Goal: Task Accomplishment & Management: Use online tool/utility

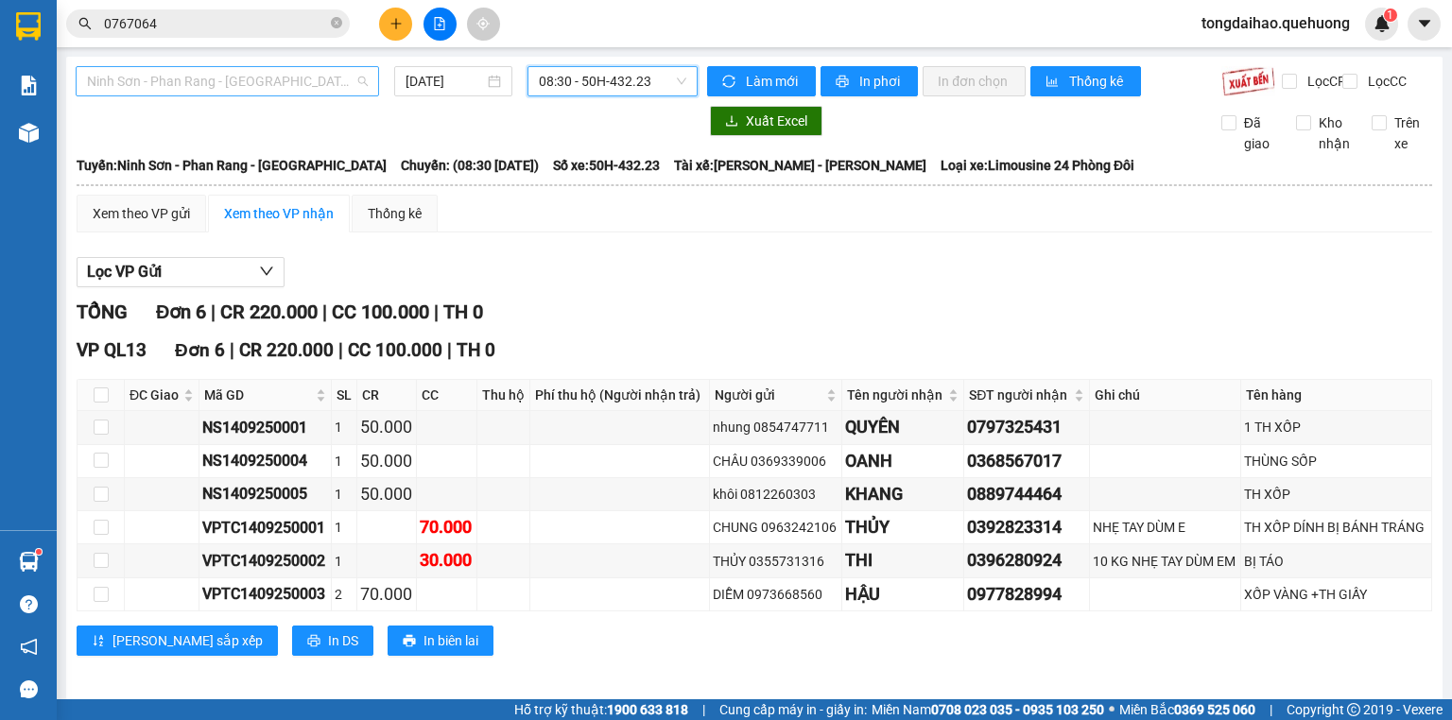
click at [367, 78] on div "Ninh Sơn - Phan Rang - [GEOGRAPHIC_DATA]" at bounding box center [228, 81] width 304 height 30
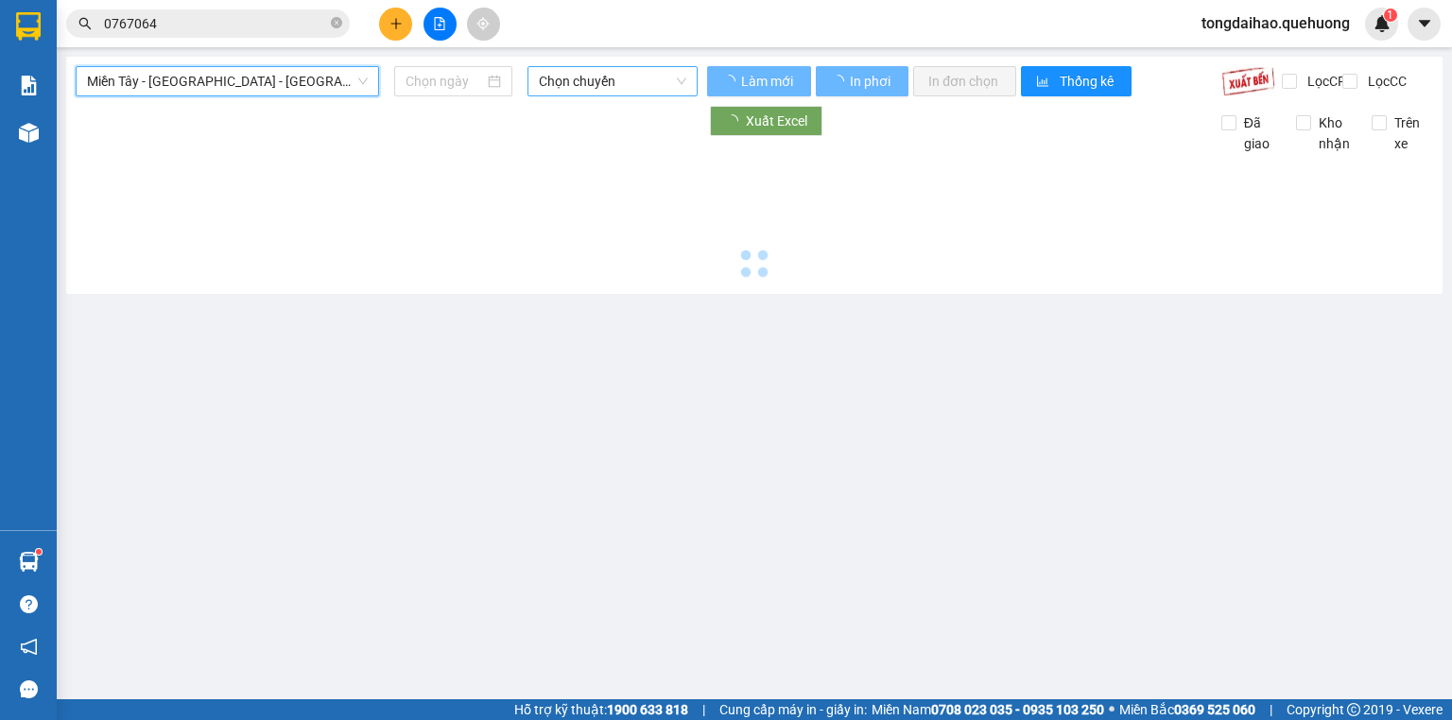
type input "14/09/2025"
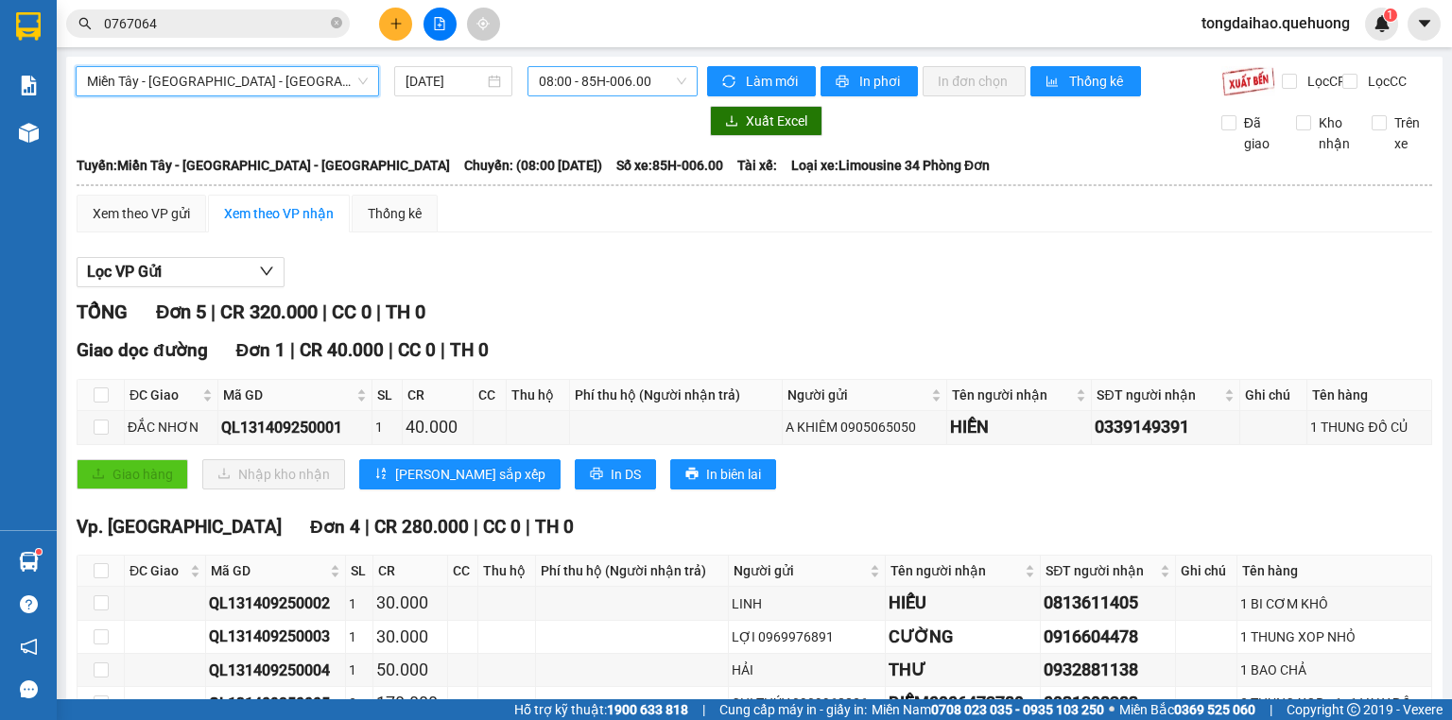
click at [682, 74] on div "08:00 - 85H-006.00" at bounding box center [613, 81] width 171 height 30
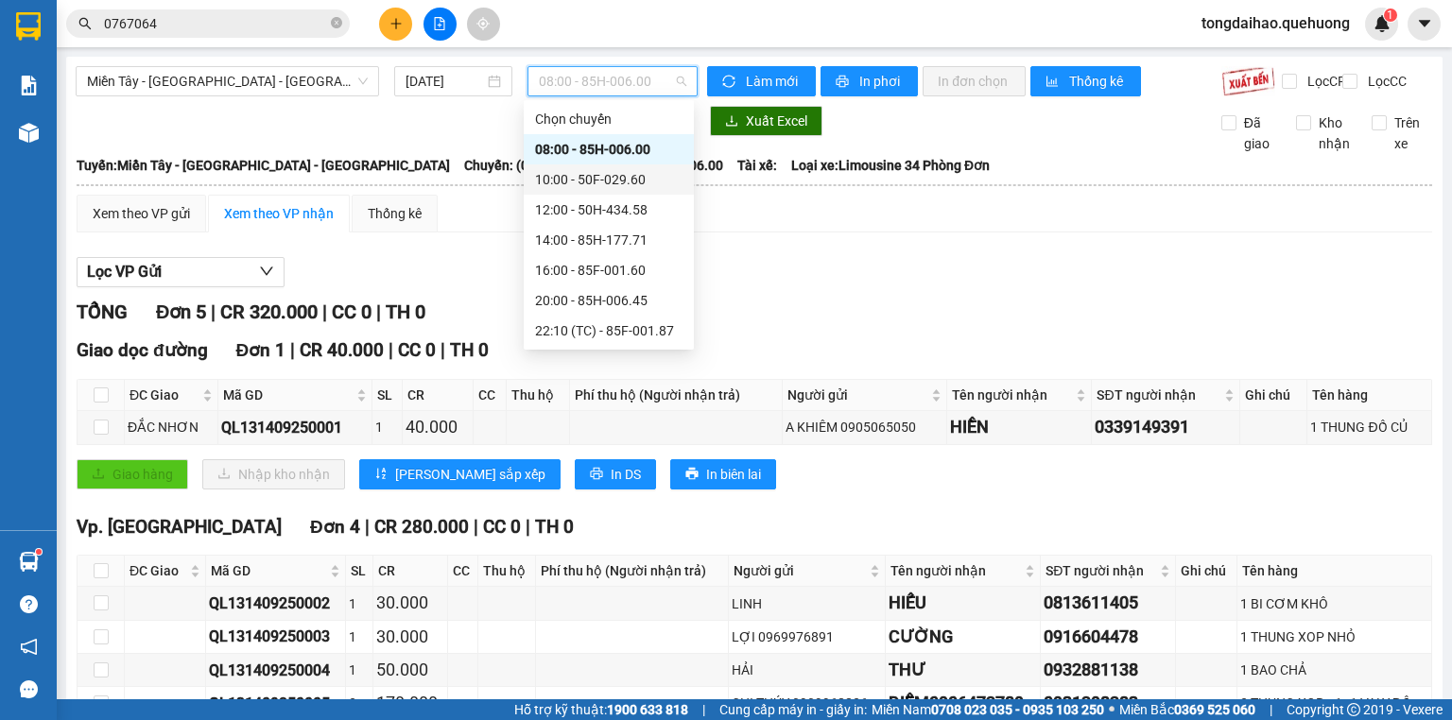
click at [605, 173] on div "10:00 - 50F-029.60" at bounding box center [608, 179] width 147 height 21
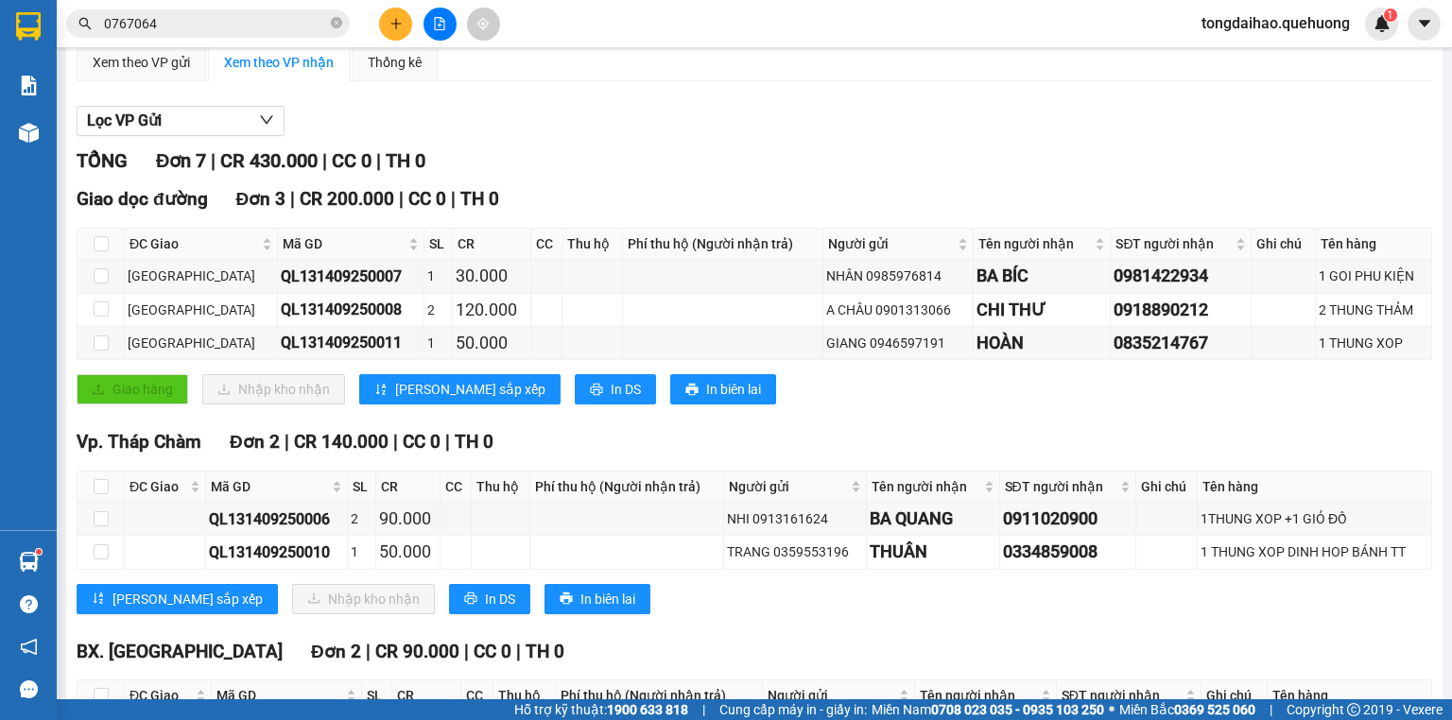
scroll to position [303, 0]
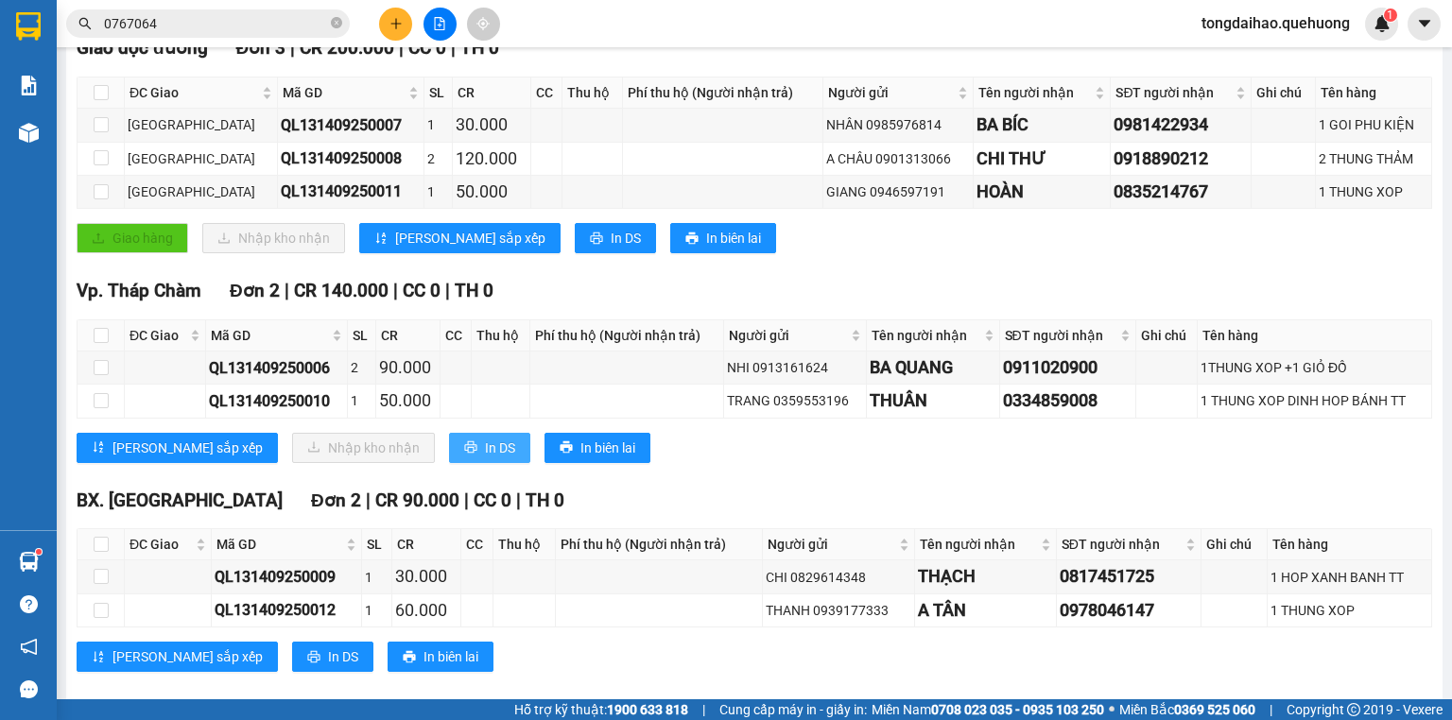
click at [485, 457] on span "In DS" at bounding box center [500, 448] width 30 height 21
click at [645, 435] on div "Vp. Tháp Chàm Đơn 2 | CR 140.000 | CC 0 | TH 0 ĐC Giao Mã GD SL CR CC Thu hộ Ph…" at bounding box center [755, 376] width 1356 height 199
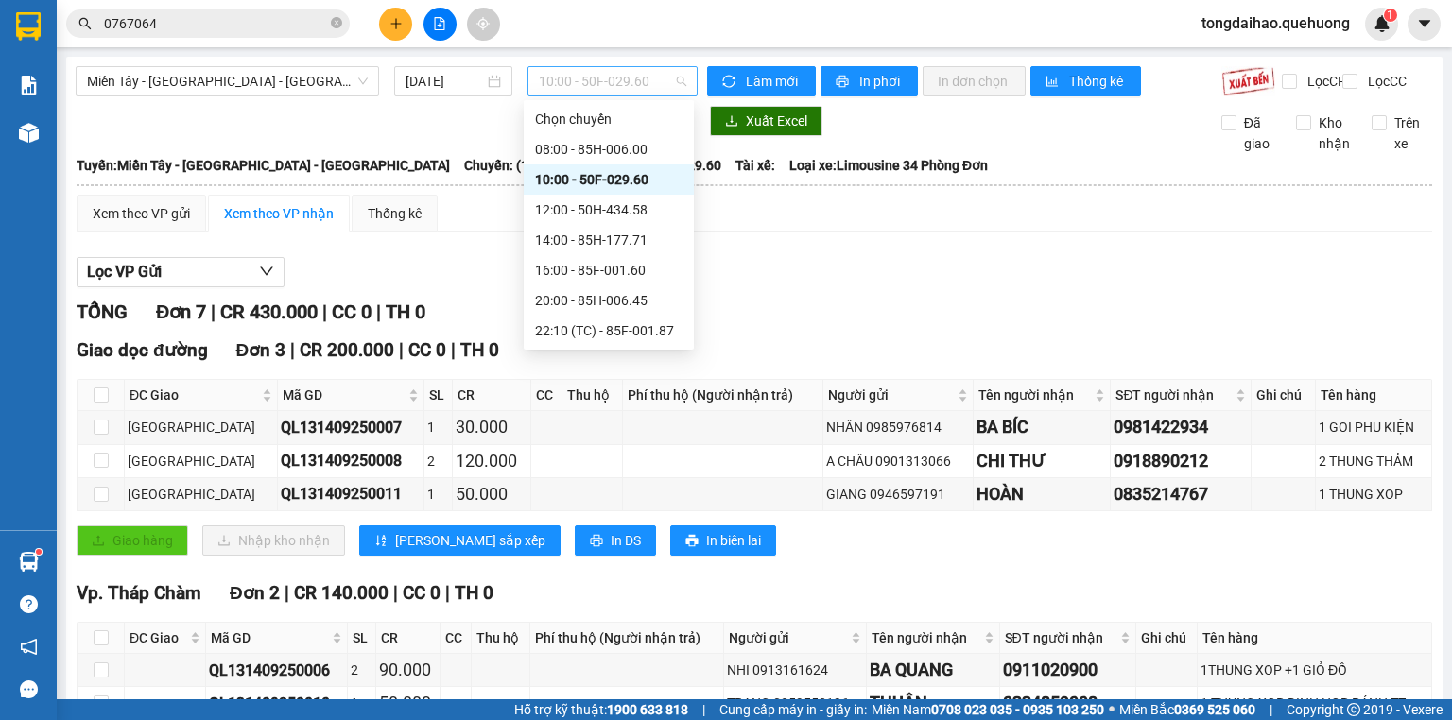
click at [673, 78] on span "10:00 - 50F-029.60" at bounding box center [613, 81] width 148 height 28
click at [609, 210] on div "12:00 - 50H-434.58" at bounding box center [608, 209] width 147 height 21
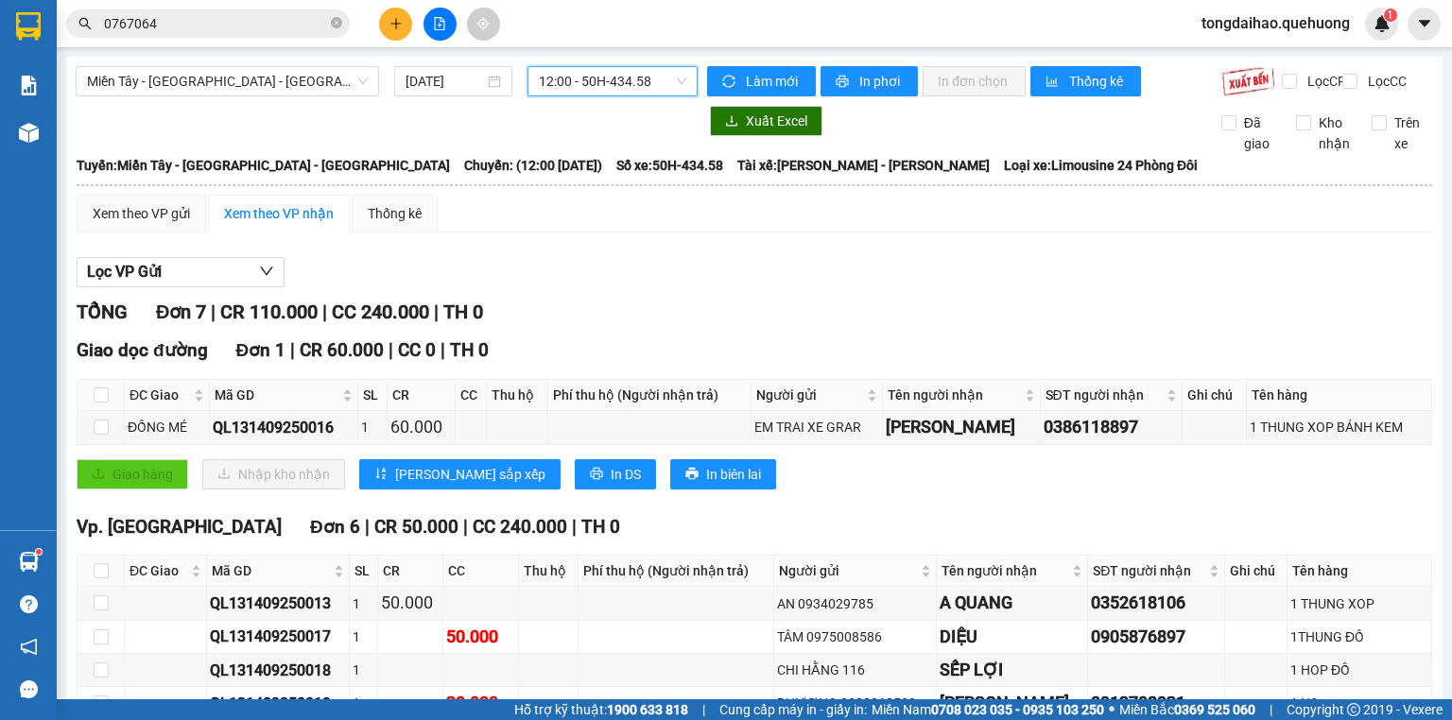
click at [680, 78] on span "12:00 - 50H-434.58" at bounding box center [613, 81] width 148 height 28
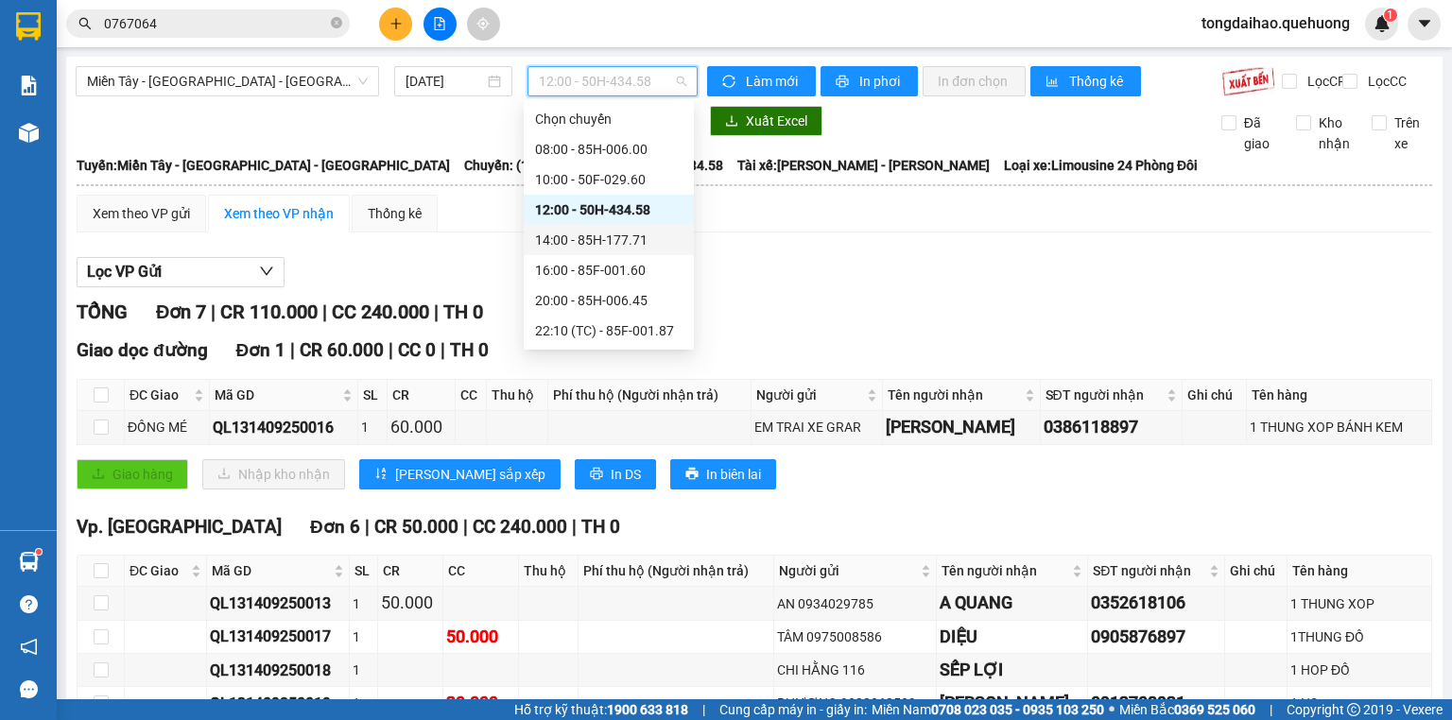
click at [586, 231] on div "14:00 - 85H-177.71" at bounding box center [608, 240] width 147 height 21
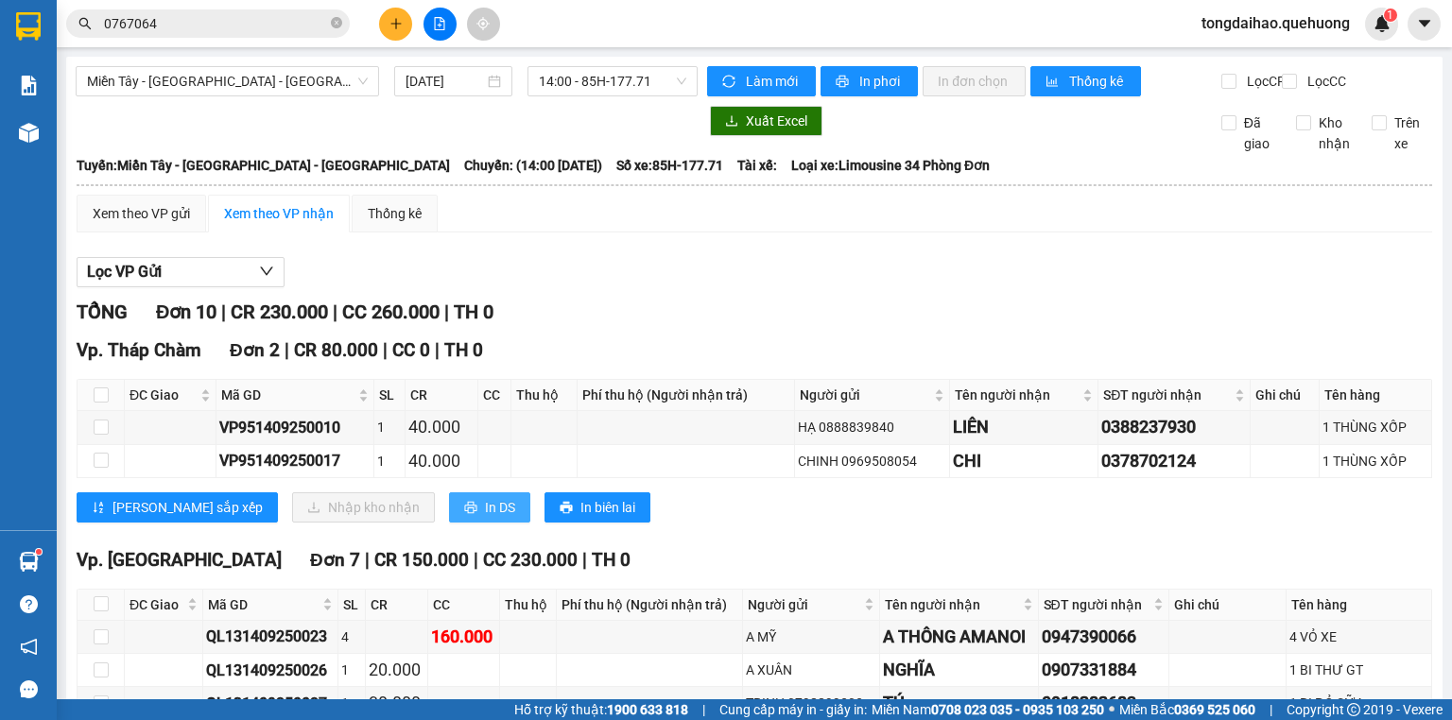
click at [464, 514] on icon "printer" at bounding box center [470, 507] width 13 height 13
click at [681, 84] on span "14:00 - 85H-177.71" at bounding box center [613, 81] width 148 height 28
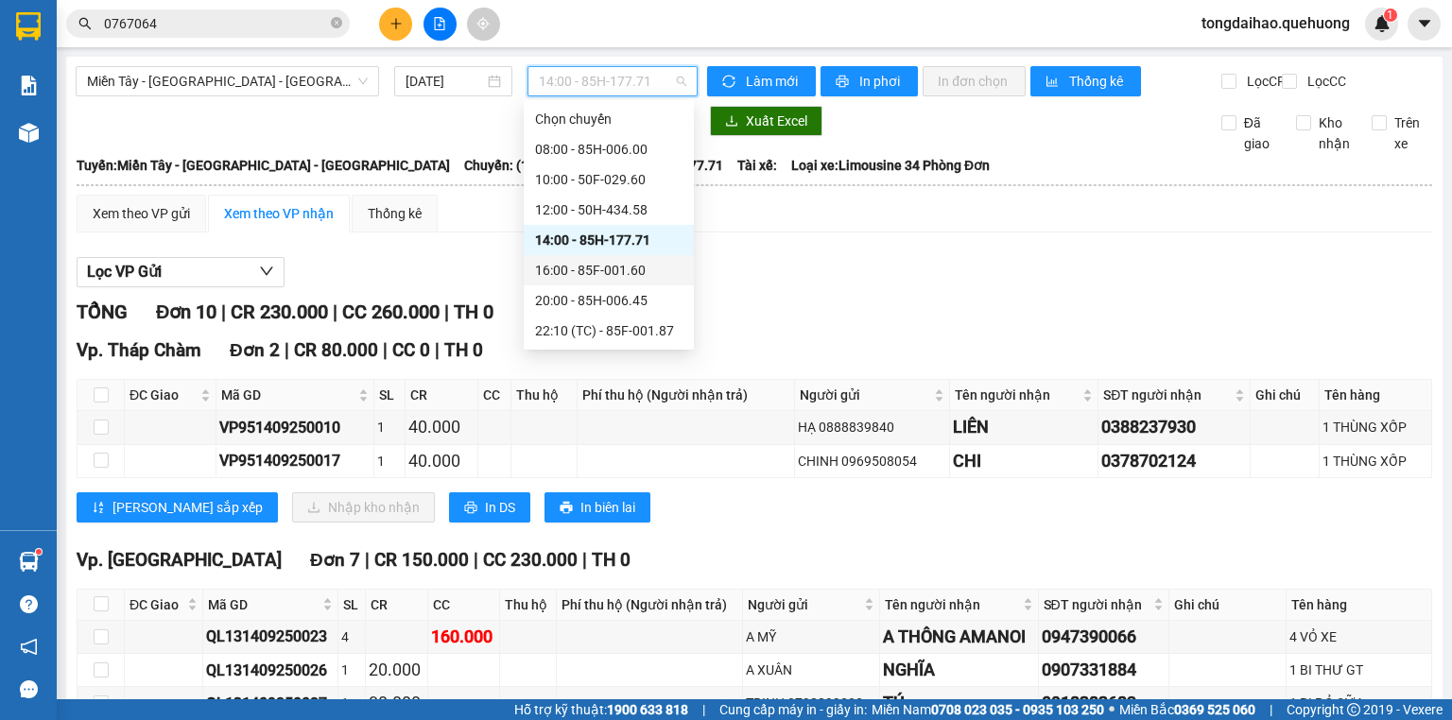
click at [594, 275] on div "16:00 - 85F-001.60" at bounding box center [608, 270] width 147 height 21
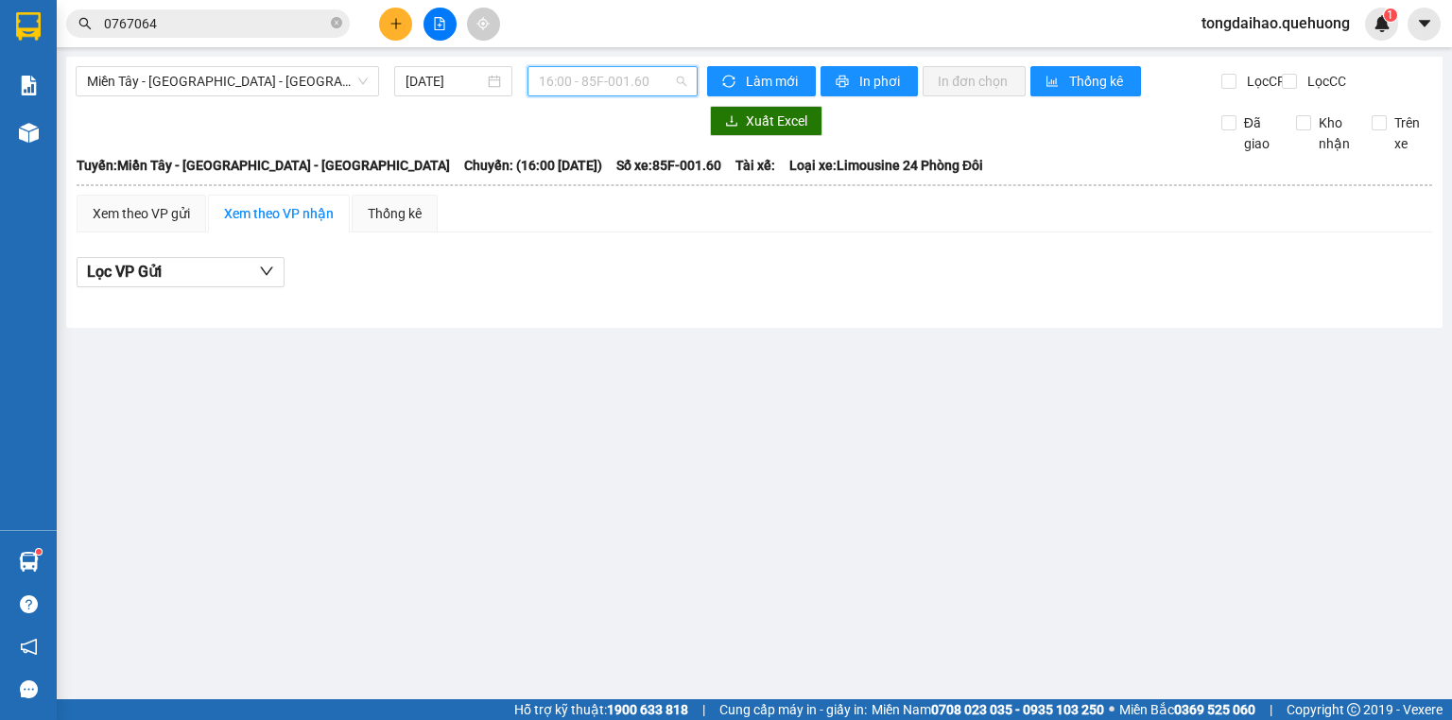
click at [684, 76] on span "16:00 - 85F-001.60" at bounding box center [613, 81] width 148 height 28
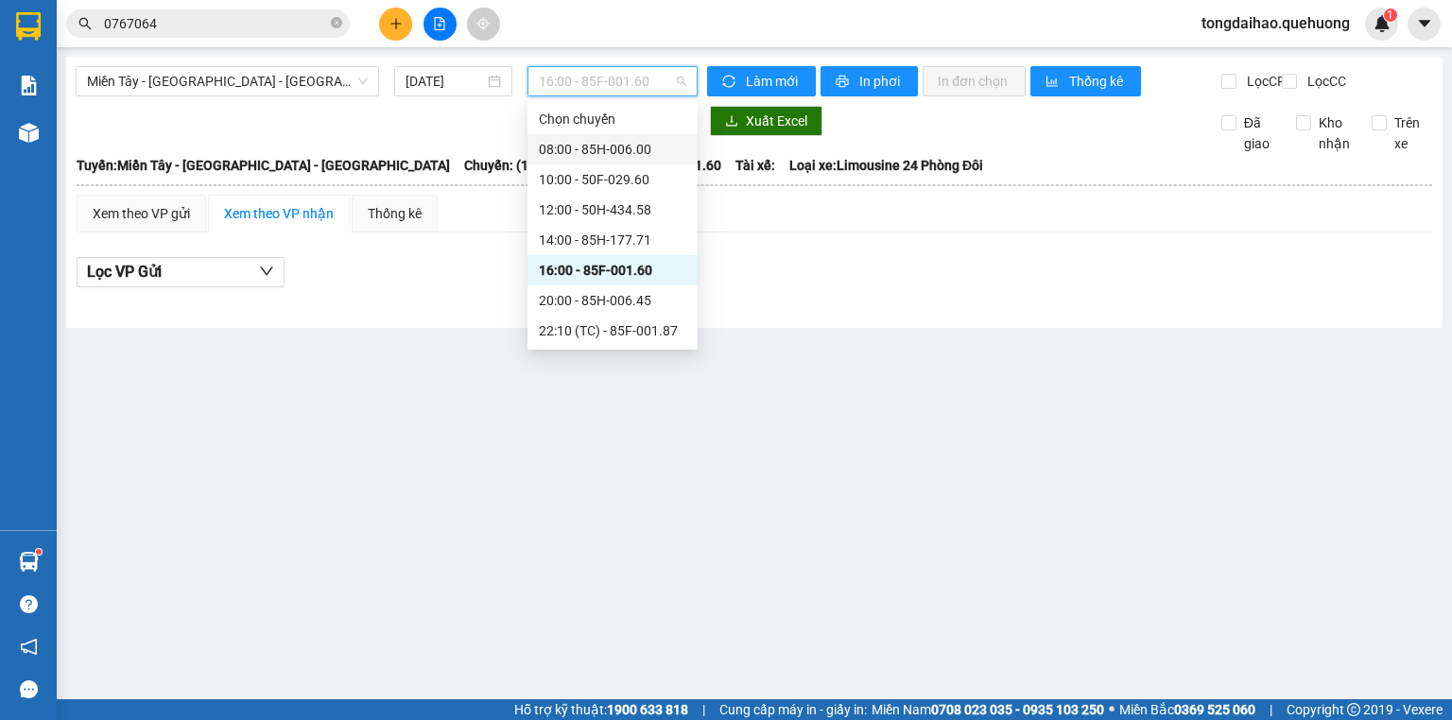
click at [633, 147] on div "08:00 - 85H-006.00" at bounding box center [612, 149] width 147 height 21
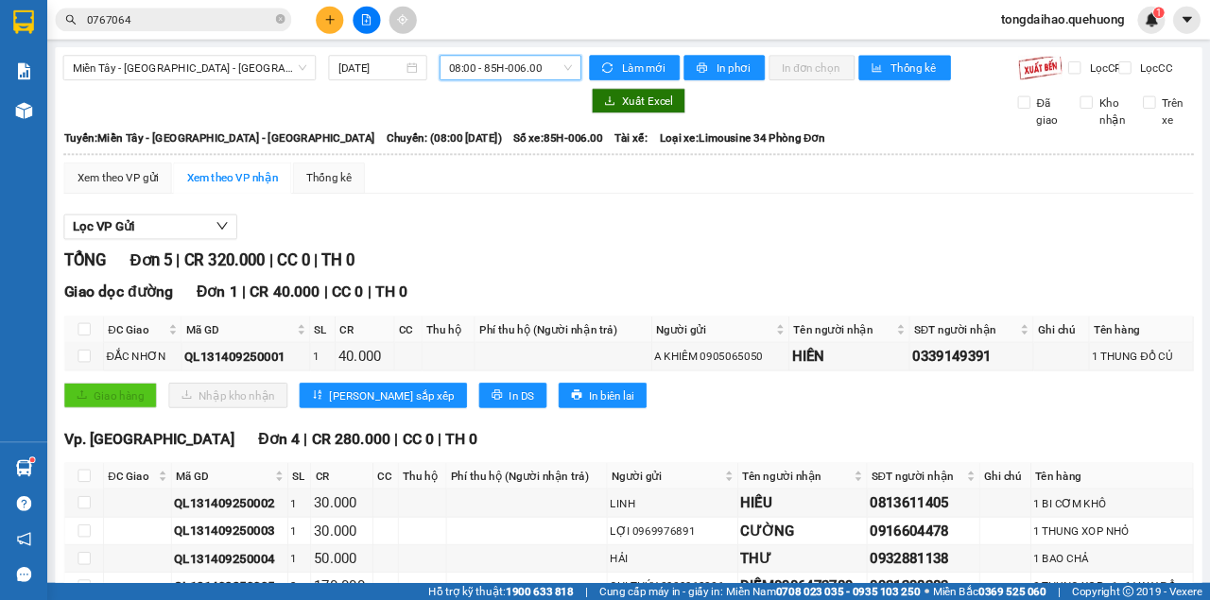
scroll to position [15, 0]
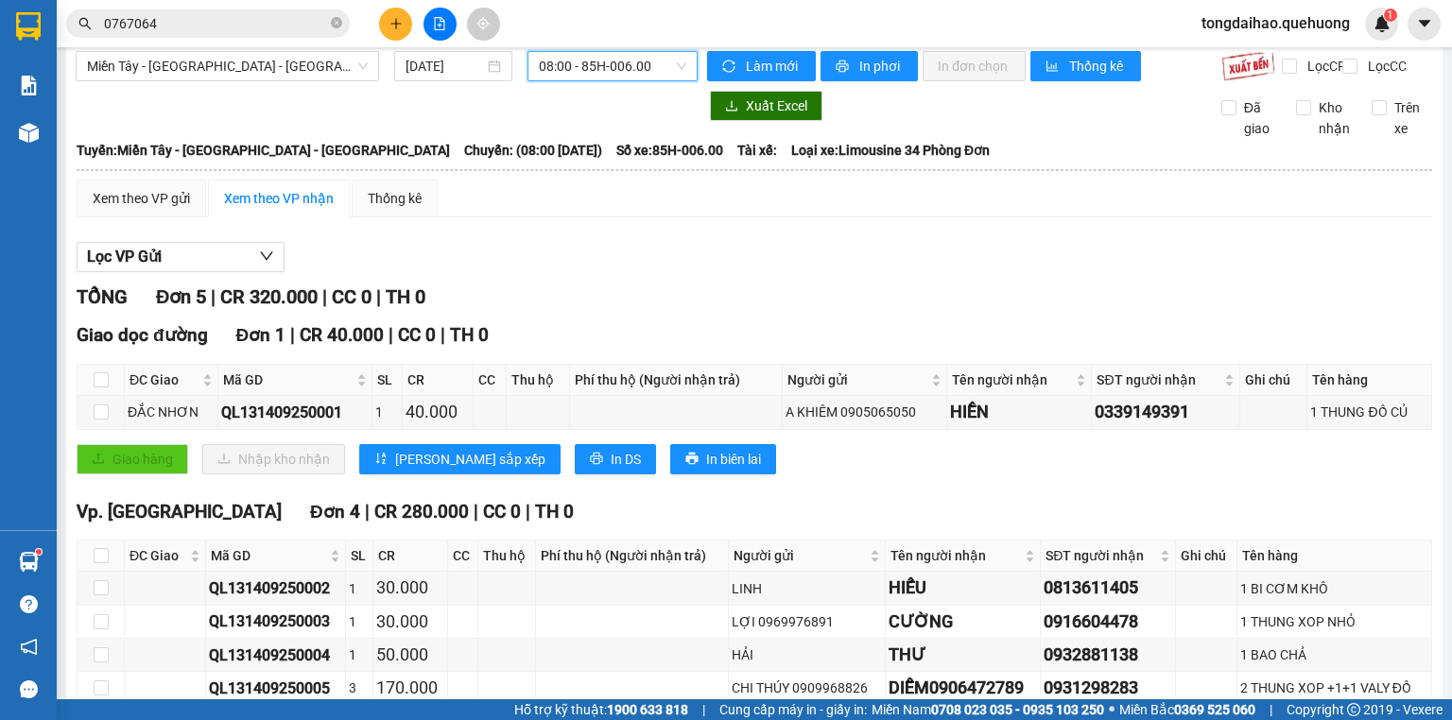
click at [904, 273] on div "Lọc VP Gửi" at bounding box center [755, 257] width 1356 height 31
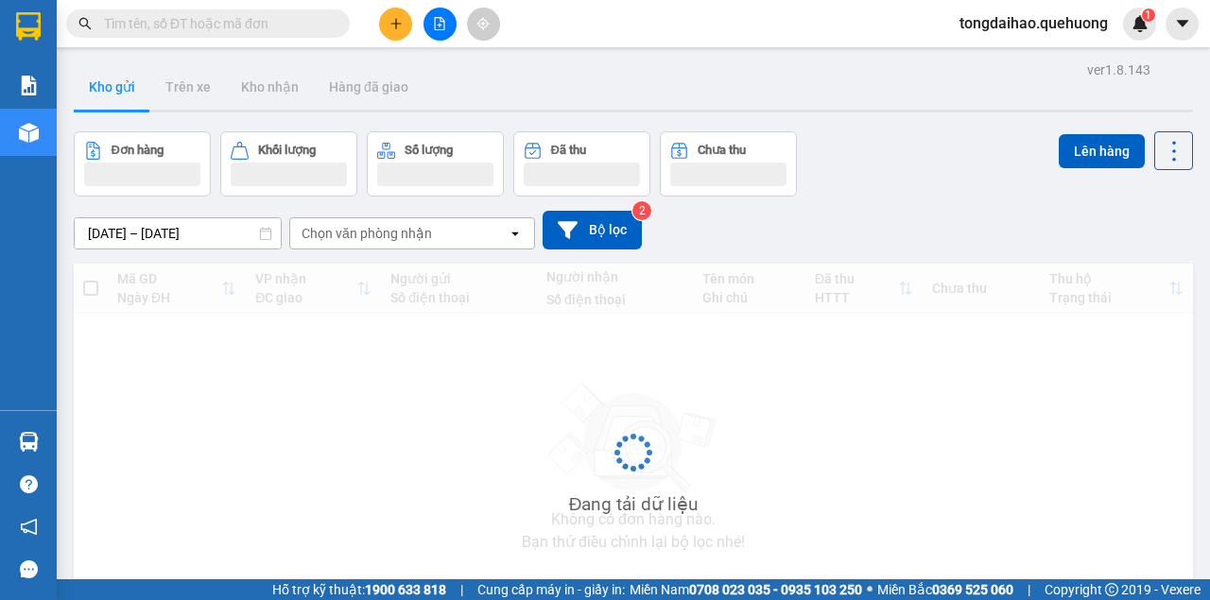
click at [1069, 17] on span "tongdaihao.quehuong" at bounding box center [1034, 23] width 179 height 24
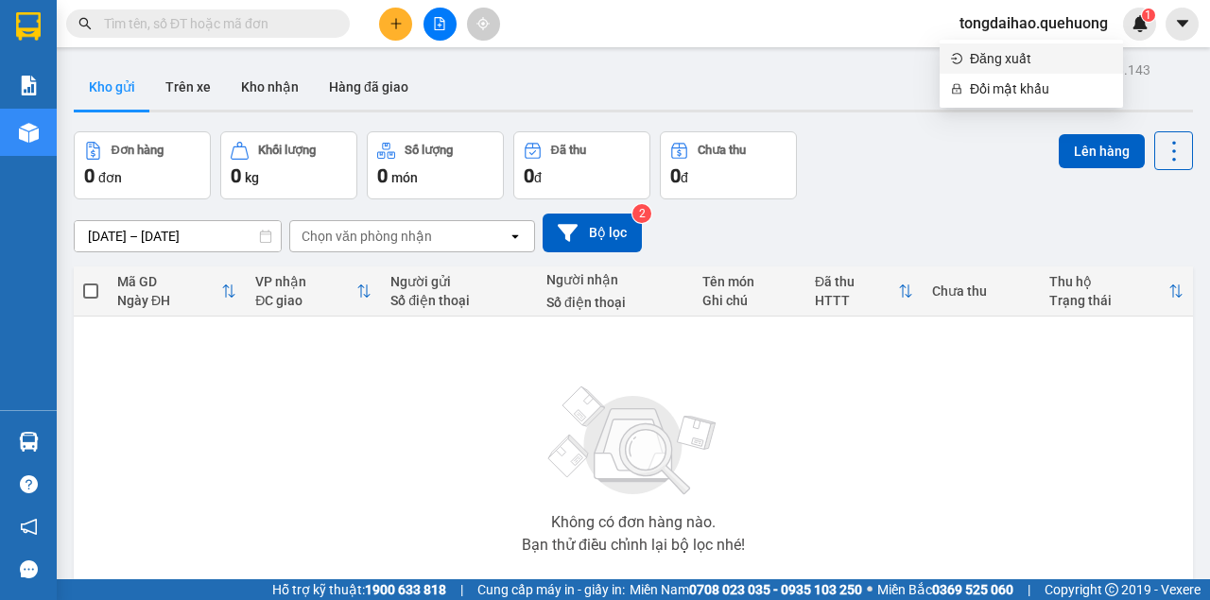
click at [1015, 66] on span "Đăng xuất" at bounding box center [1041, 58] width 142 height 21
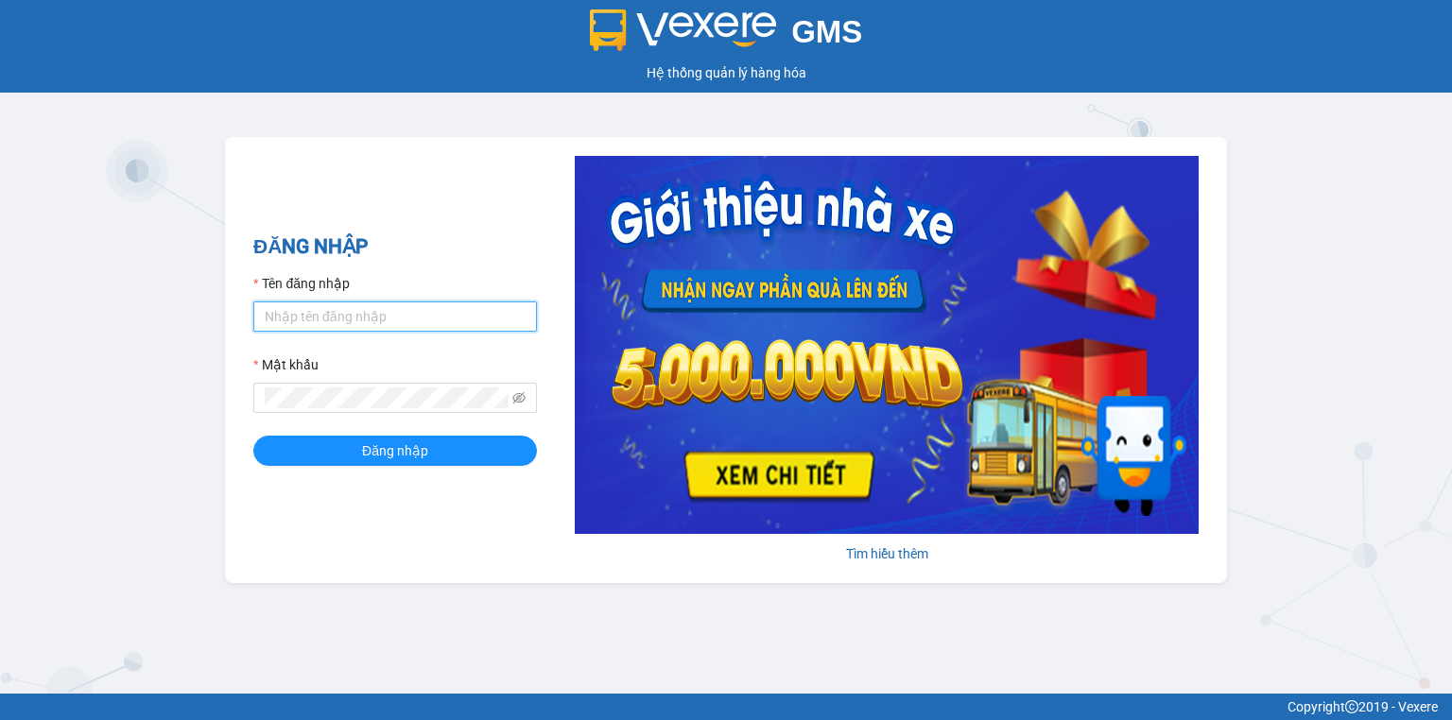
drag, startPoint x: 0, startPoint y: 0, endPoint x: 359, endPoint y: 321, distance: 481.5
click at [359, 321] on input "Tên đăng nhập" at bounding box center [395, 317] width 284 height 30
type input "leyentc.quehuong"
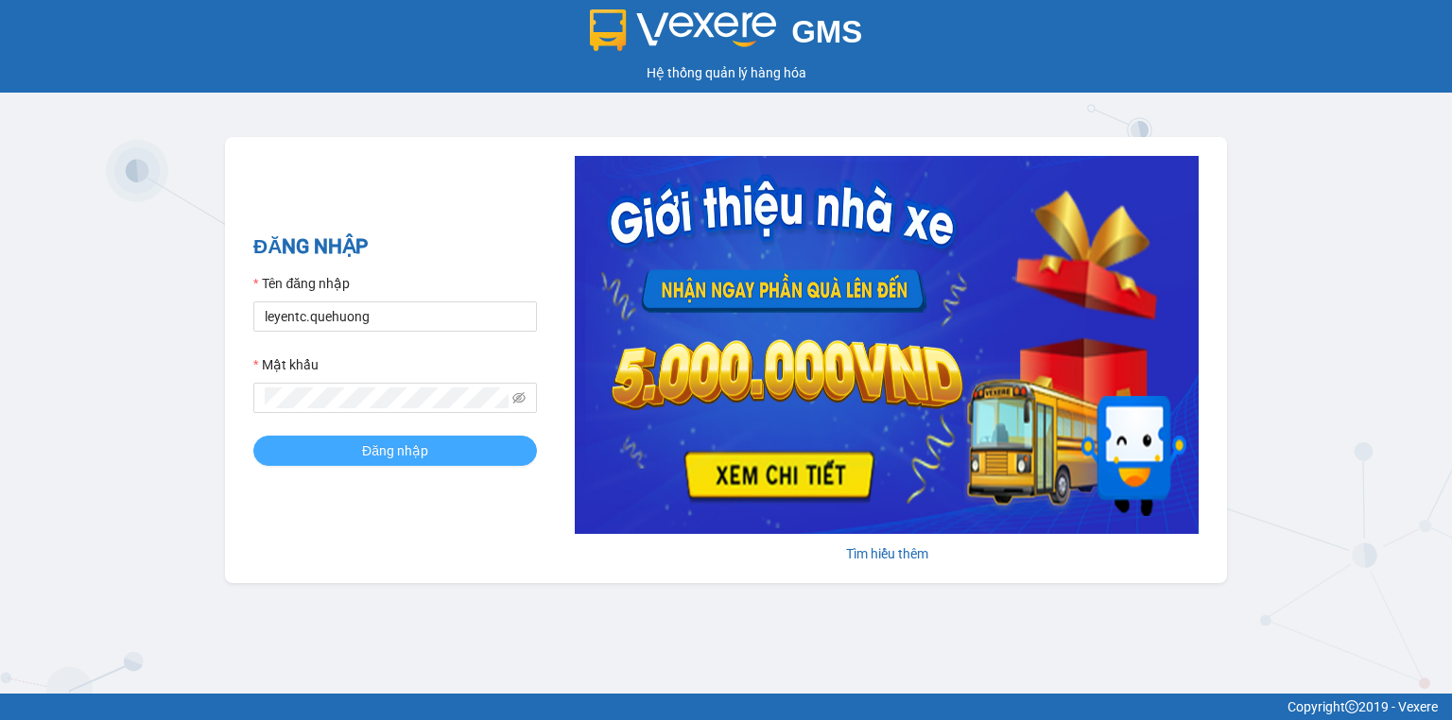
click at [385, 449] on span "Đăng nhập" at bounding box center [395, 451] width 66 height 21
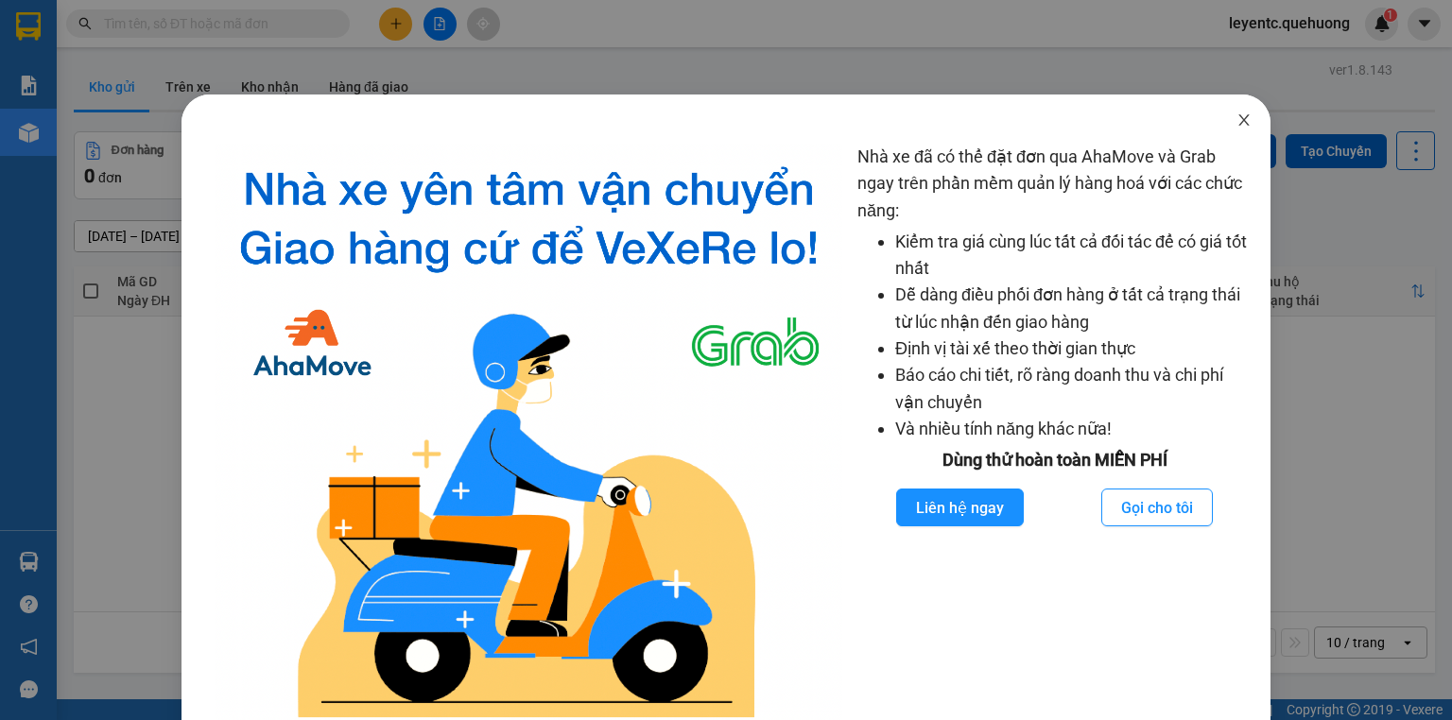
click at [1209, 126] on icon "close" at bounding box center [1244, 120] width 15 height 15
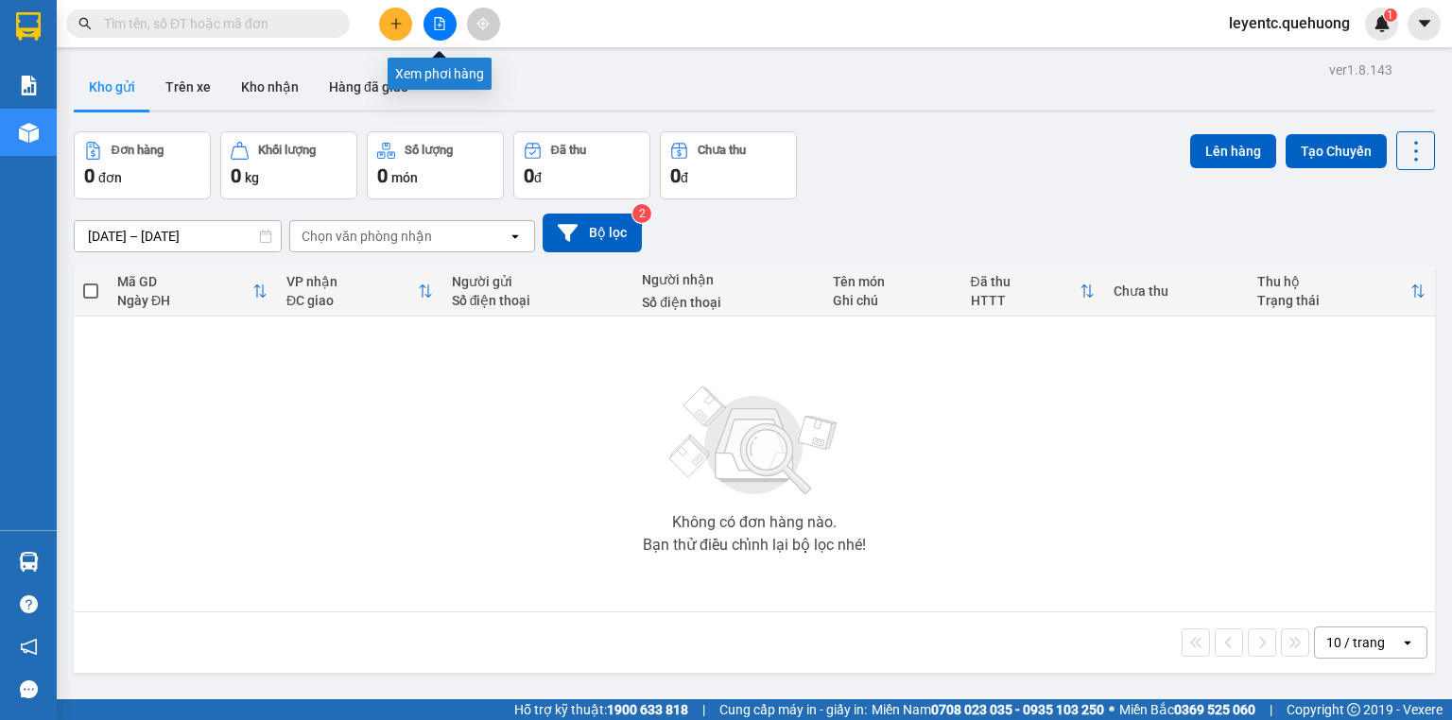
click at [436, 14] on button at bounding box center [440, 24] width 33 height 33
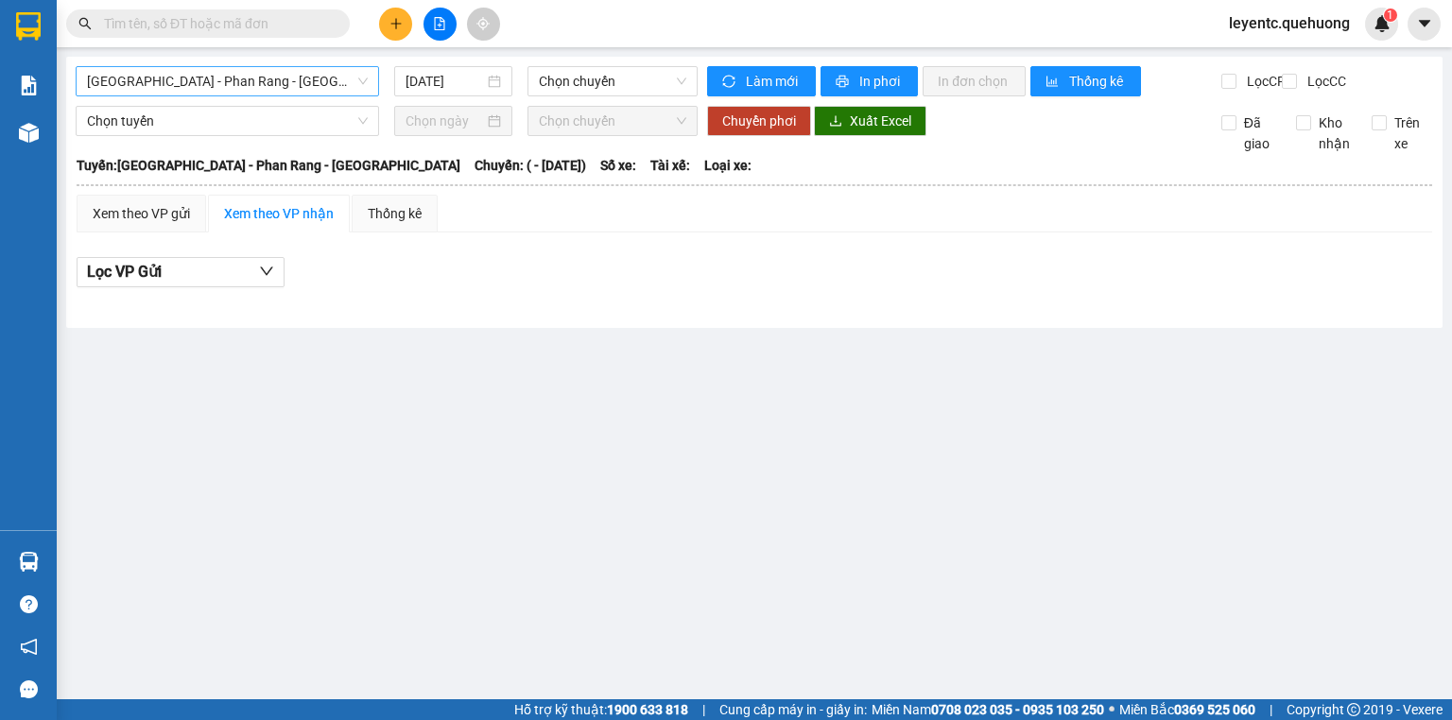
click at [282, 78] on span "Sài Gòn - Phan Rang - Ninh Sơn" at bounding box center [227, 81] width 281 height 28
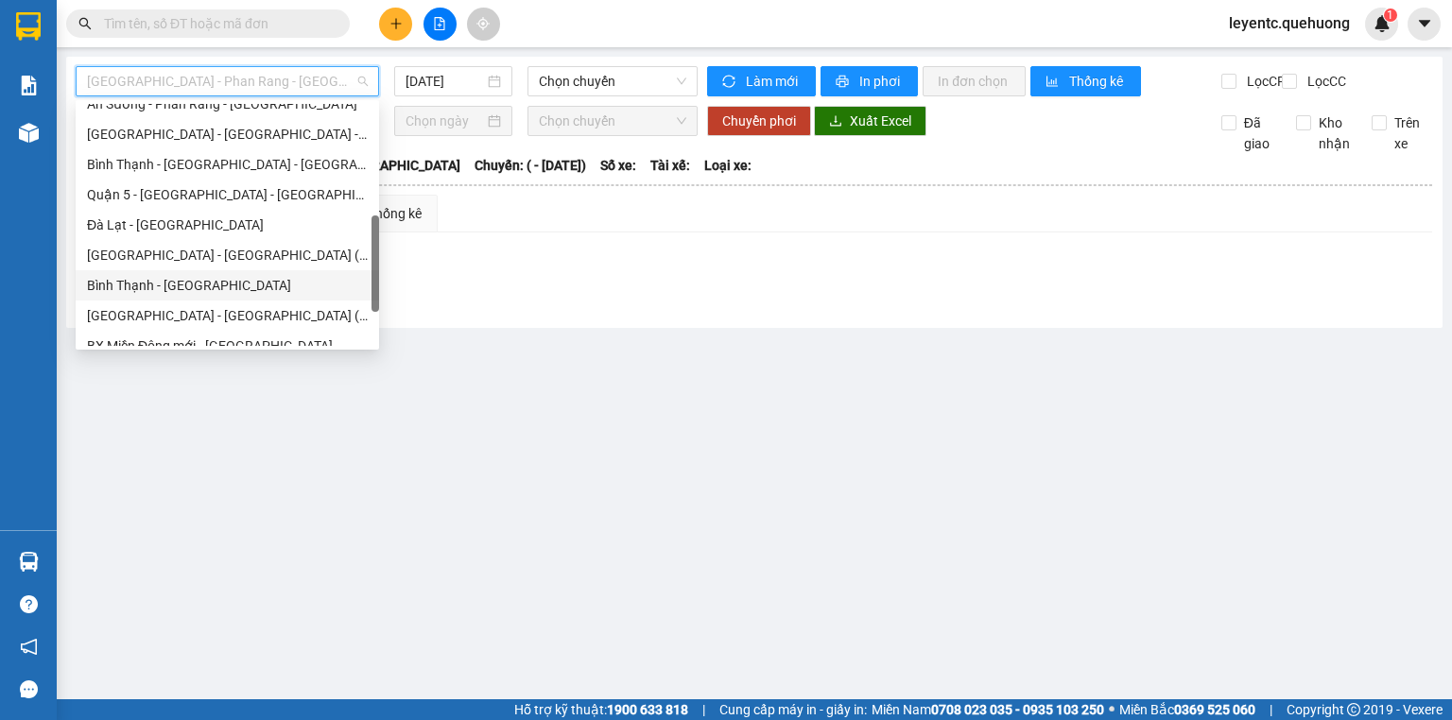
scroll to position [514, 0]
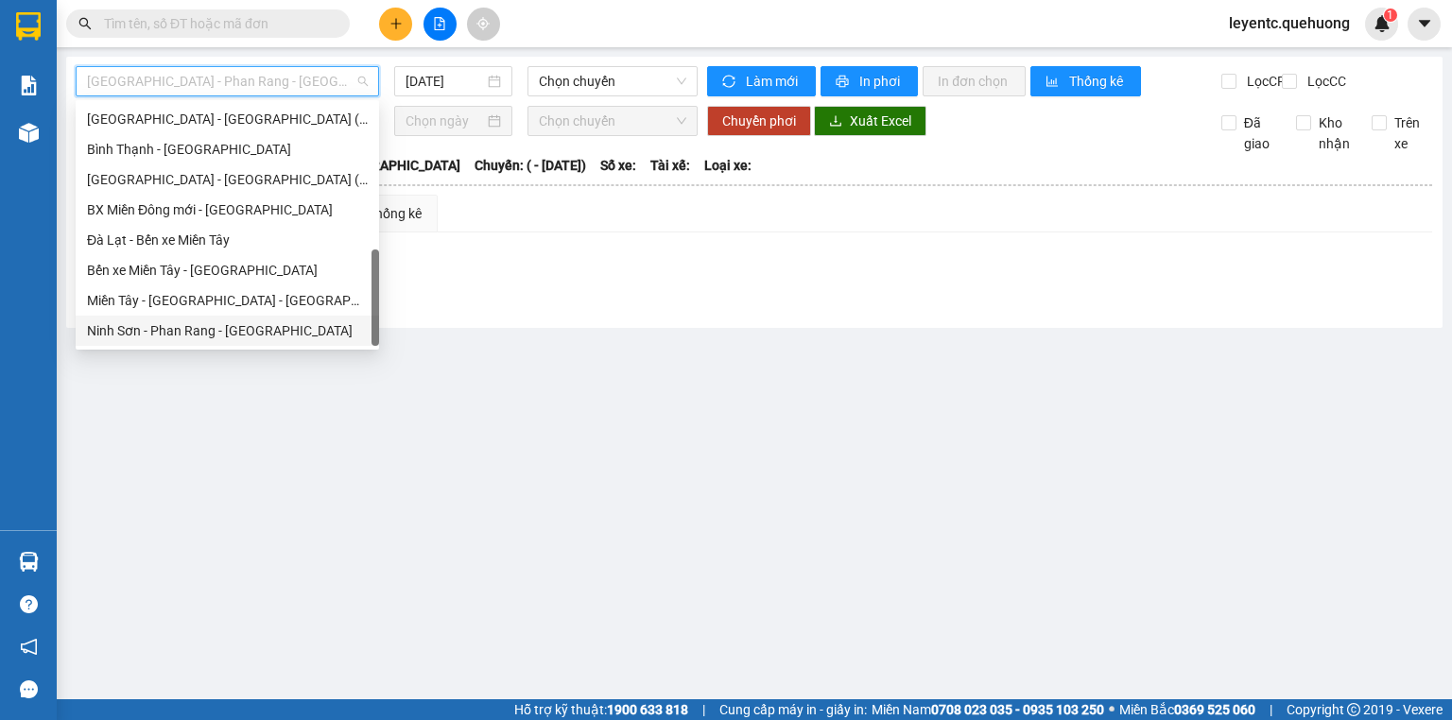
click at [225, 338] on div "Ninh Sơn - Phan Rang - Miền Tây" at bounding box center [227, 331] width 281 height 21
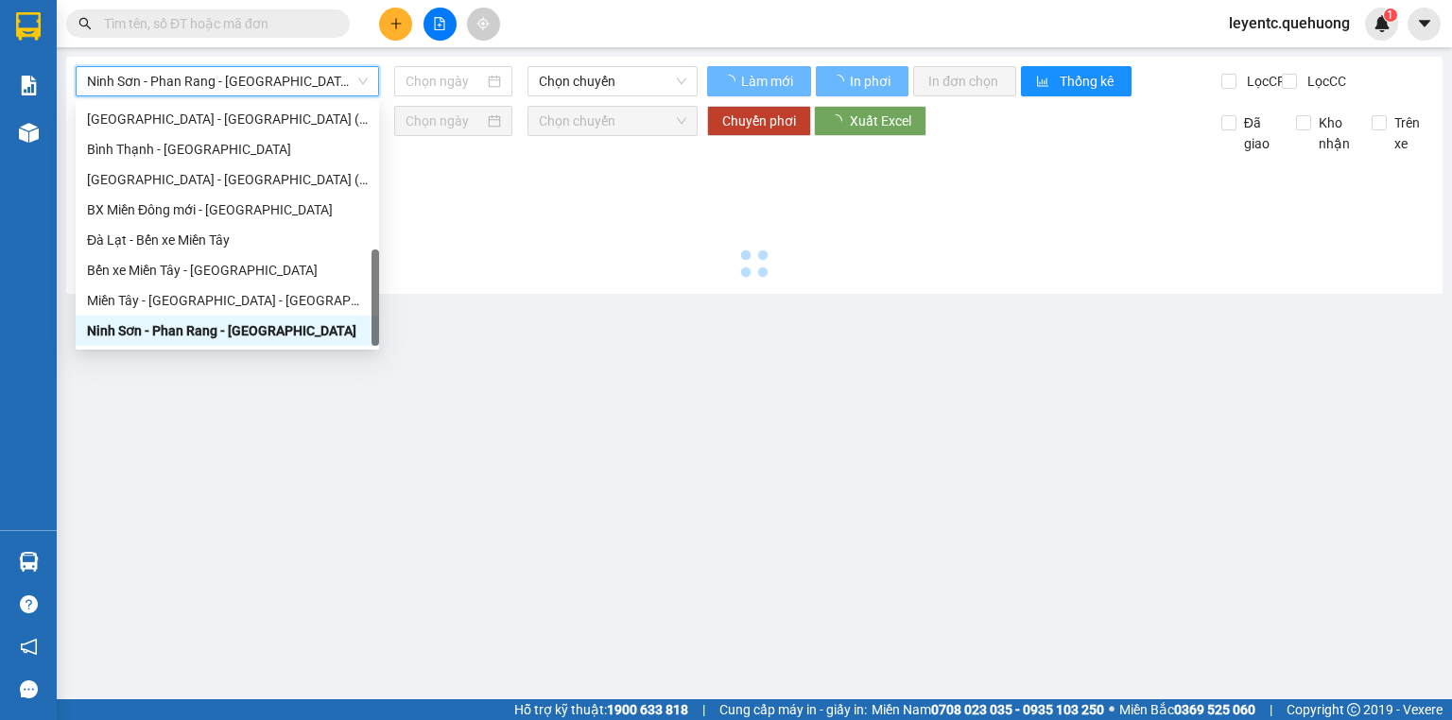
type input "14/09/2025"
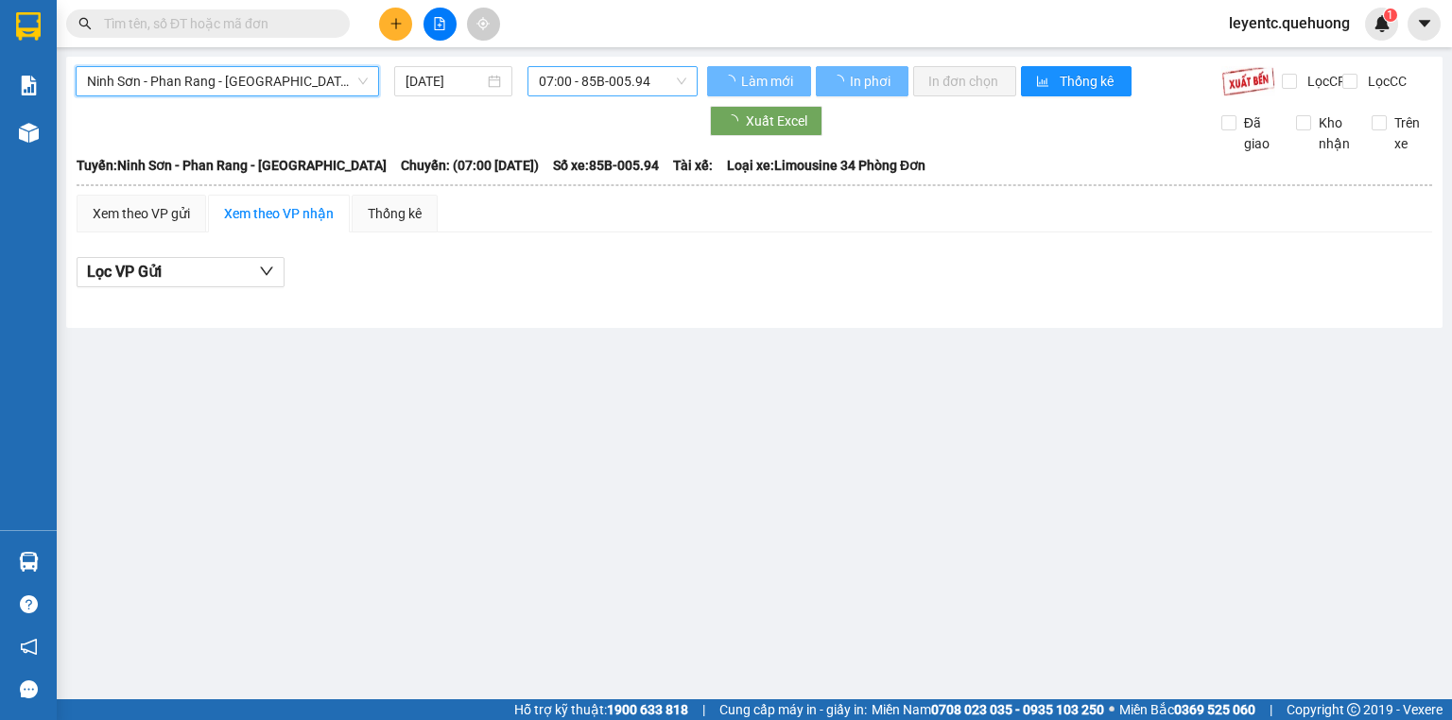
click at [584, 79] on span "07:00 - 85B-005.94" at bounding box center [613, 81] width 148 height 28
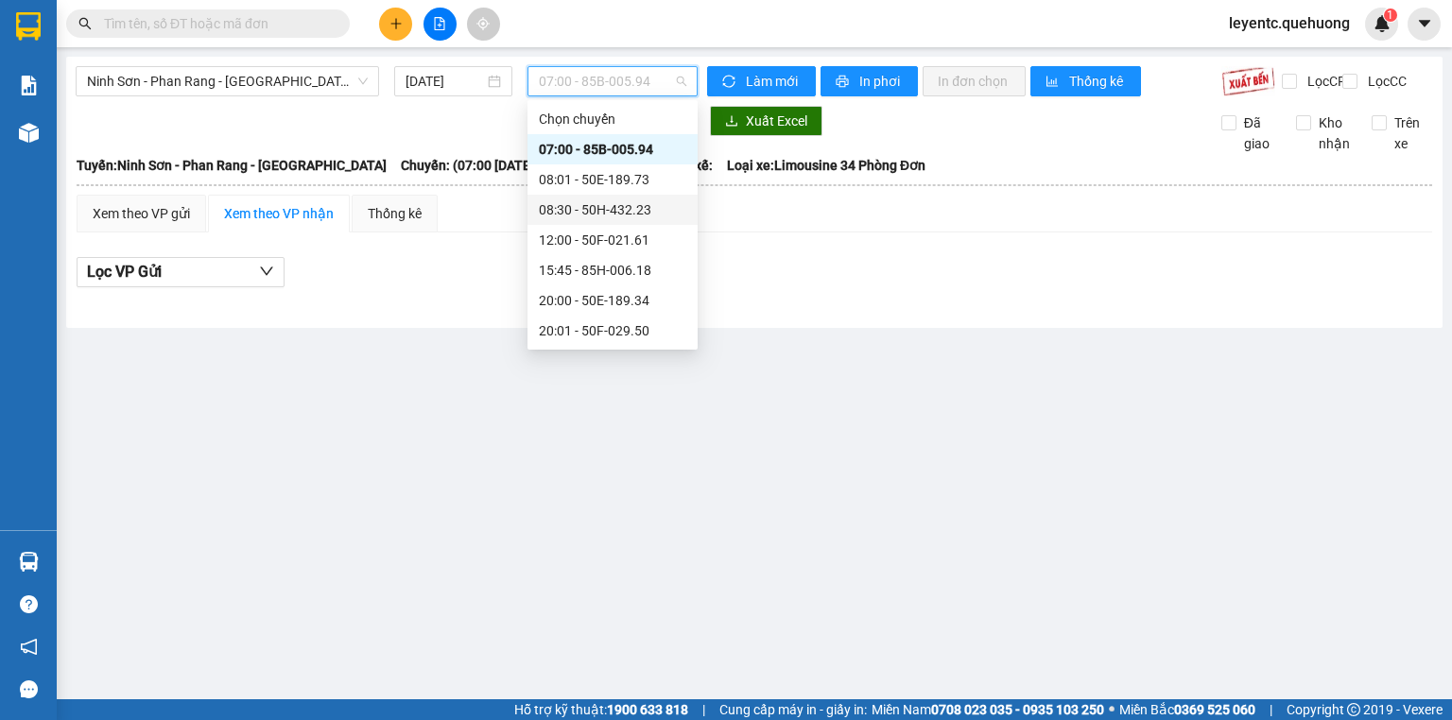
click at [584, 203] on div "08:30 - 50H-432.23" at bounding box center [612, 209] width 147 height 21
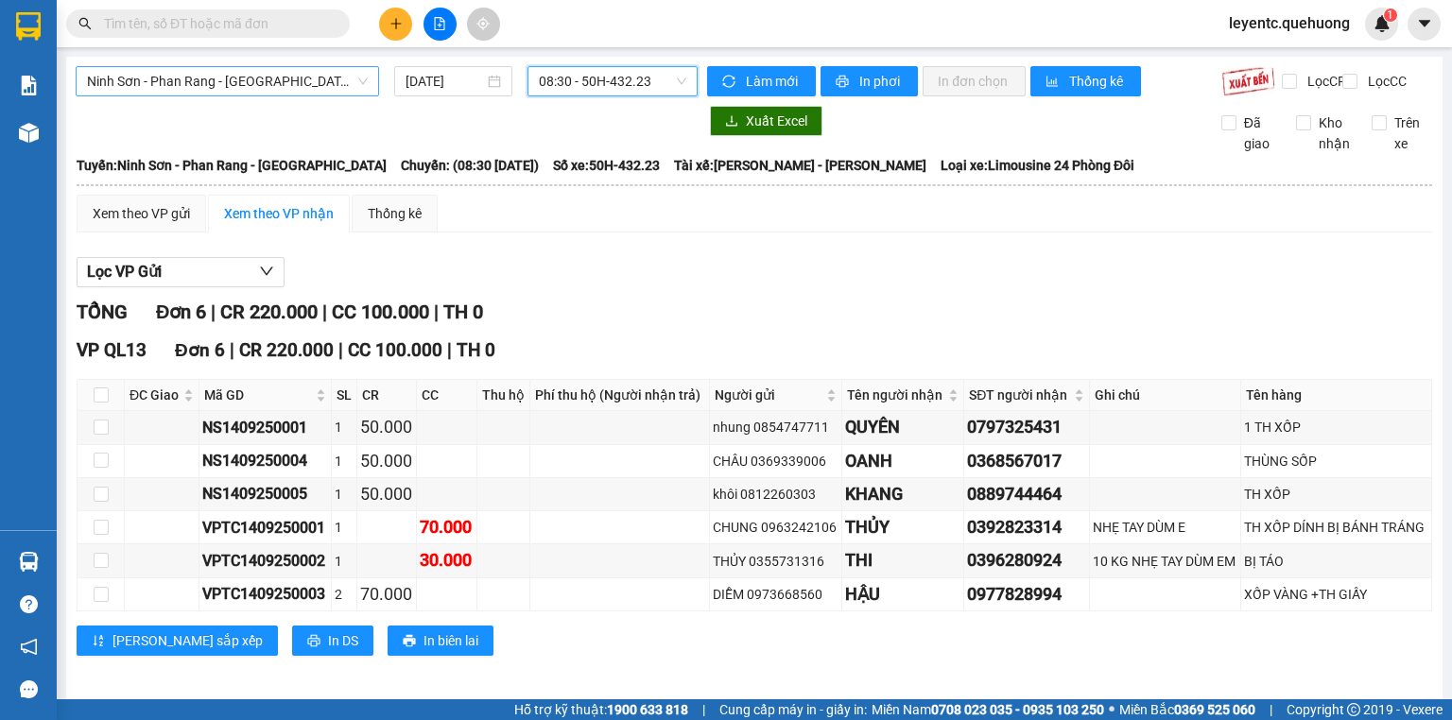
click at [339, 84] on span "Ninh Sơn - Phan Rang - Miền Tây" at bounding box center [227, 81] width 281 height 28
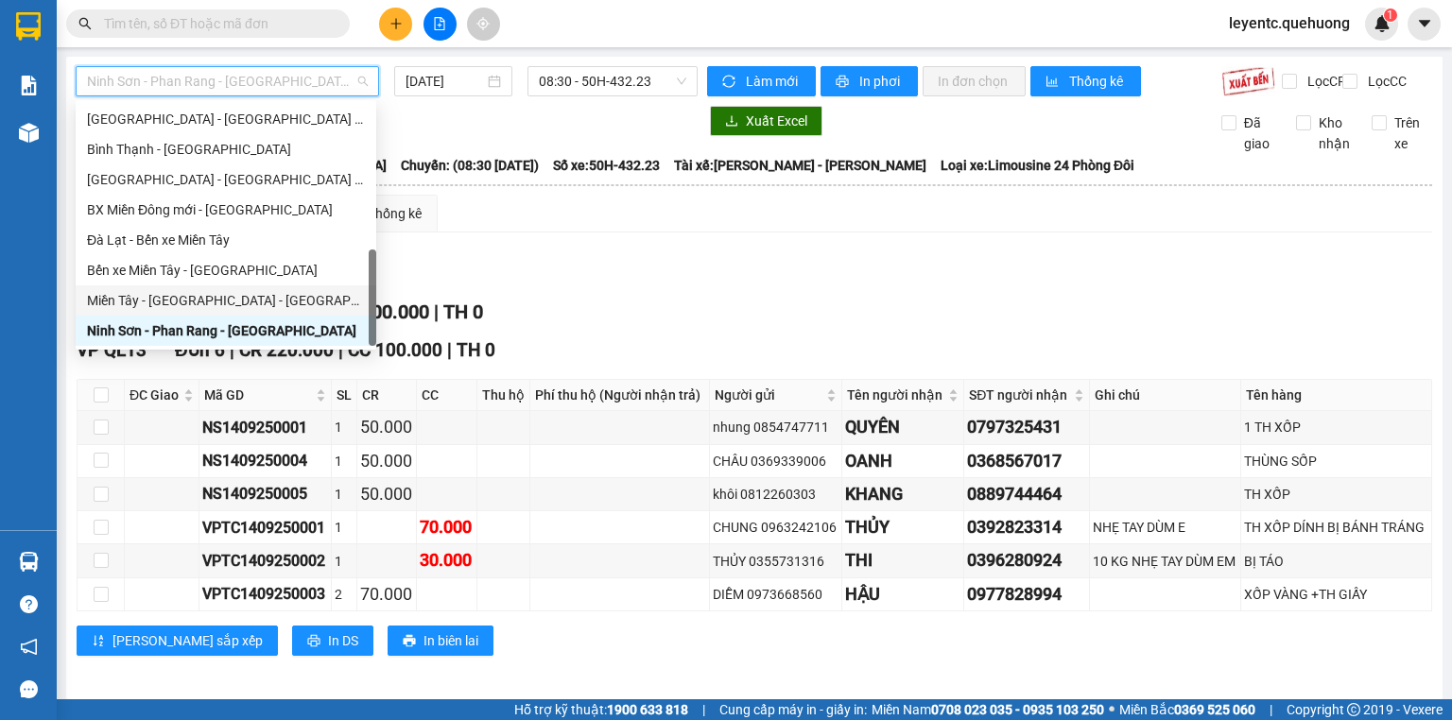
click at [171, 304] on div "Miền Tây - Phan Rang - Ninh Sơn" at bounding box center [226, 300] width 278 height 21
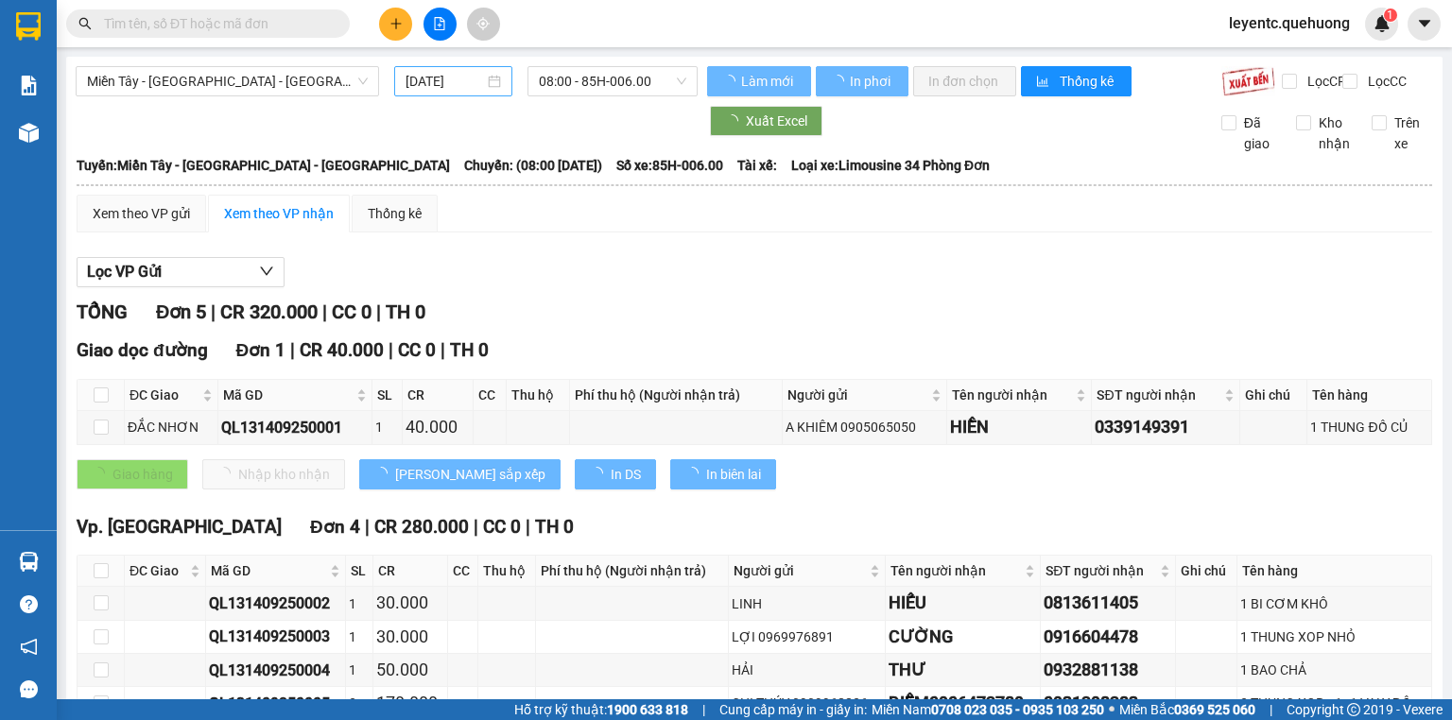
click at [489, 82] on div "14/09/2025" at bounding box center [453, 81] width 95 height 21
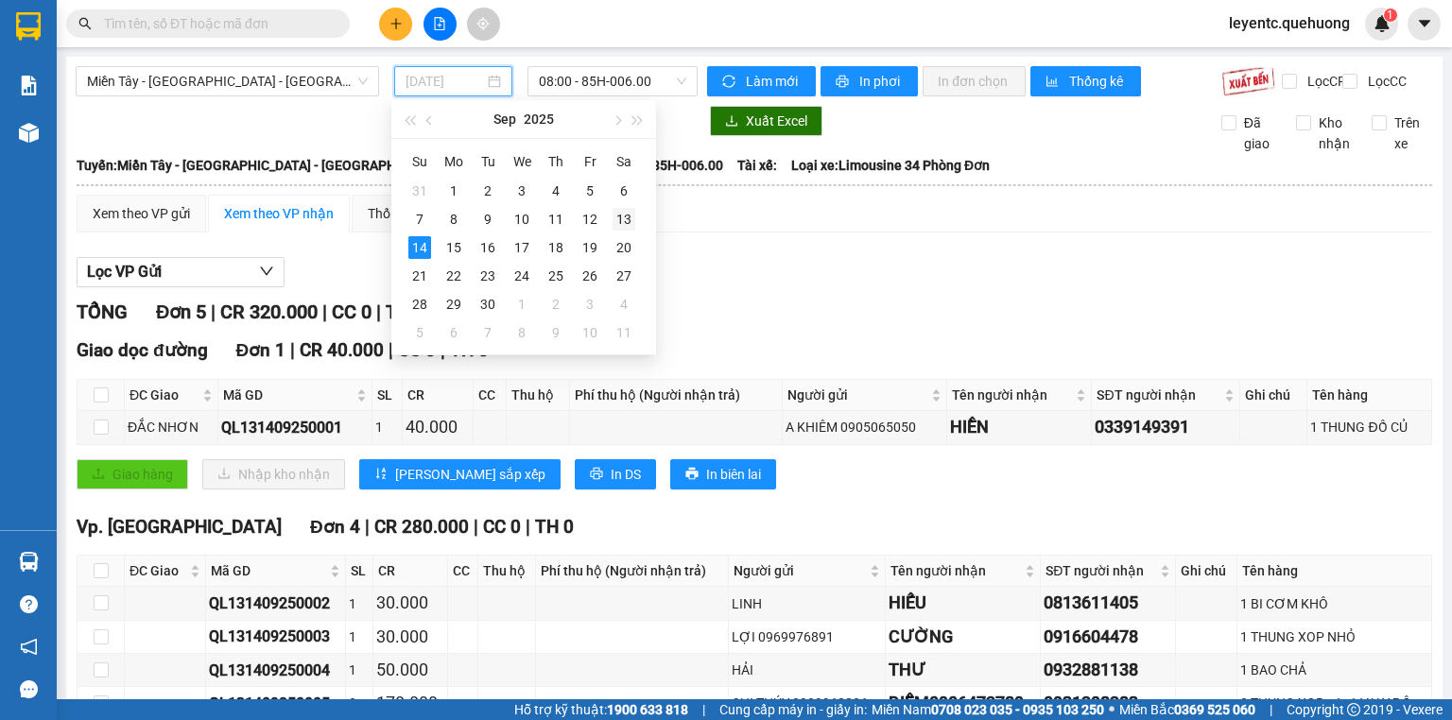
click at [625, 220] on div "13" at bounding box center [624, 219] width 23 height 23
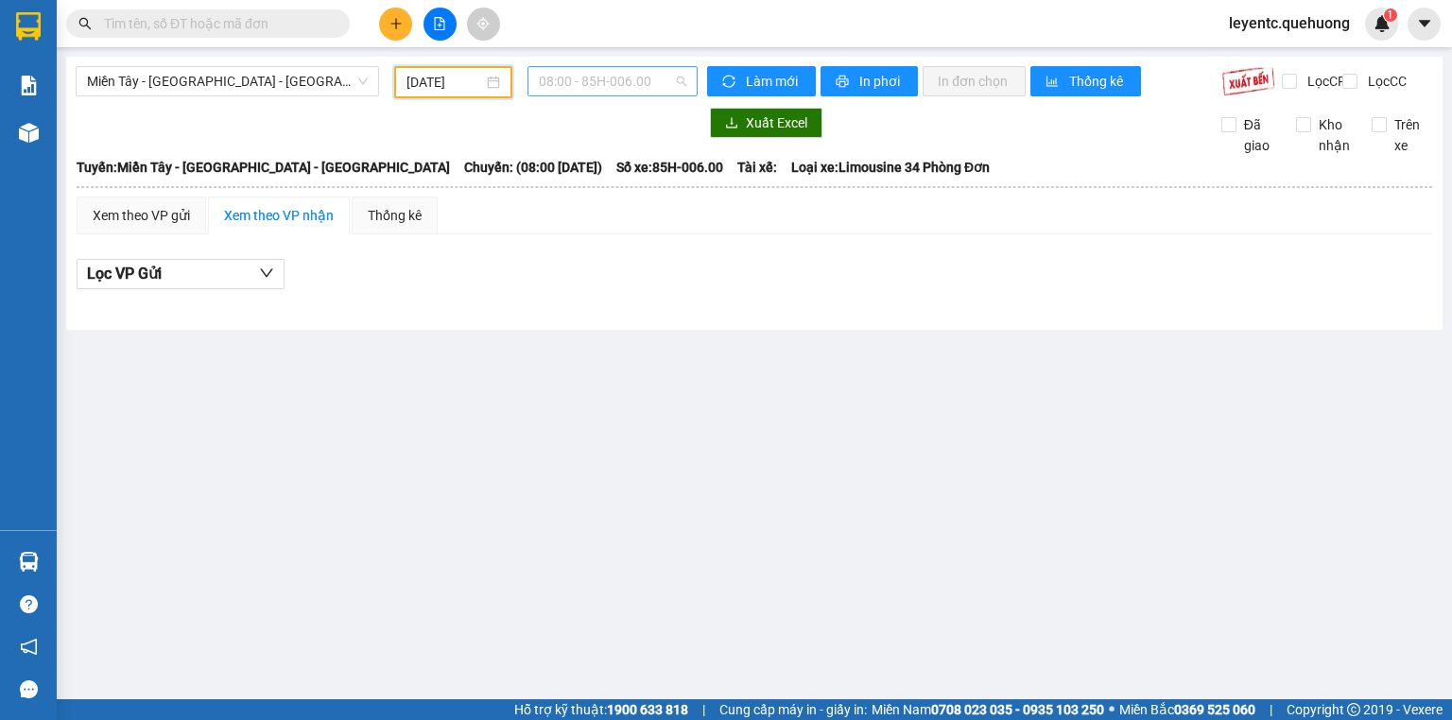
click at [608, 89] on span "08:00 - 85H-006.00" at bounding box center [613, 81] width 148 height 28
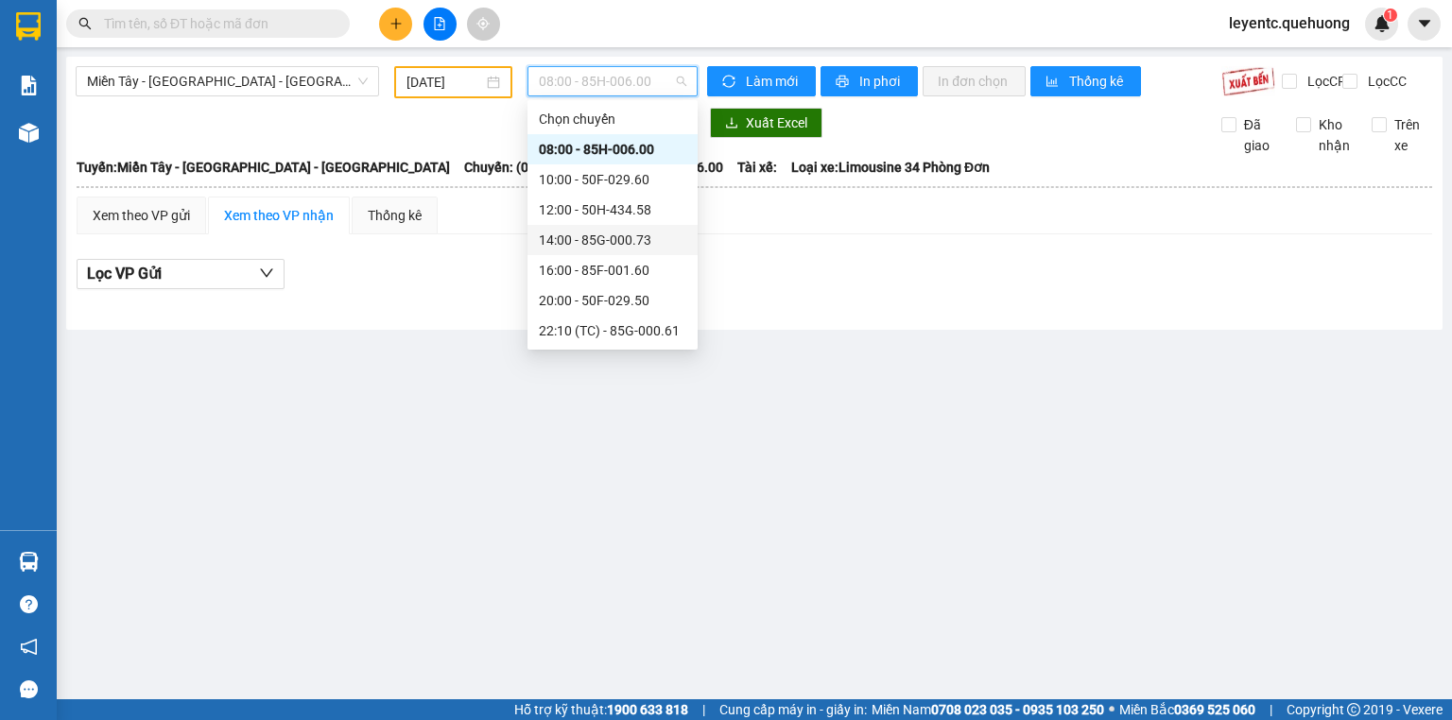
scroll to position [182, 0]
click at [601, 267] on div "23:07 - 50F-021.61" at bounding box center [612, 270] width 147 height 21
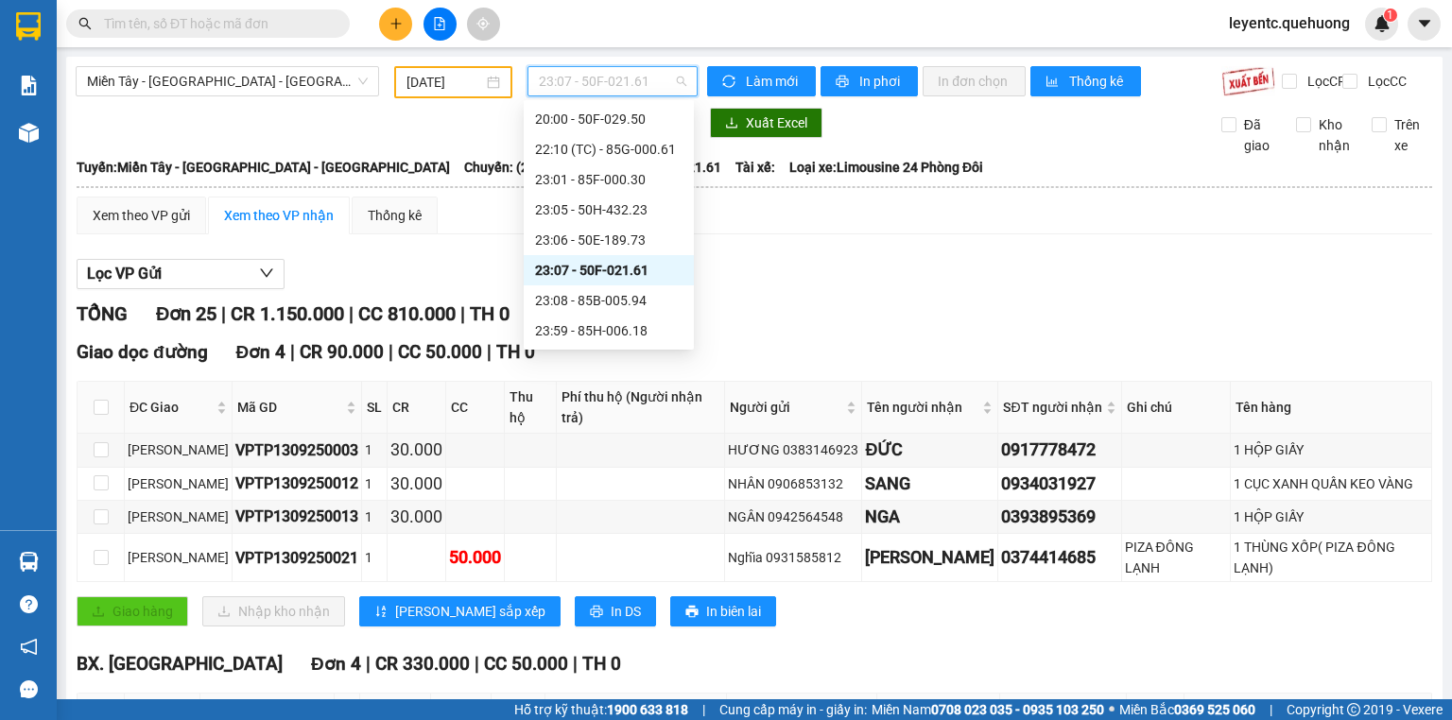
click at [616, 87] on span "23:07 - 50F-021.61" at bounding box center [613, 81] width 148 height 28
click at [428, 80] on input "13/09/2025" at bounding box center [445, 82] width 76 height 21
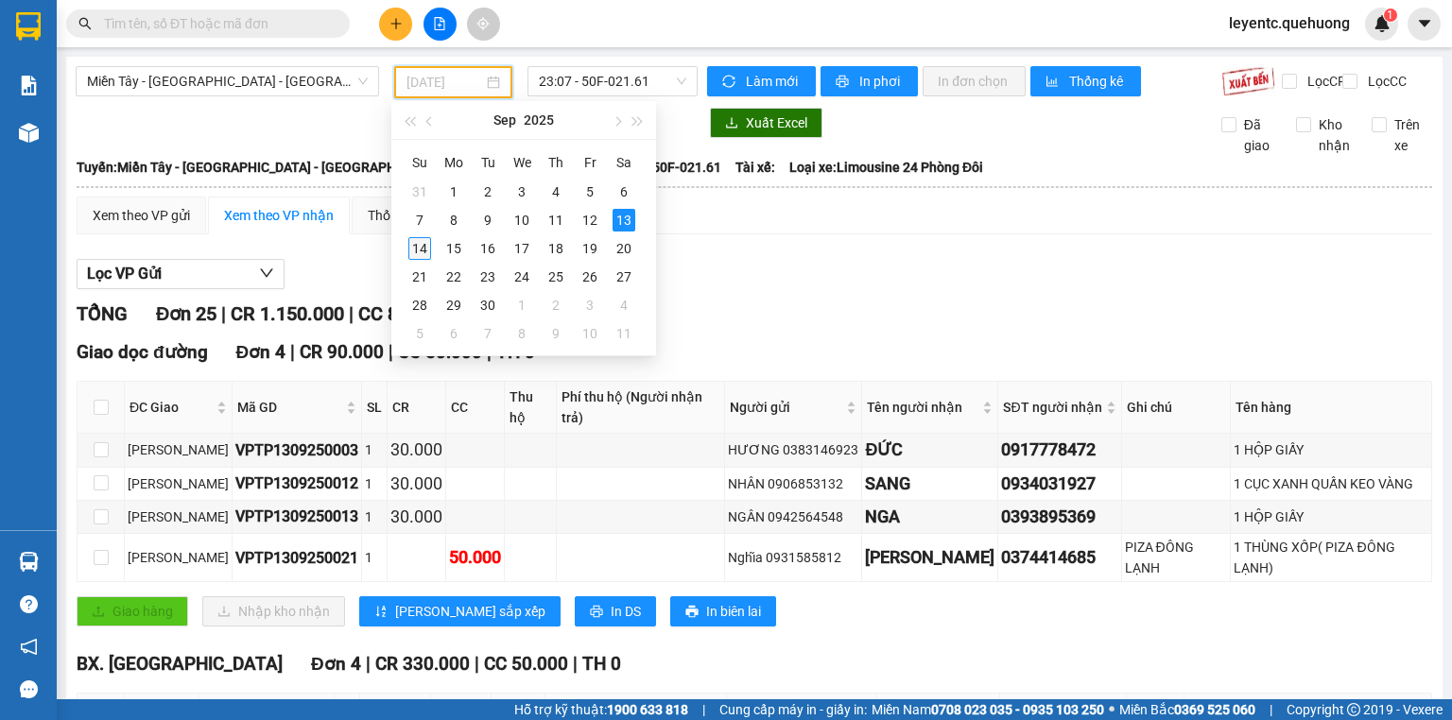
click at [428, 250] on div "14" at bounding box center [419, 248] width 23 height 23
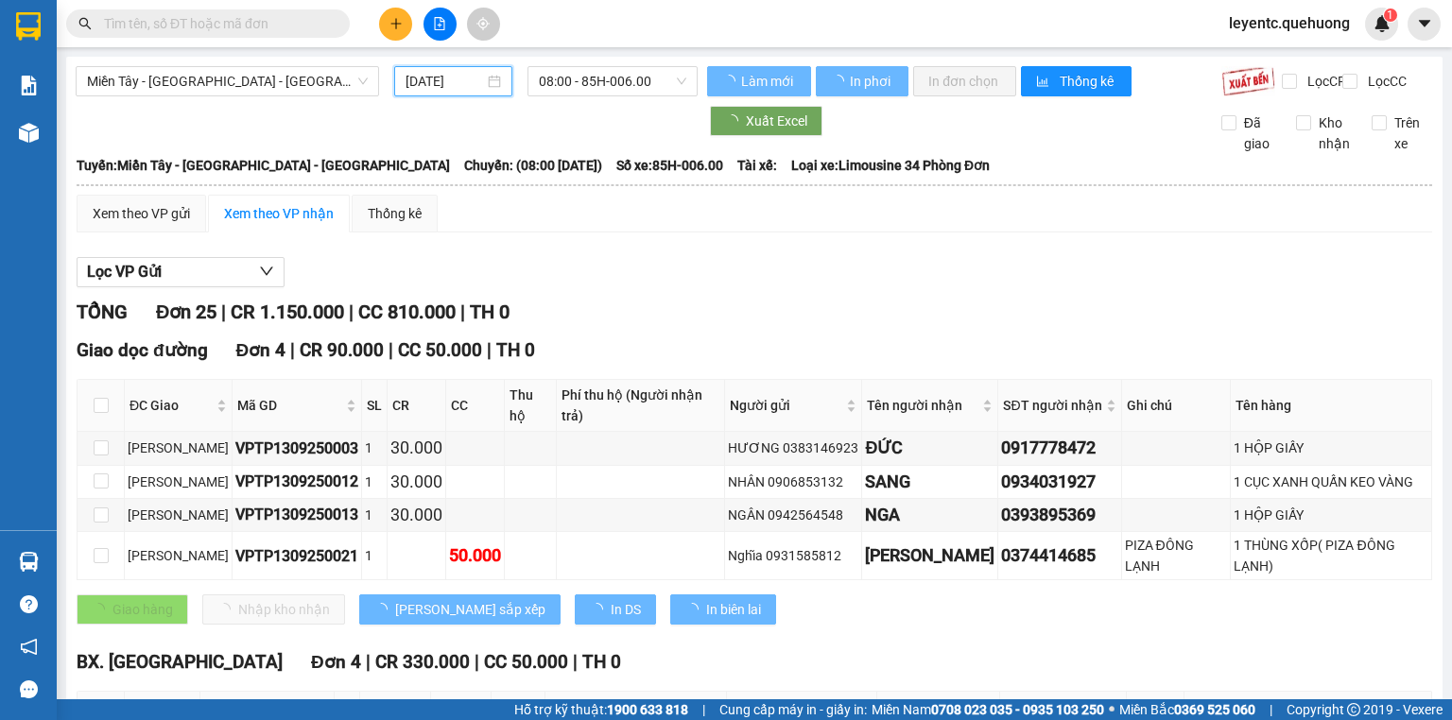
type input "14/09/2025"
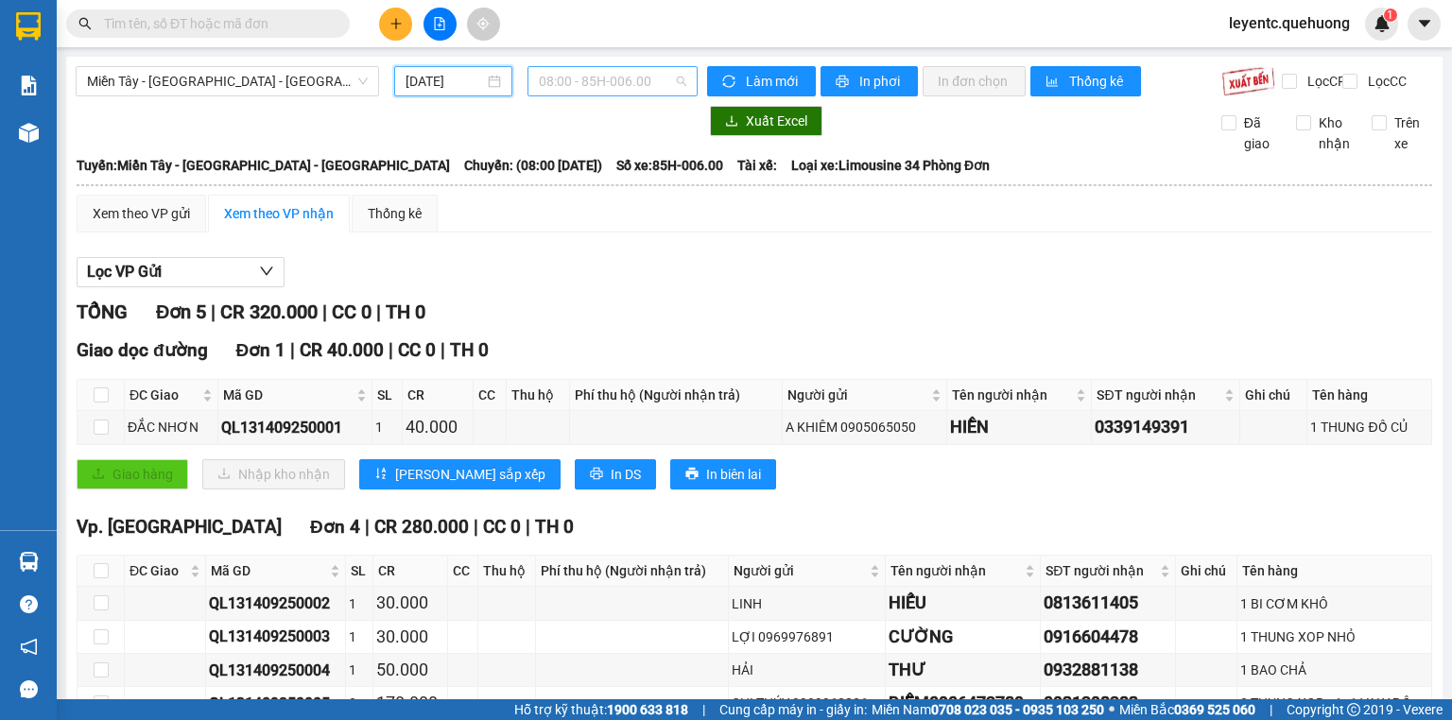
click at [579, 72] on span "08:00 - 85H-006.00" at bounding box center [613, 81] width 148 height 28
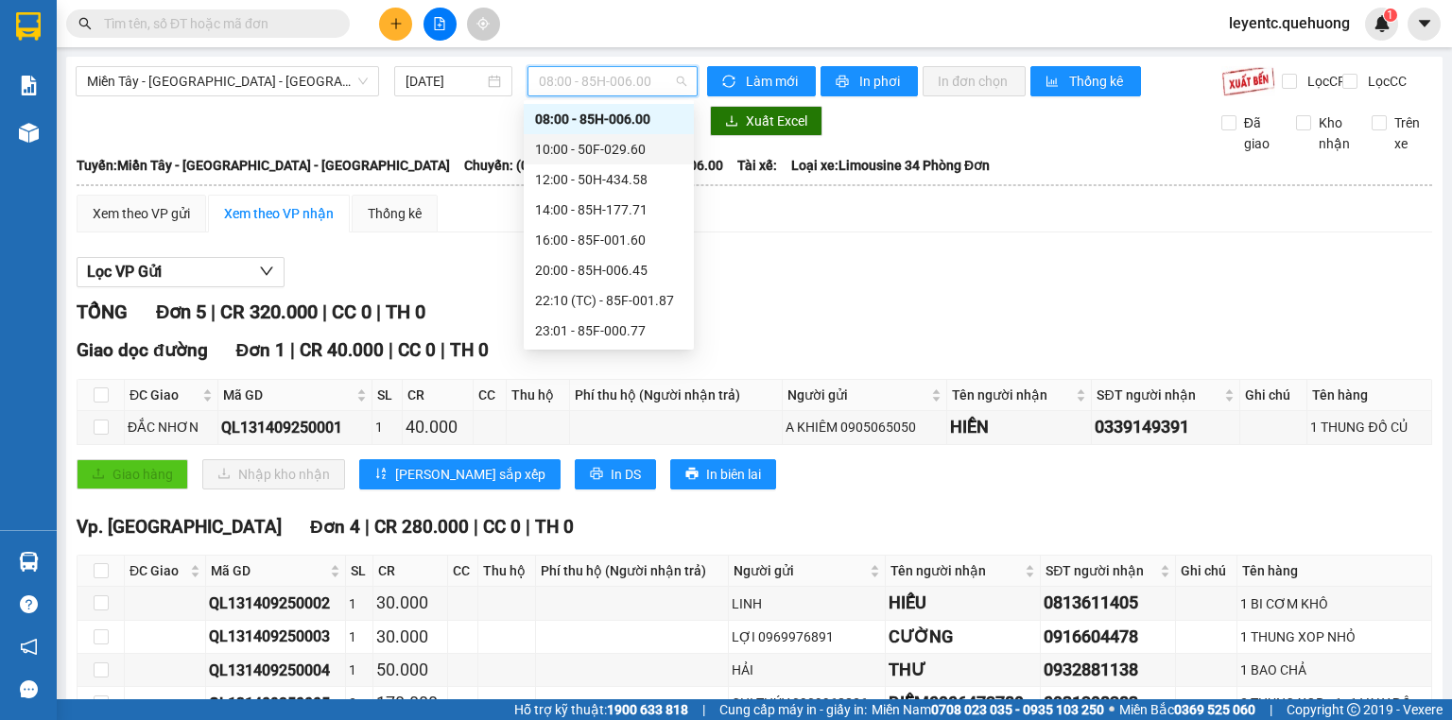
click at [582, 154] on div "10:00 - 50F-029.60" at bounding box center [608, 149] width 147 height 21
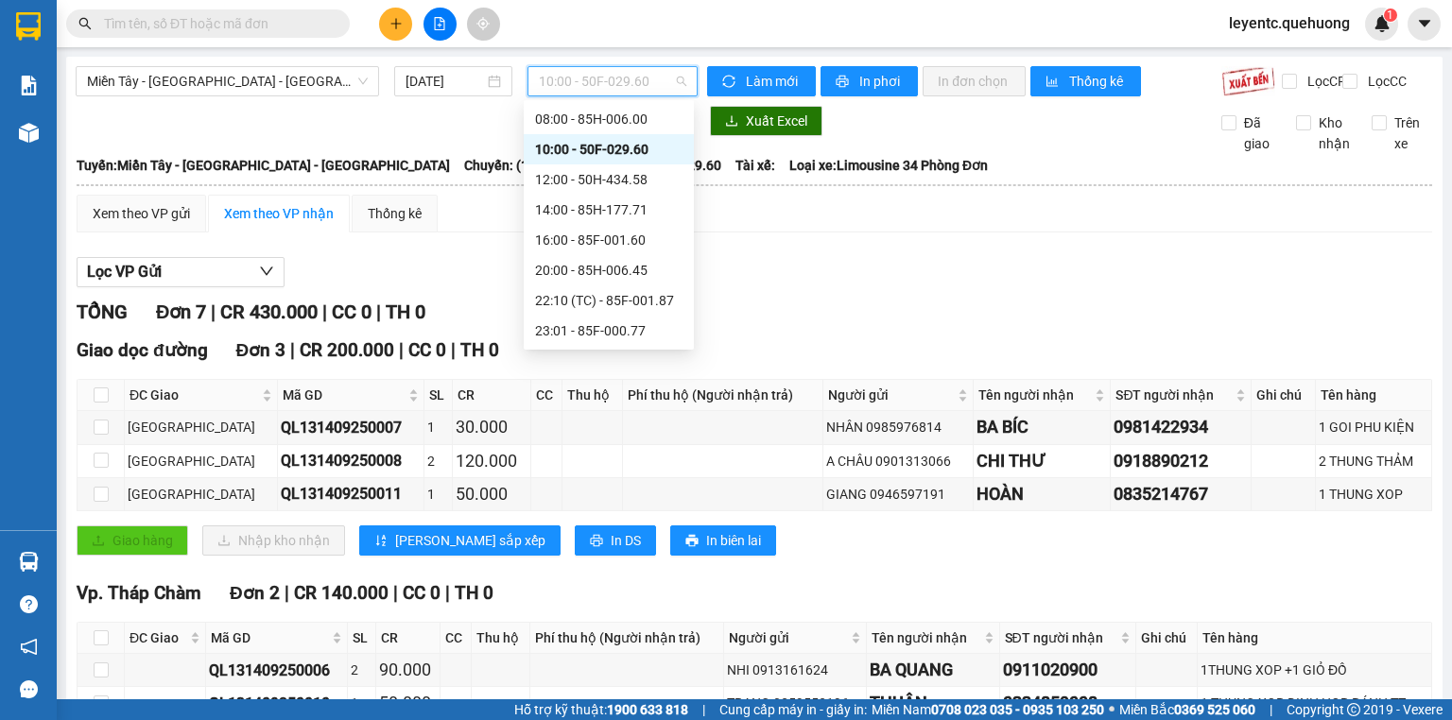
click at [594, 83] on span "10:00 - 50F-029.60" at bounding box center [613, 81] width 148 height 28
click at [578, 182] on div "12:00 - 50H-434.58" at bounding box center [608, 179] width 147 height 21
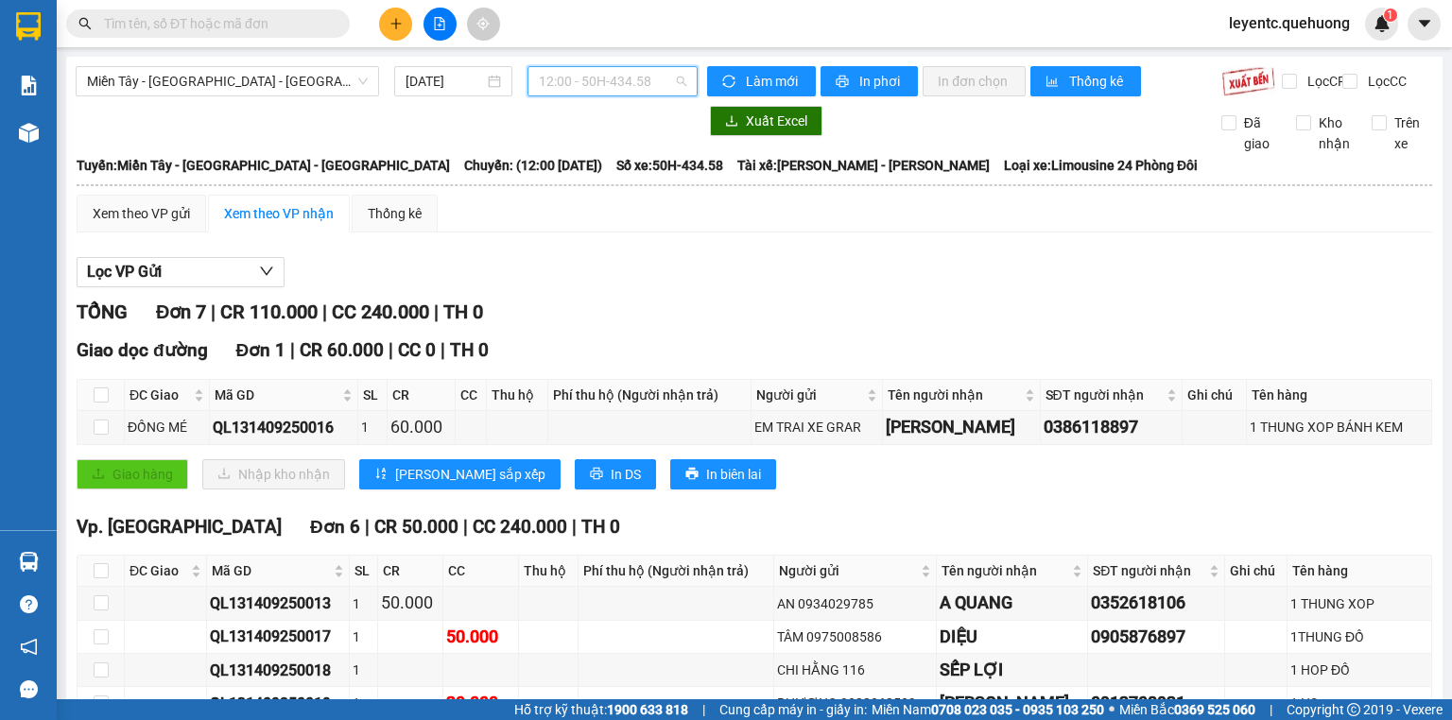
click at [590, 86] on span "12:00 - 50H-434.58" at bounding box center [613, 81] width 148 height 28
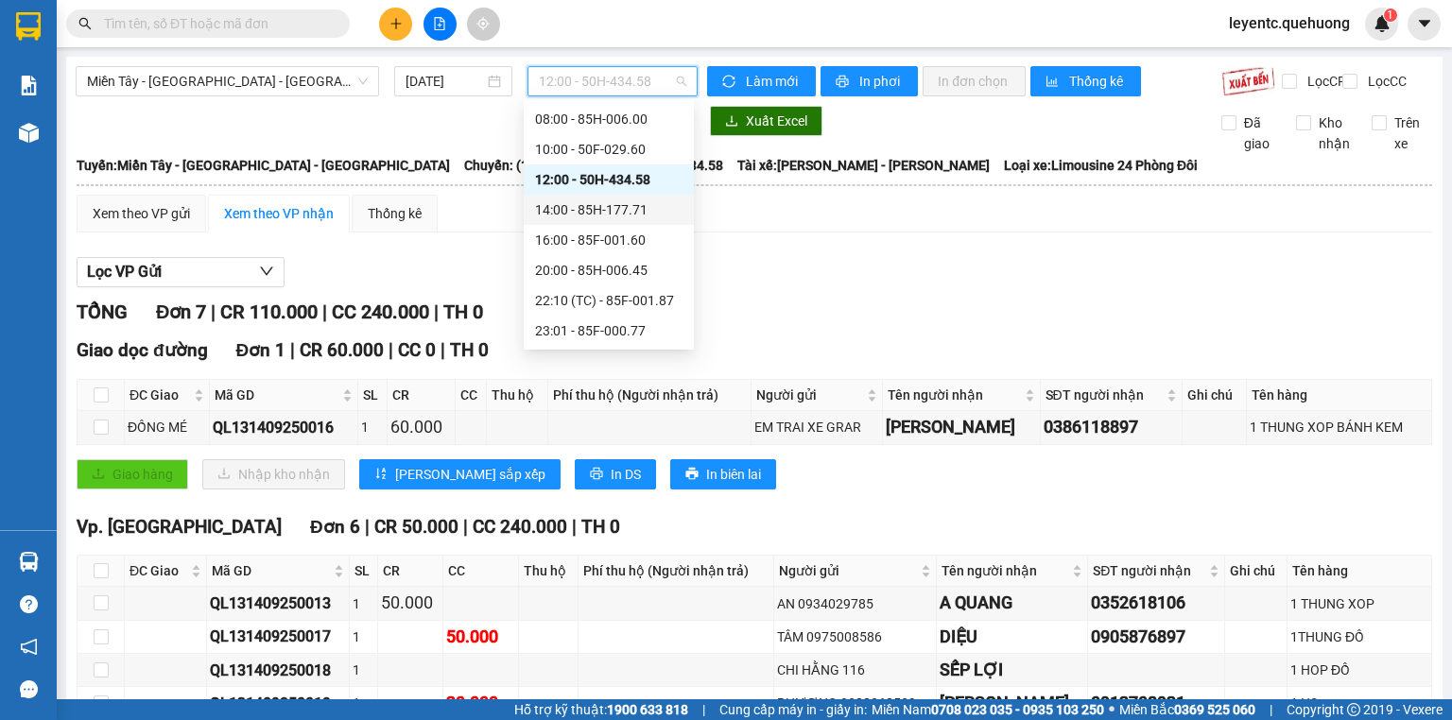
click at [575, 211] on div "14:00 - 85H-177.71" at bounding box center [608, 209] width 147 height 21
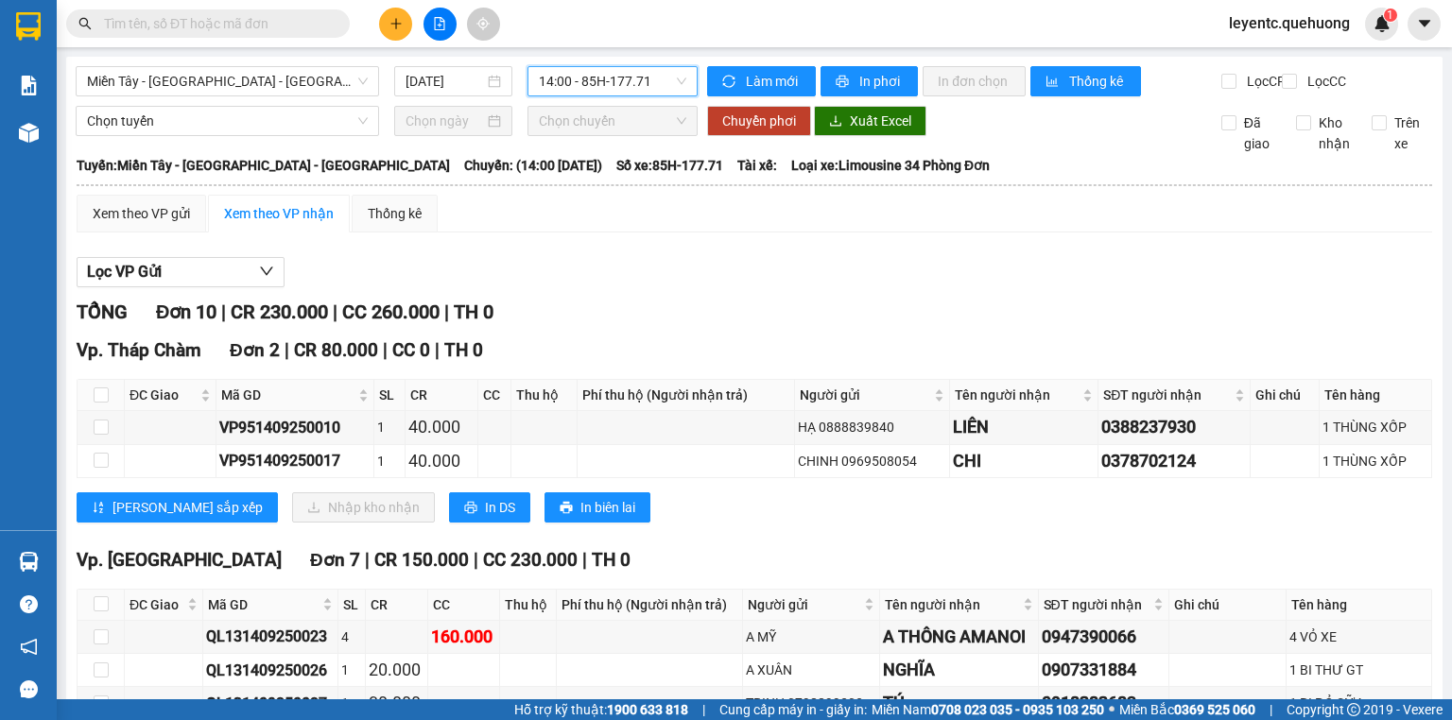
click at [563, 86] on span "14:00 - 85H-177.71" at bounding box center [613, 81] width 148 height 28
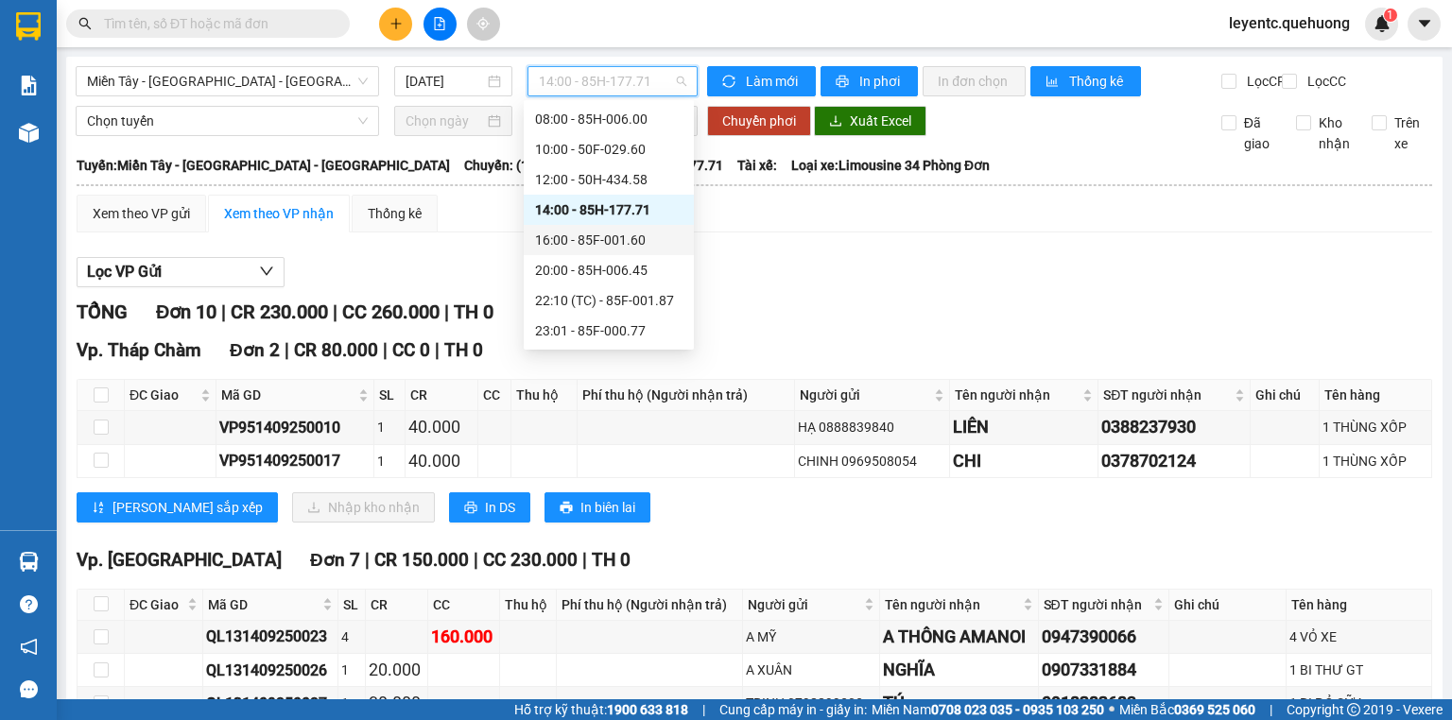
click at [582, 239] on div "16:00 - 85F-001.60" at bounding box center [608, 240] width 147 height 21
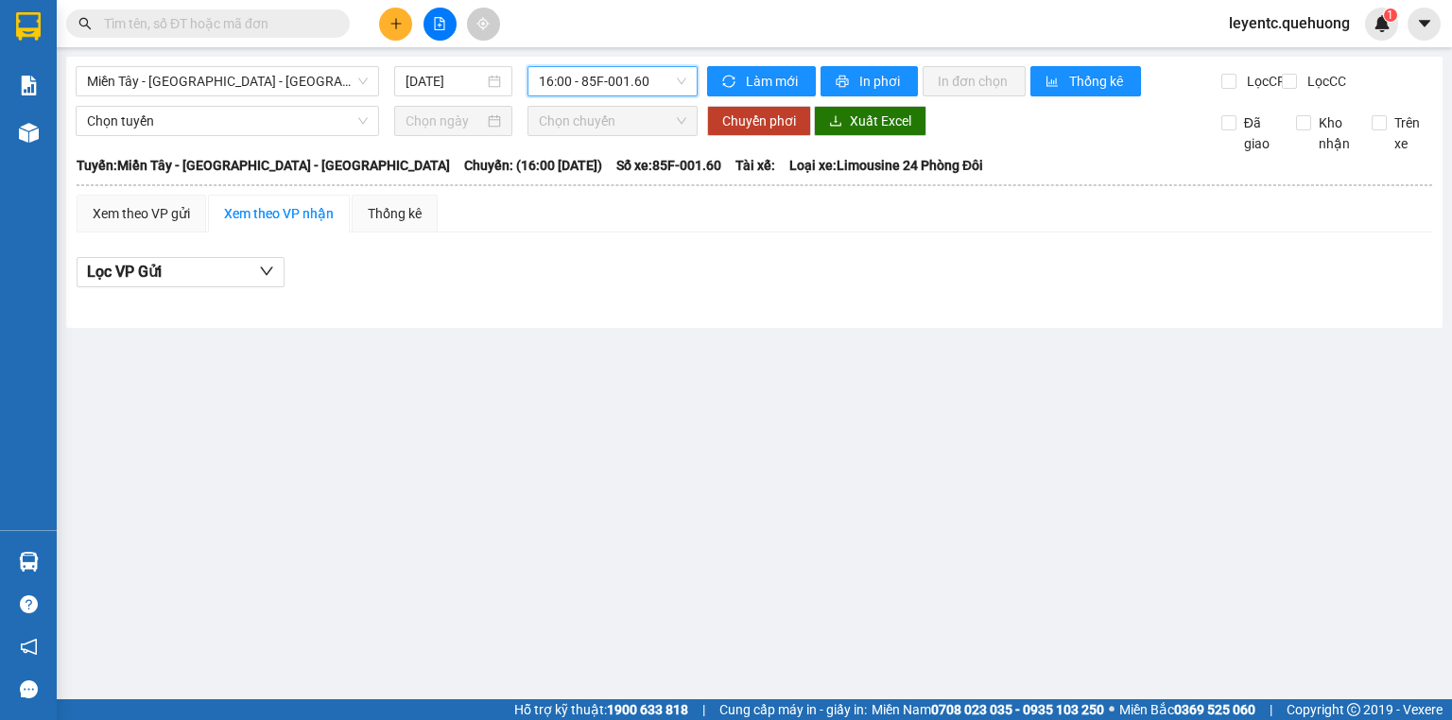
click at [568, 81] on span "16:00 - 85F-001.60" at bounding box center [613, 81] width 148 height 28
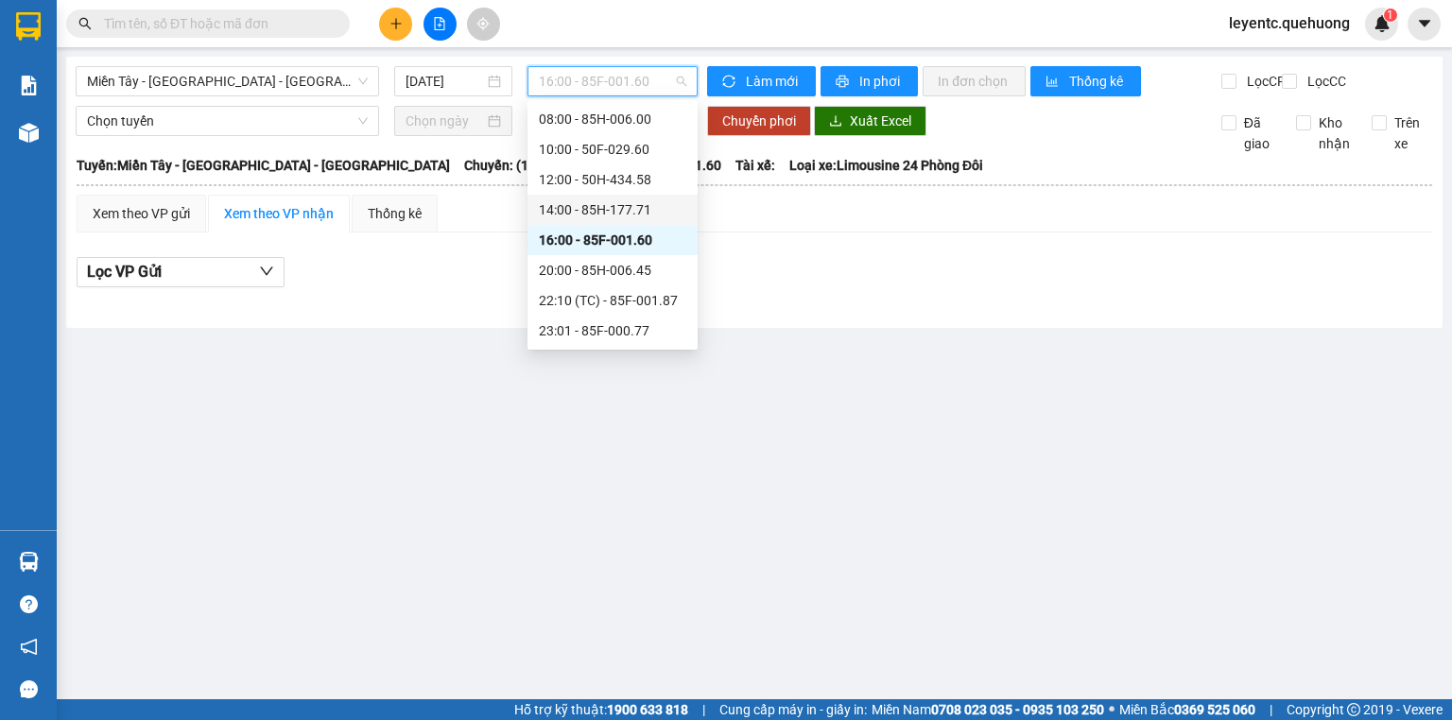
click at [604, 211] on div "14:00 - 85H-177.71" at bounding box center [612, 209] width 147 height 21
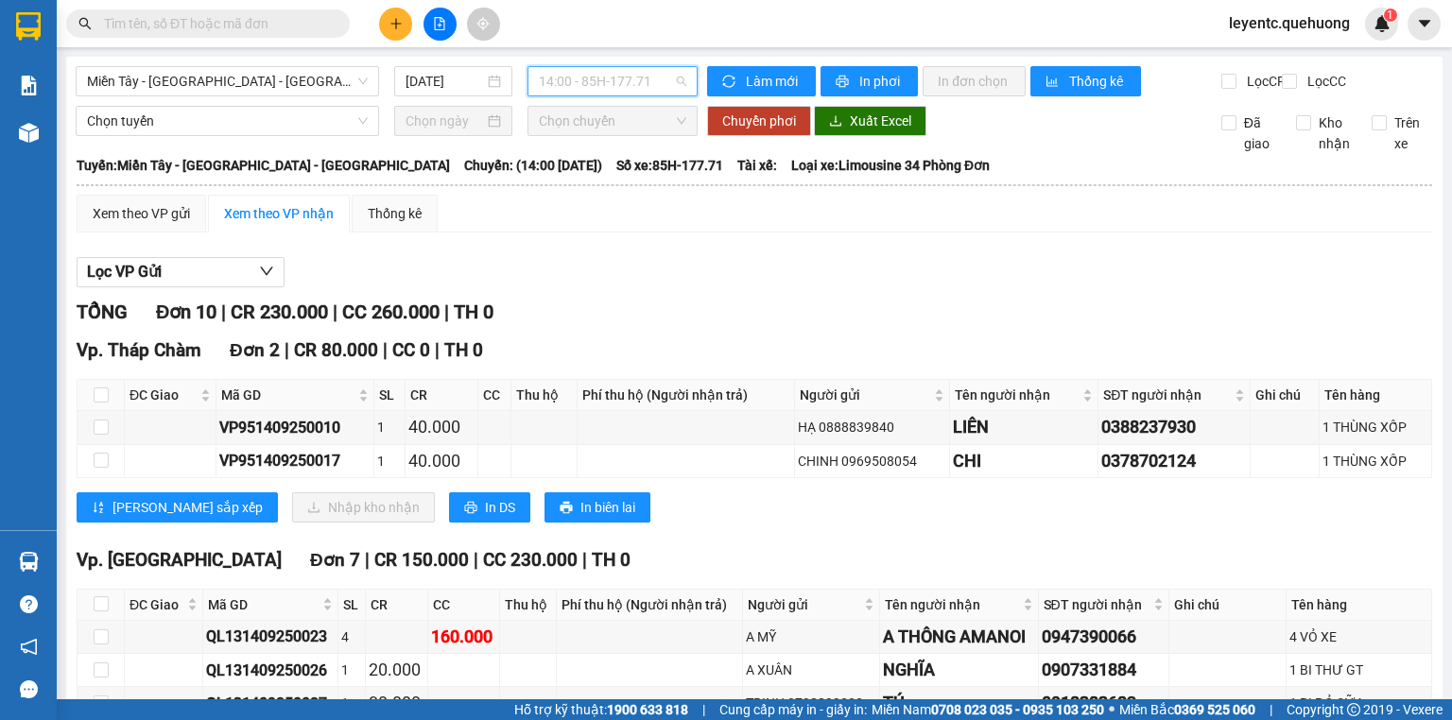
click at [613, 83] on span "14:00 - 85H-177.71" at bounding box center [613, 81] width 148 height 28
click at [677, 82] on span "14:00 - 85H-177.71" at bounding box center [613, 81] width 148 height 28
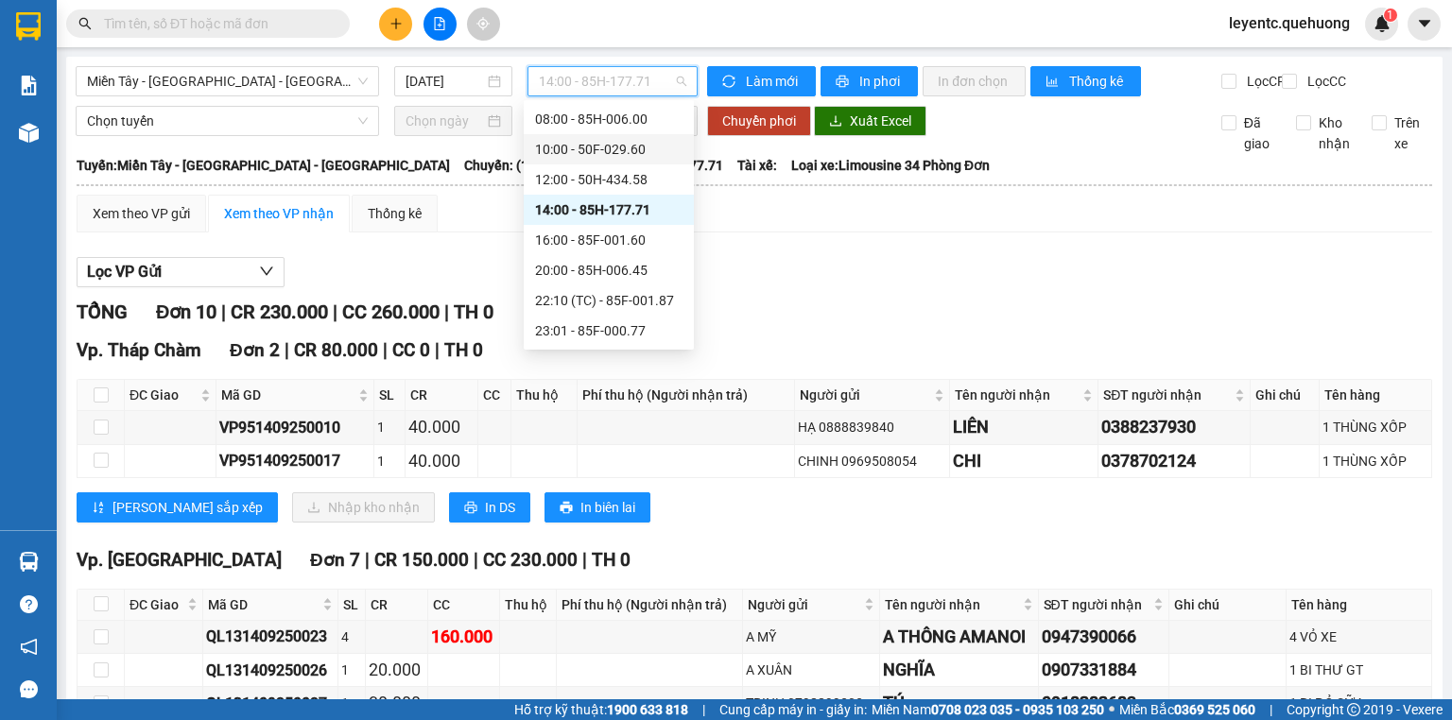
click at [618, 154] on div "10:00 - 50F-029.60" at bounding box center [608, 149] width 147 height 21
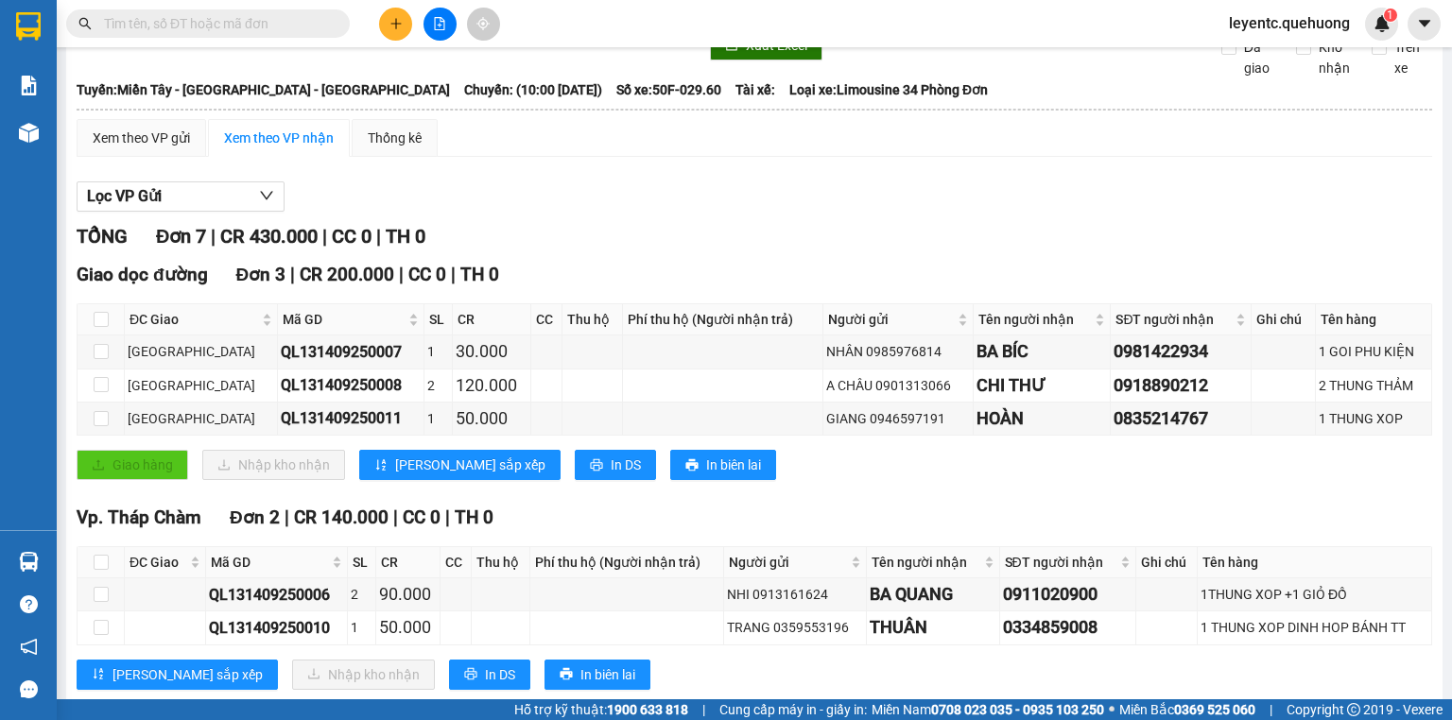
scroll to position [227, 0]
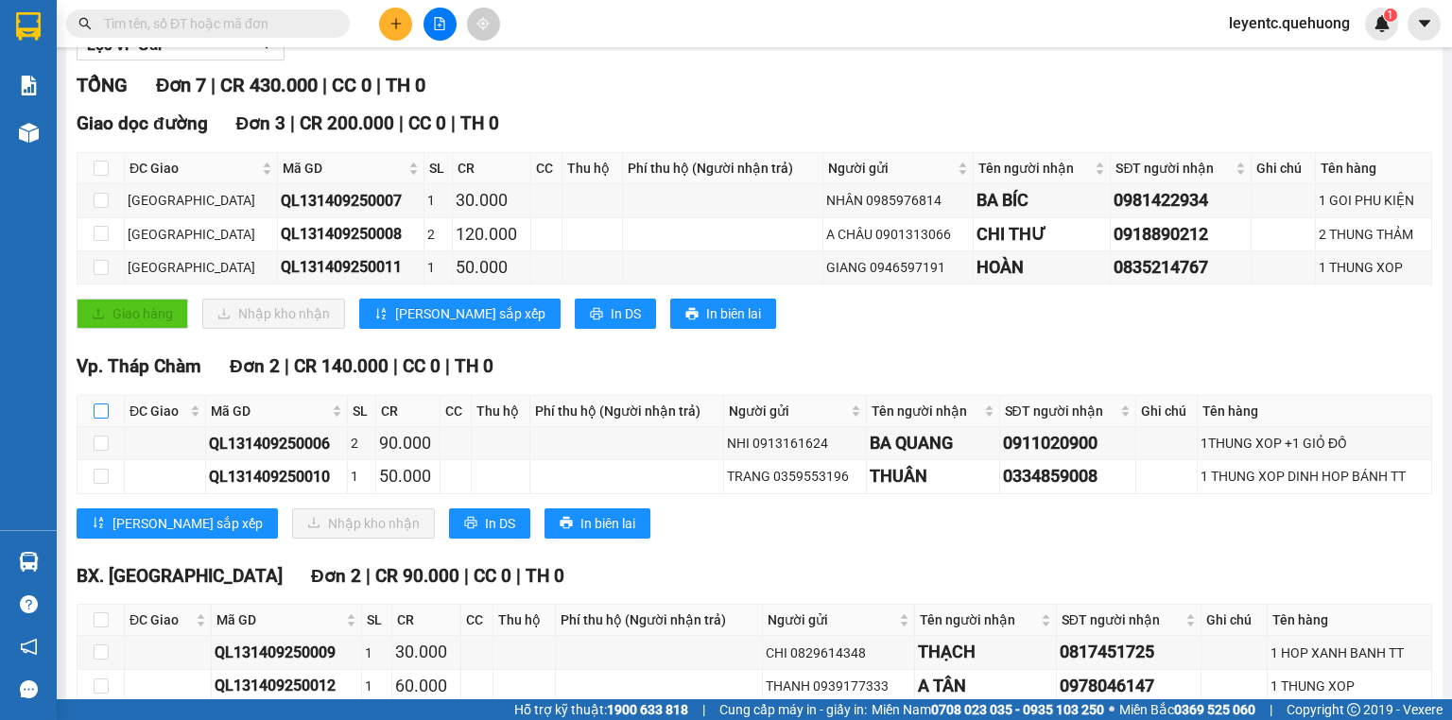
click at [99, 419] on input "checkbox" at bounding box center [101, 411] width 15 height 15
checkbox input "true"
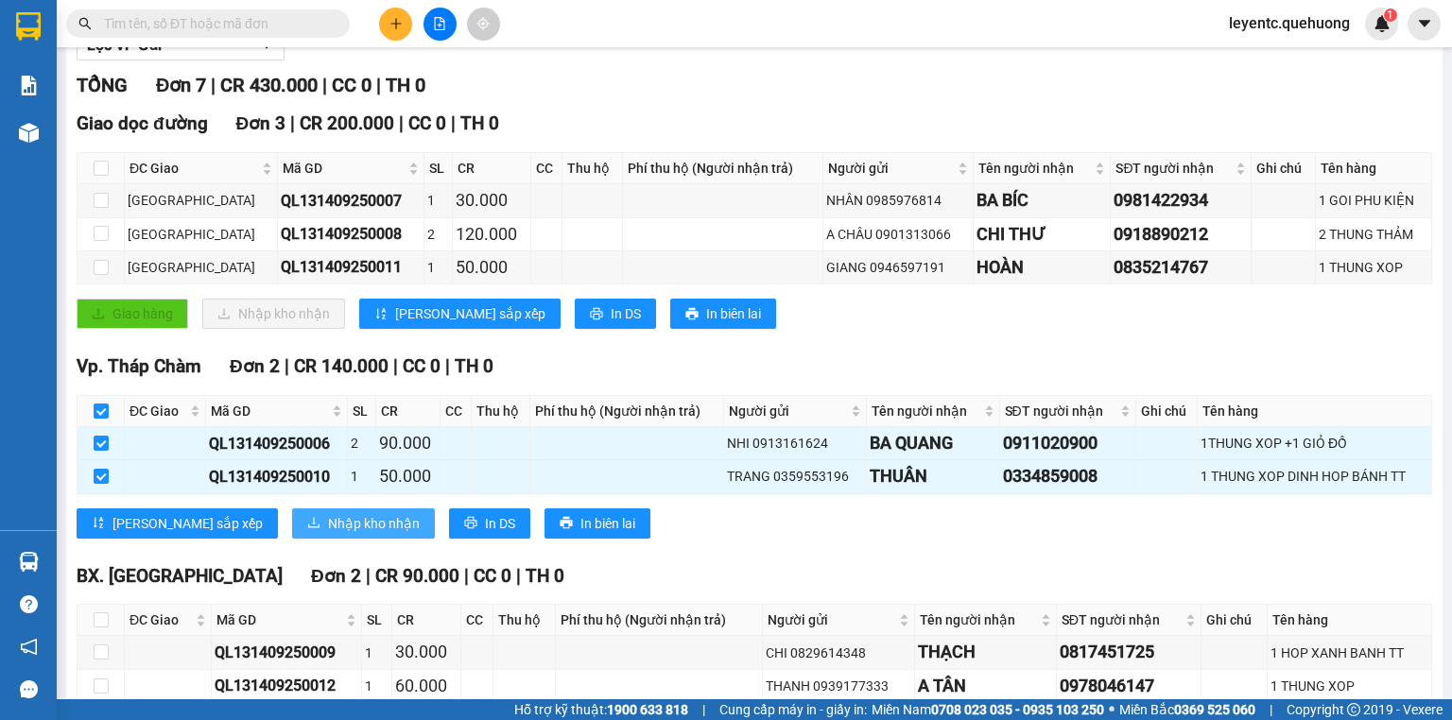
click at [328, 534] on span "Nhập kho nhận" at bounding box center [374, 523] width 92 height 21
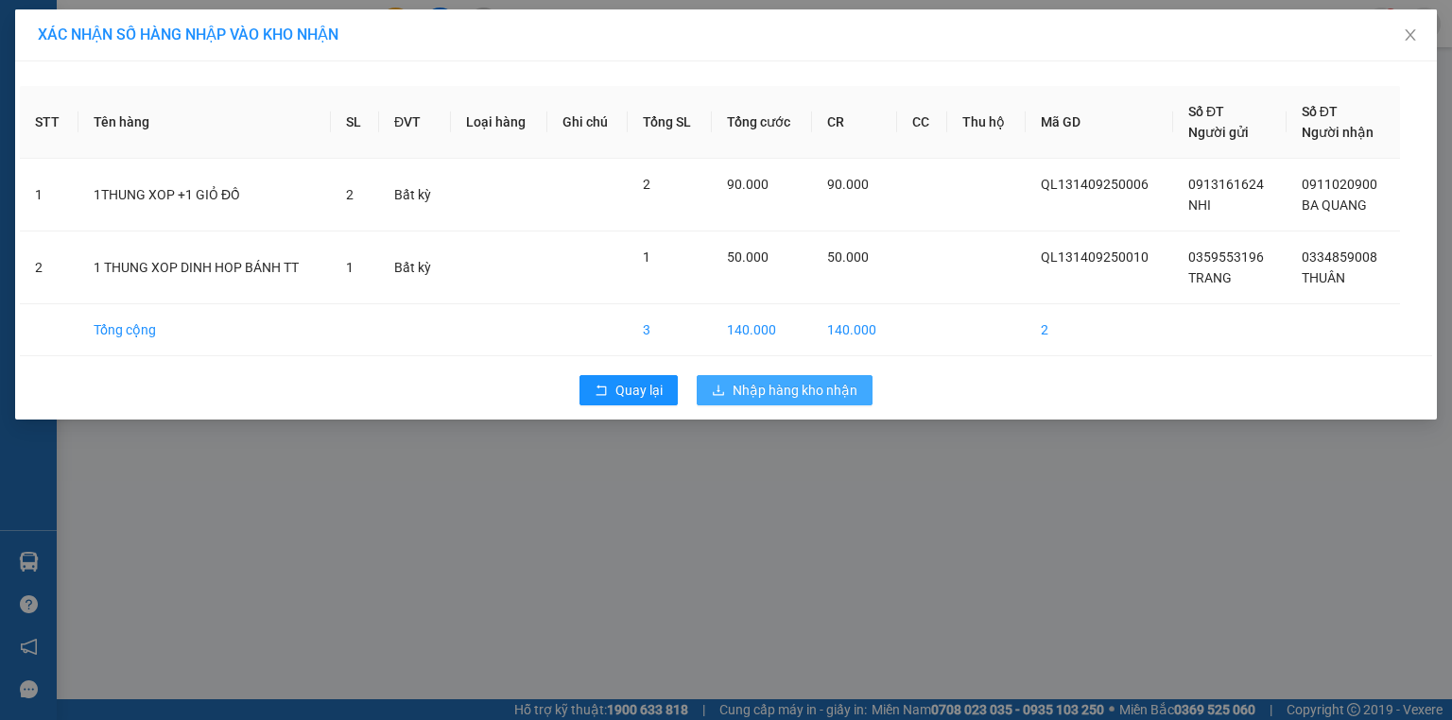
click at [787, 390] on span "Nhập hàng kho nhận" at bounding box center [795, 390] width 125 height 21
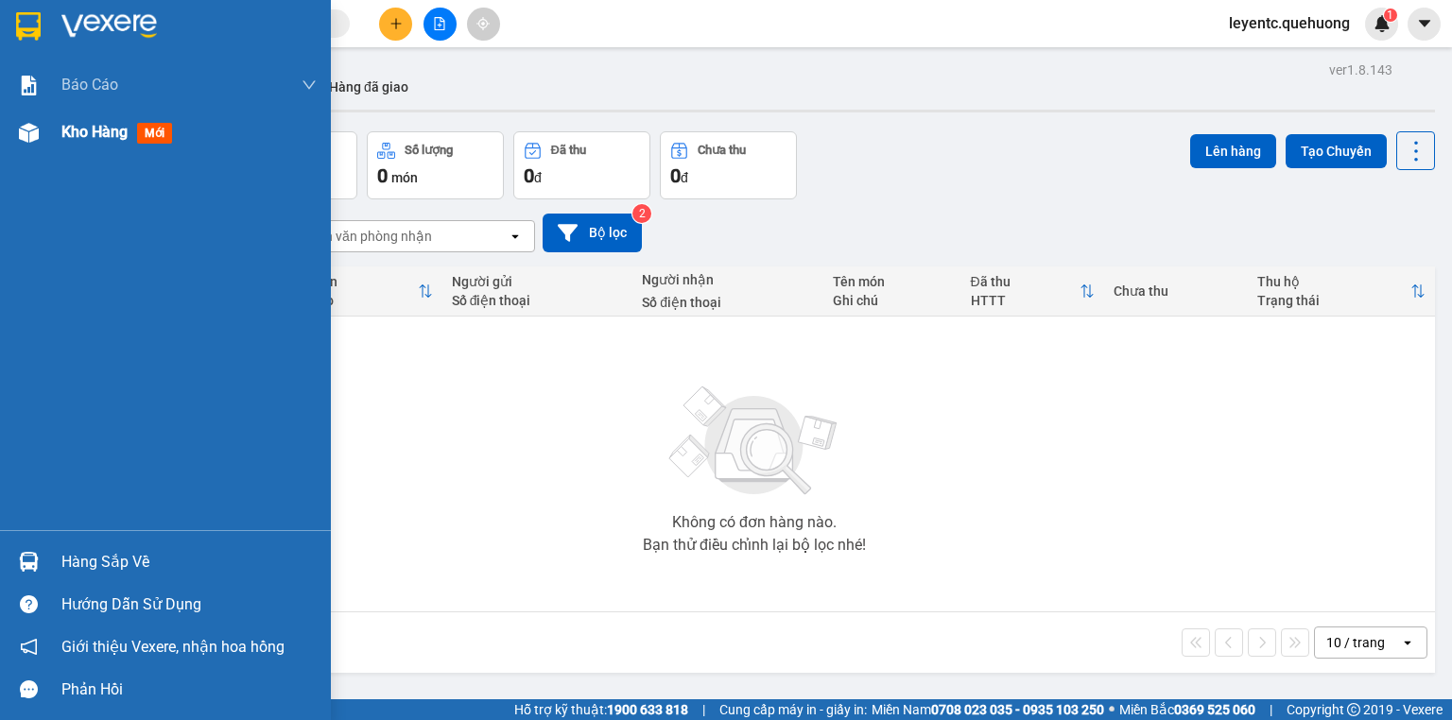
click at [24, 137] on img at bounding box center [29, 133] width 20 height 20
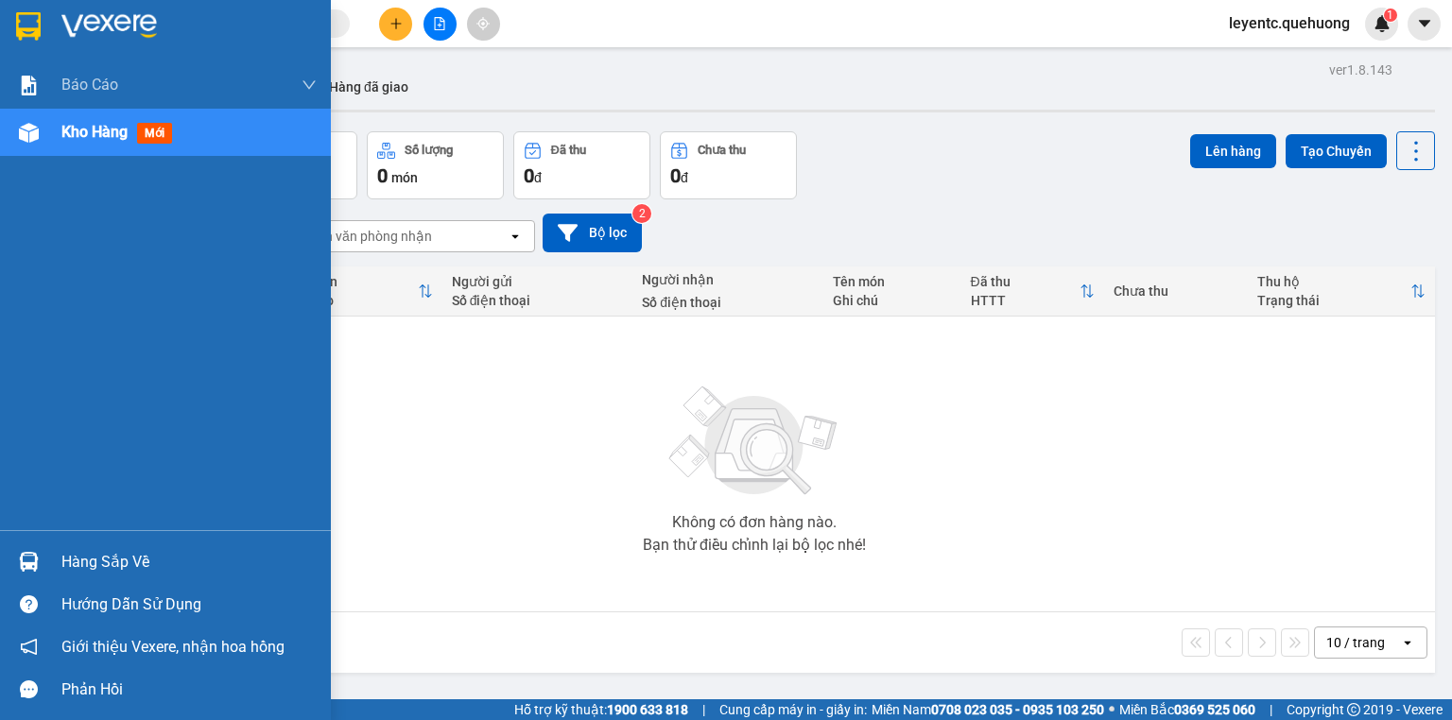
click at [72, 132] on span "Kho hàng" at bounding box center [94, 132] width 66 height 18
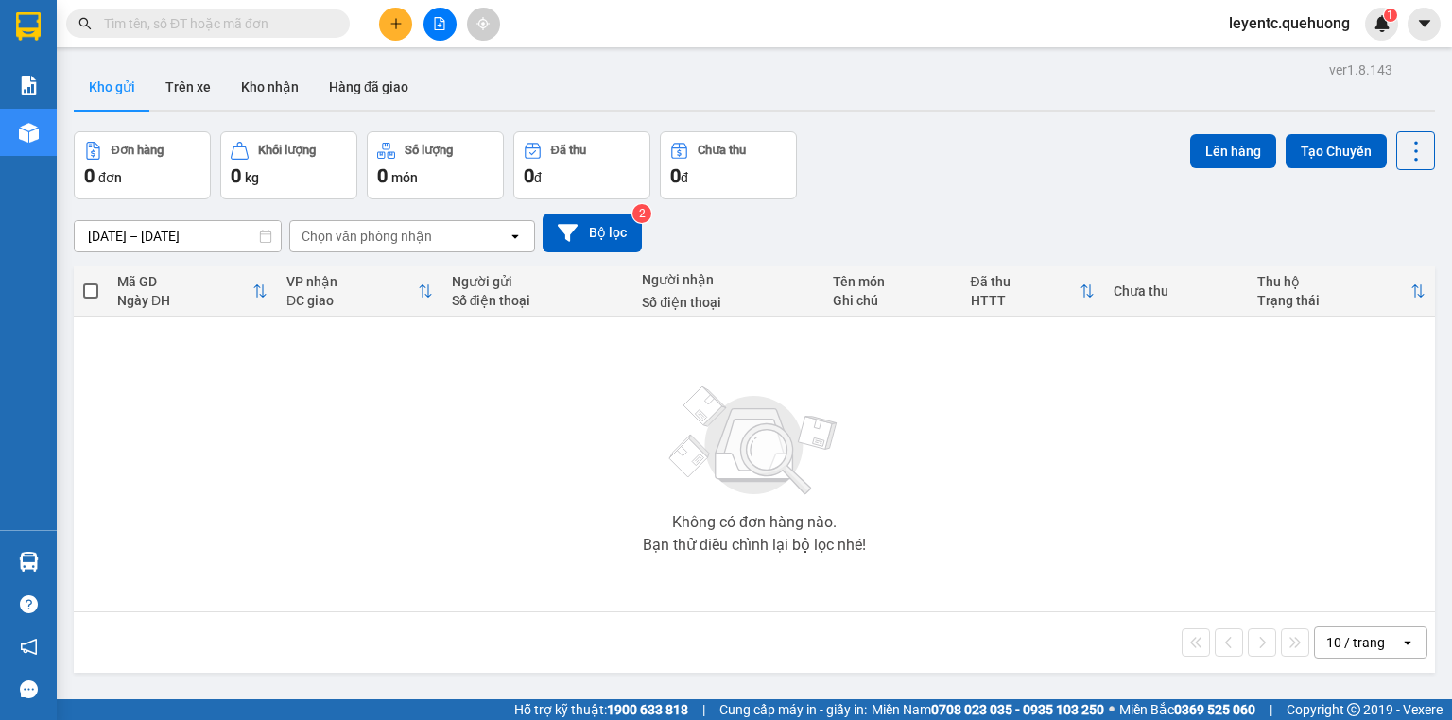
click at [855, 210] on div "12/09/2025 – 14/09/2025 Press the down arrow key to interact with the calendar …" at bounding box center [755, 232] width 1362 height 67
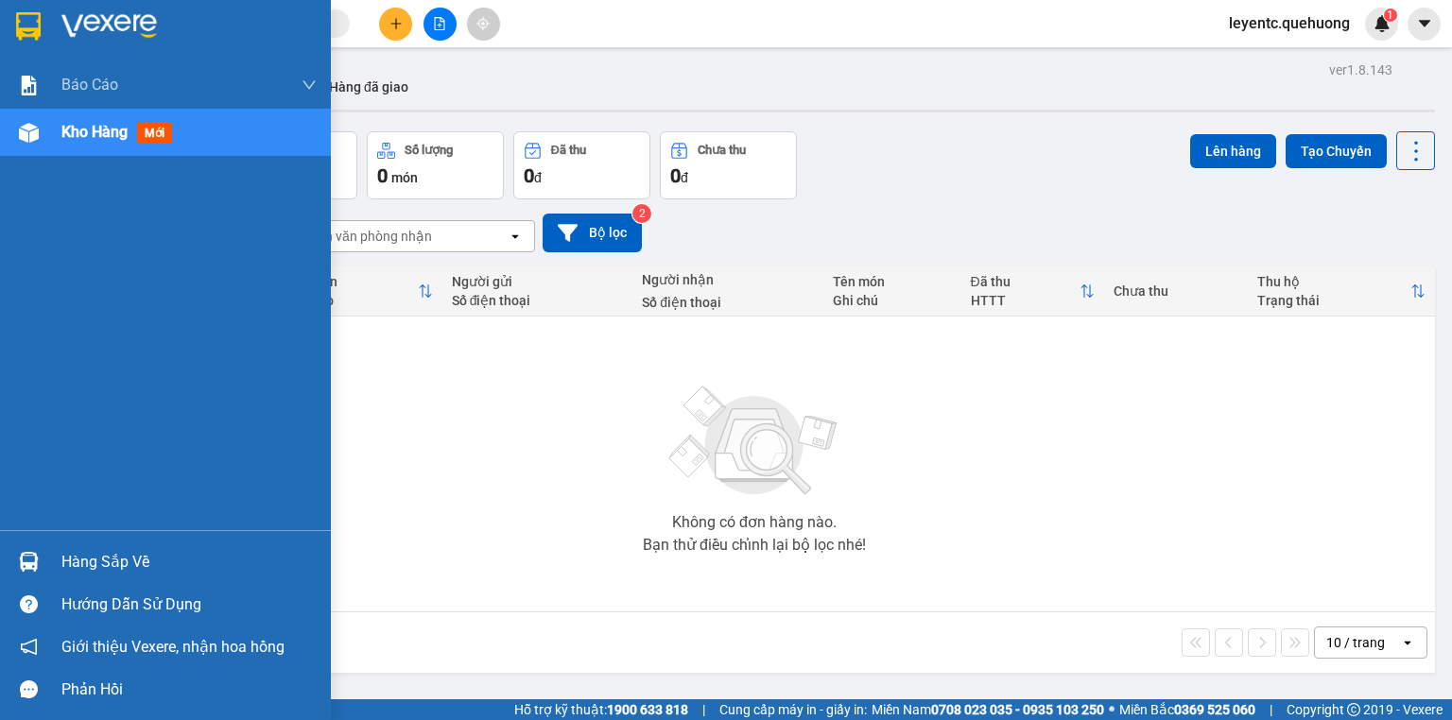
click at [103, 134] on span "Kho hàng" at bounding box center [94, 132] width 66 height 18
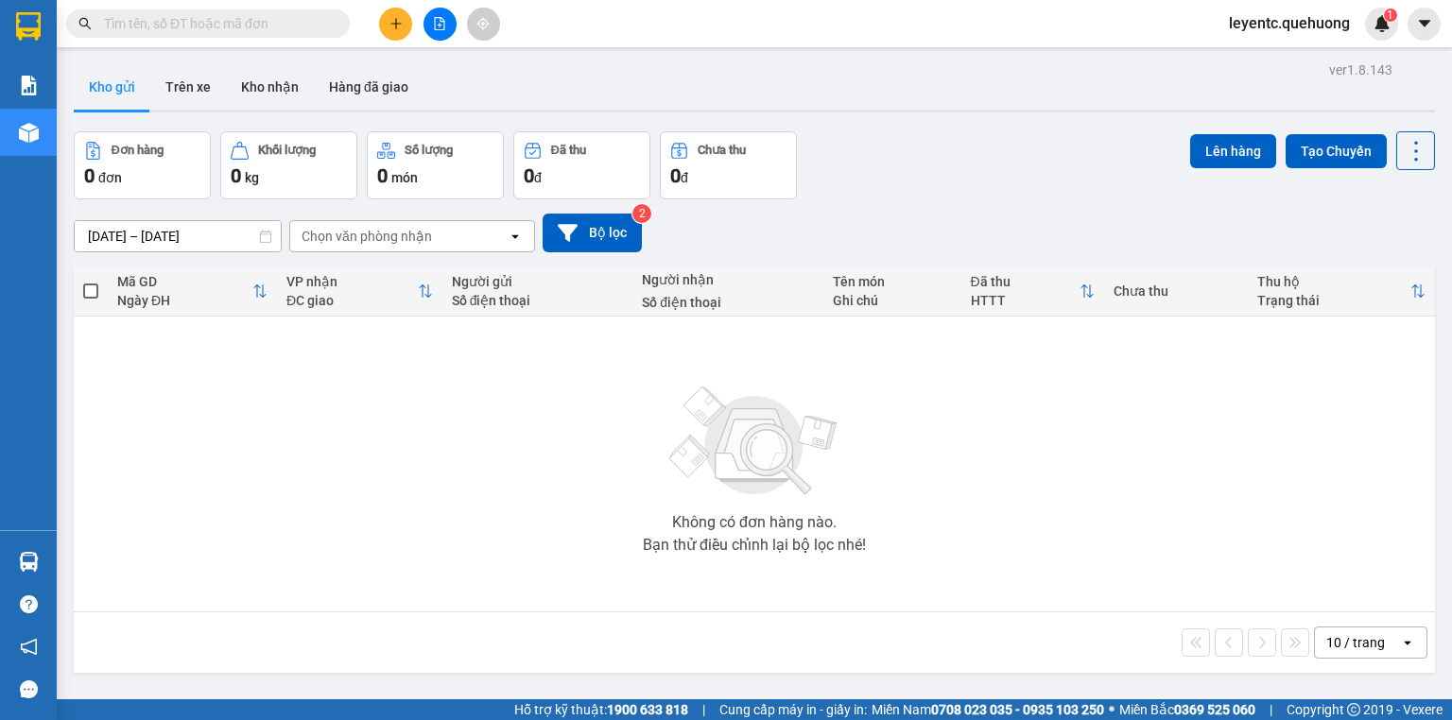
click at [1209, 599] on div "10 / trang" at bounding box center [1356, 642] width 59 height 19
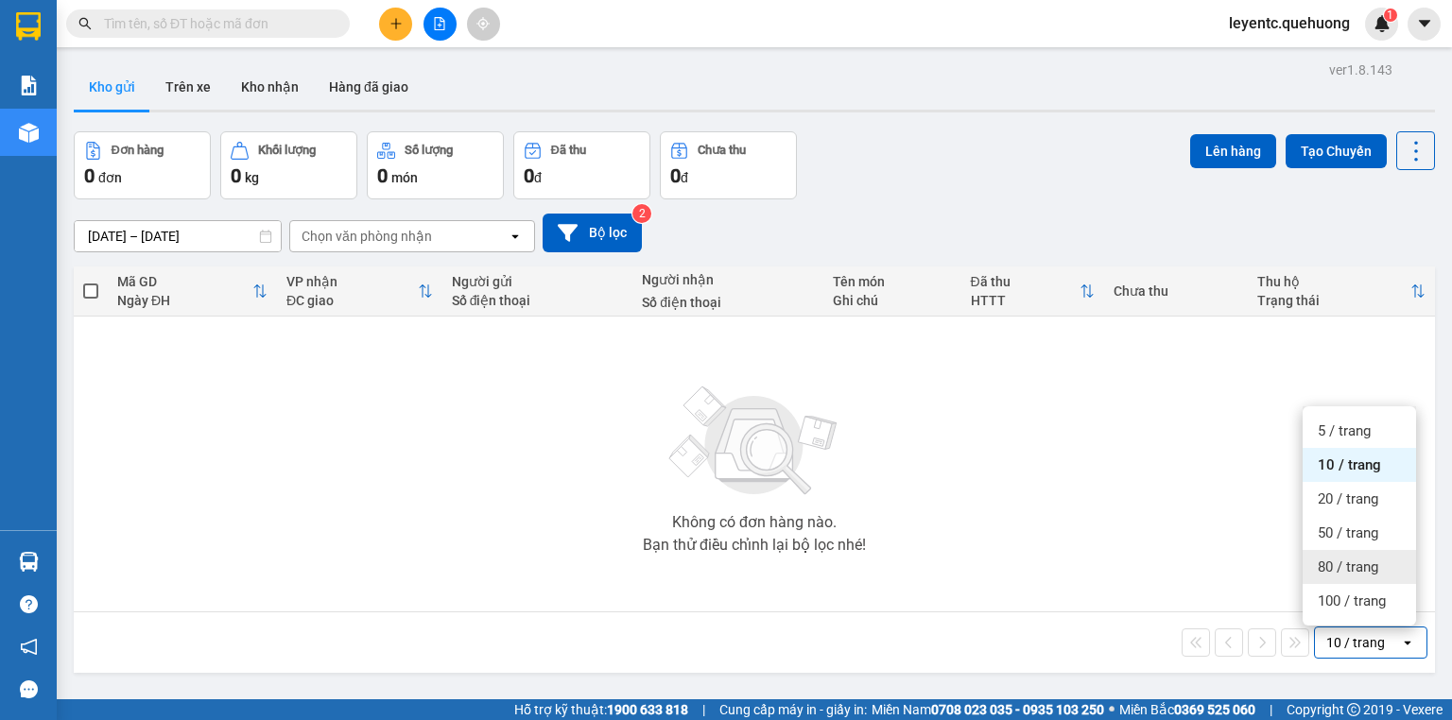
click at [1209, 574] on span "80 / trang" at bounding box center [1348, 567] width 61 height 19
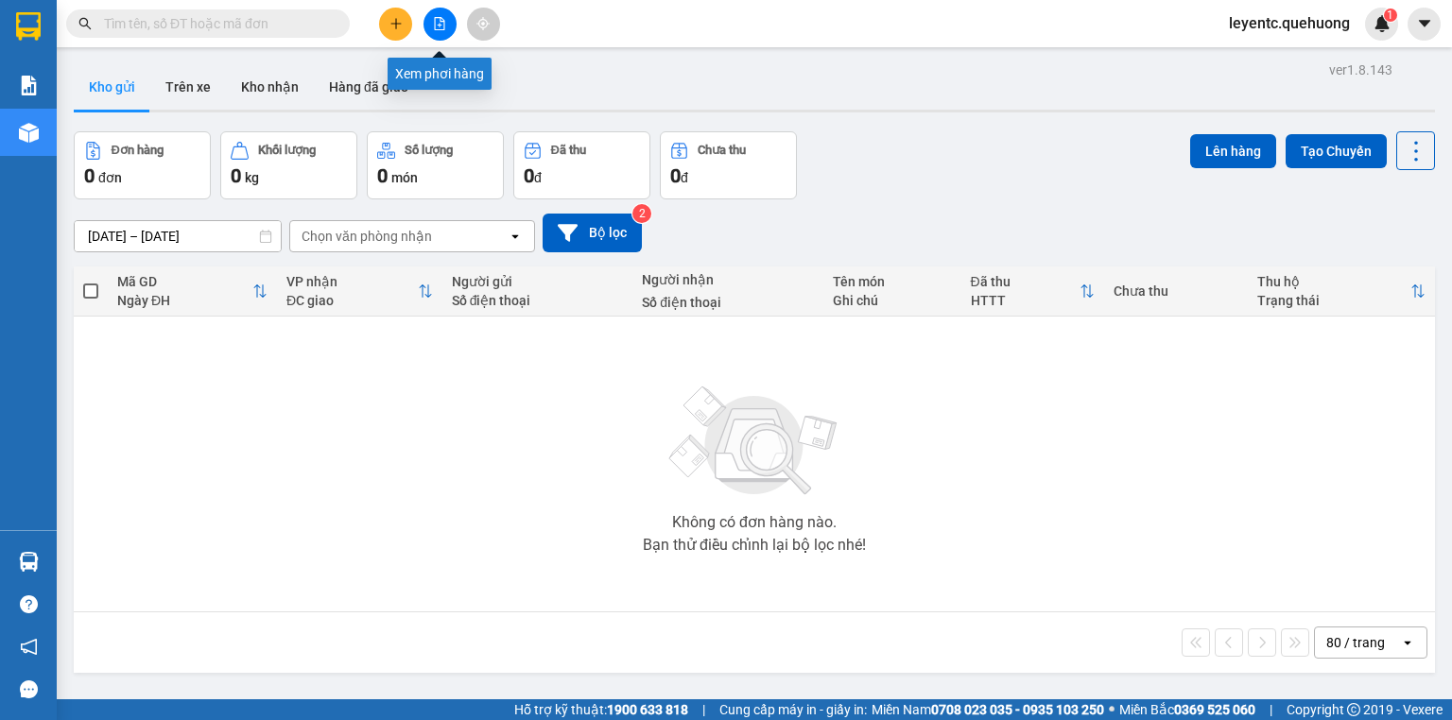
click at [438, 22] on icon "file-add" at bounding box center [439, 23] width 13 height 13
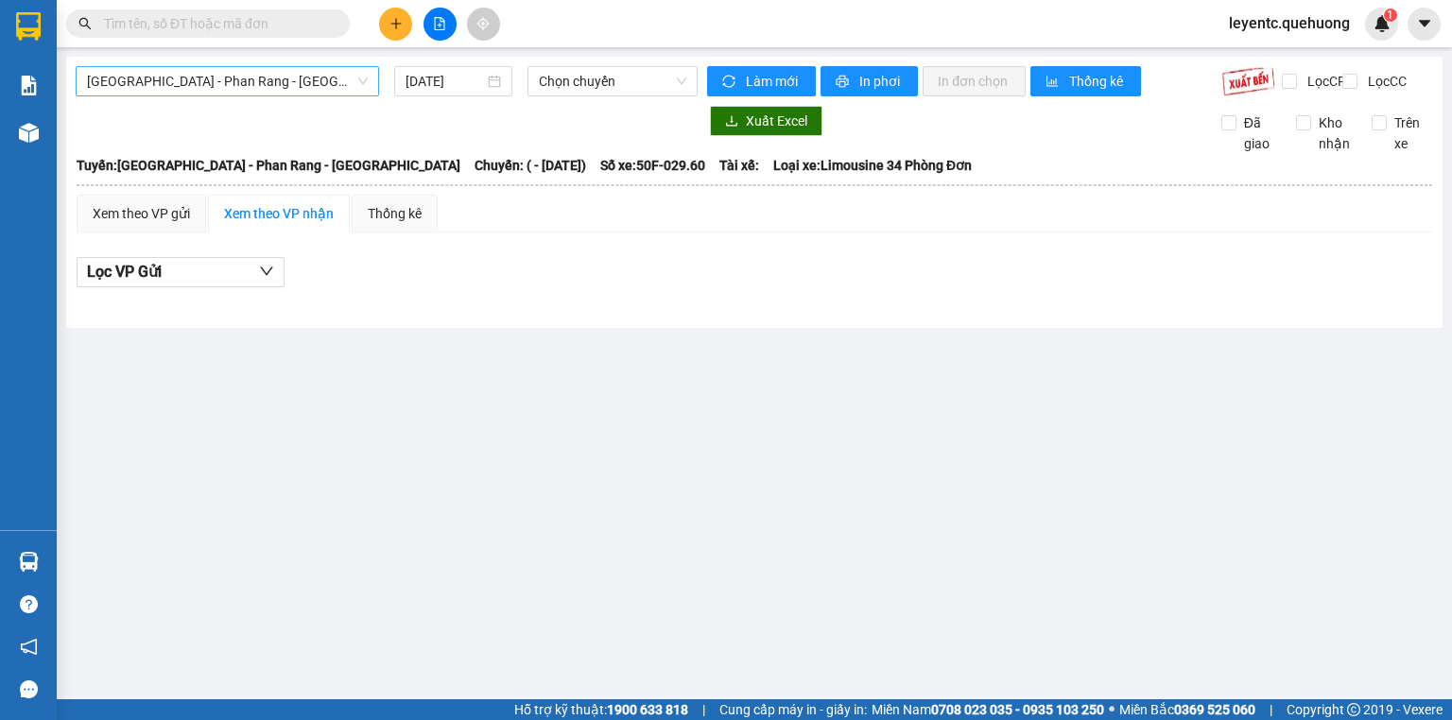
click at [155, 77] on span "Sài Gòn - Phan Rang - Ninh Sơn" at bounding box center [227, 81] width 281 height 28
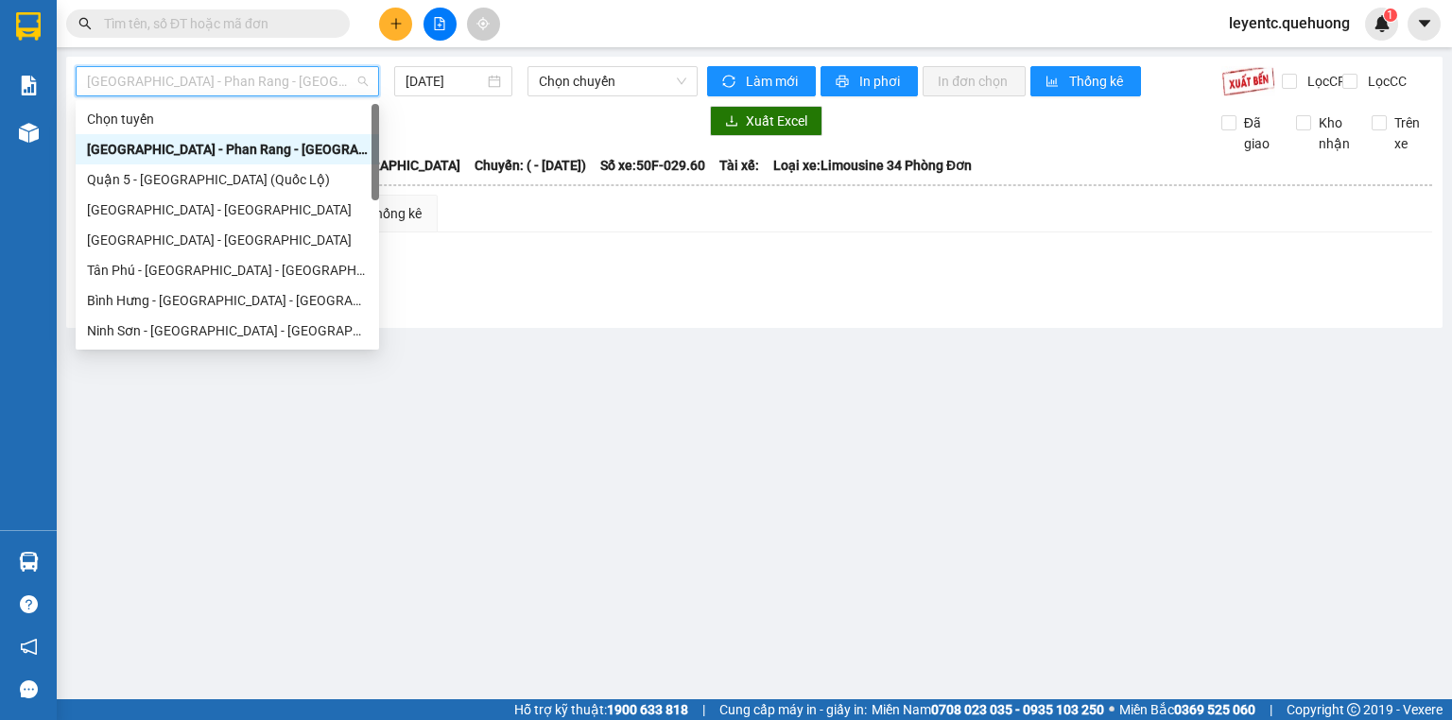
scroll to position [514, 0]
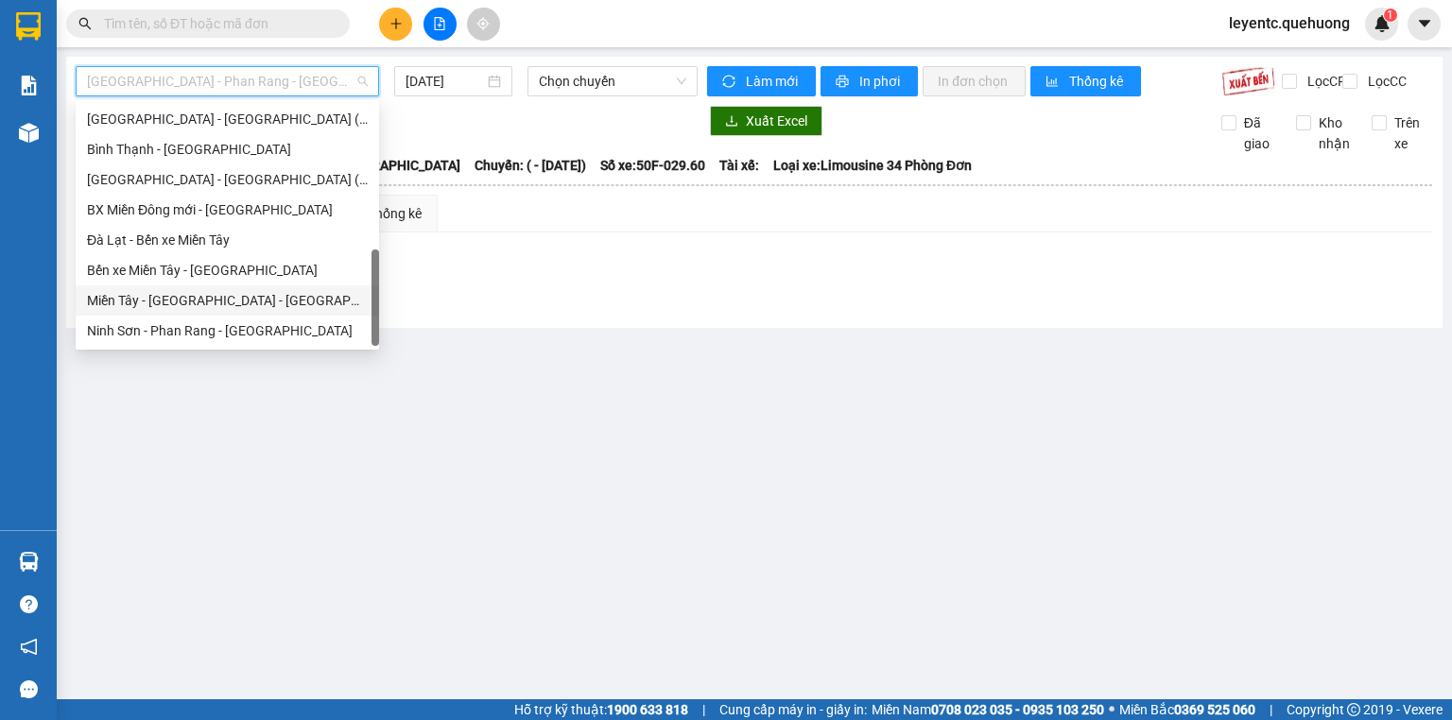
click at [184, 299] on div "Miền Tây - Phan Rang - Ninh Sơn" at bounding box center [227, 300] width 281 height 21
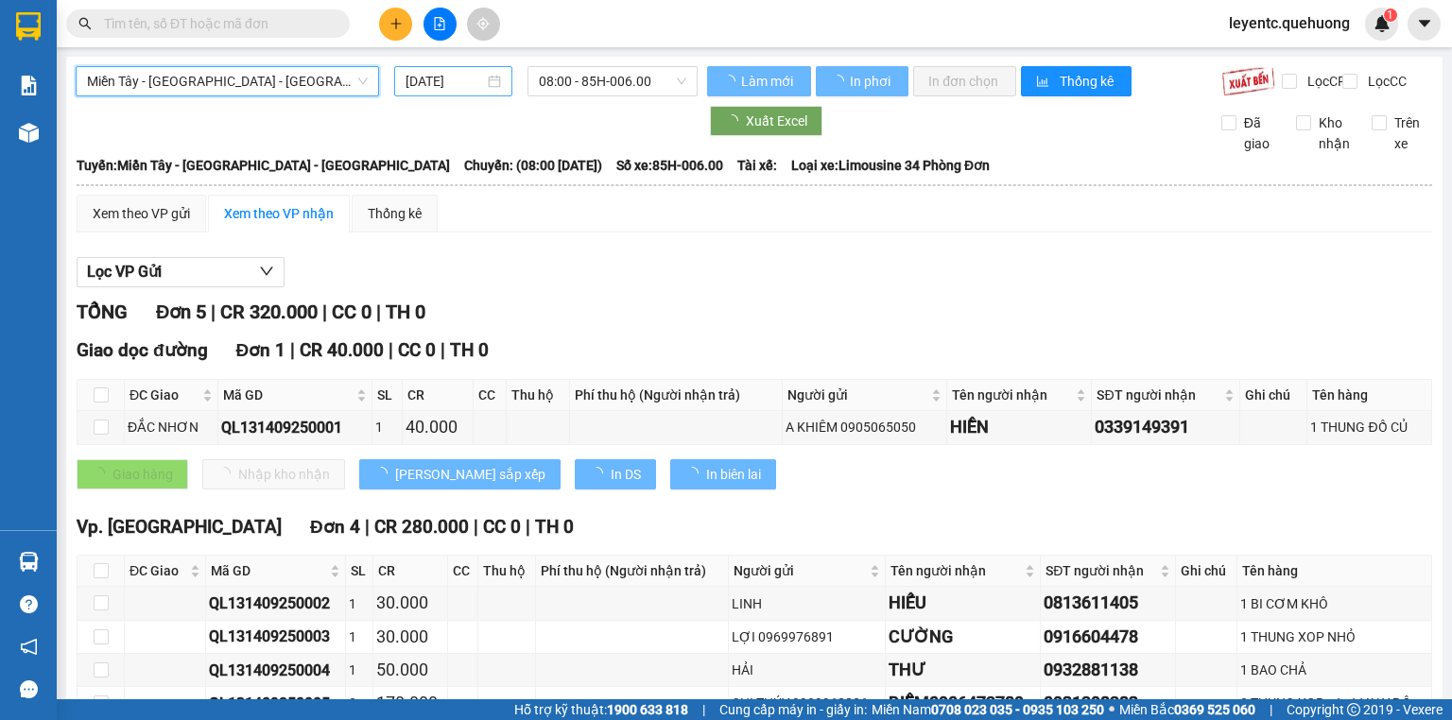
click at [446, 78] on input "14/09/2025" at bounding box center [445, 81] width 78 height 21
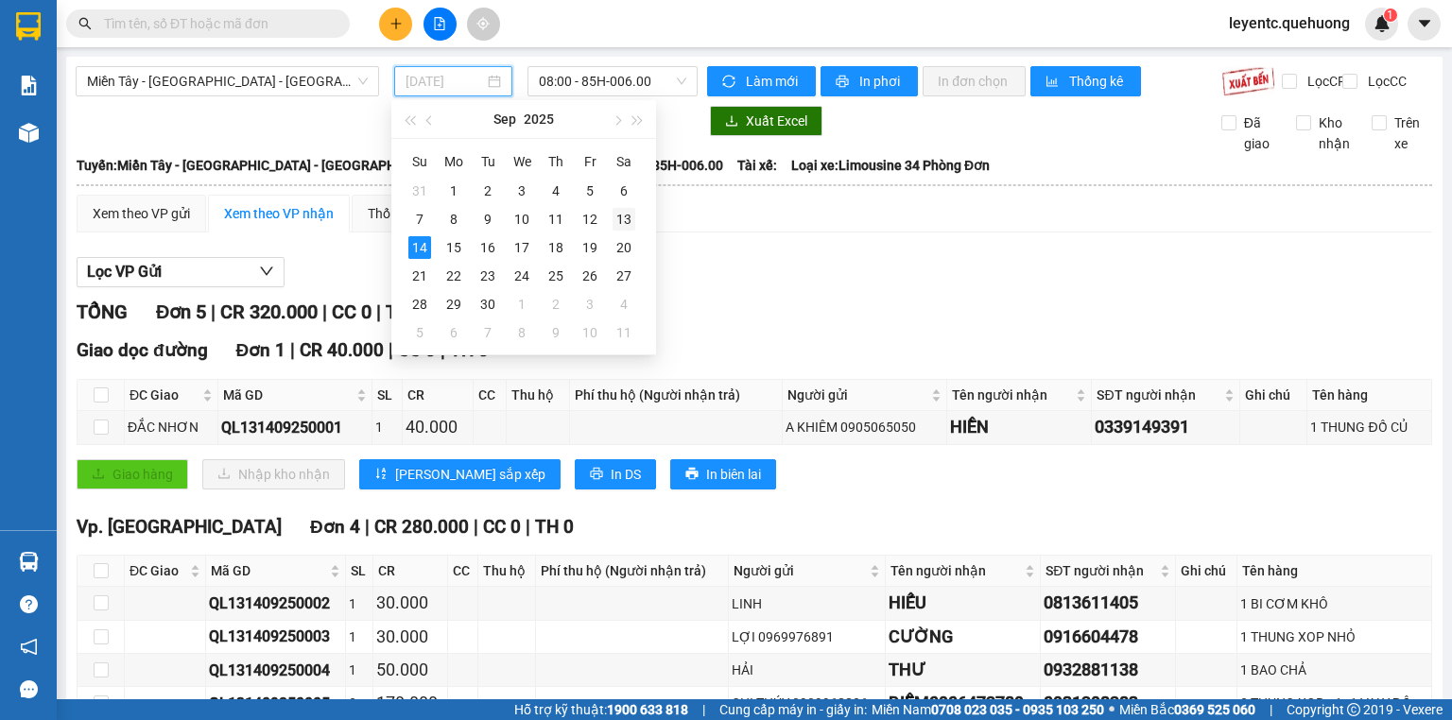
click at [634, 218] on div "13" at bounding box center [624, 219] width 23 height 23
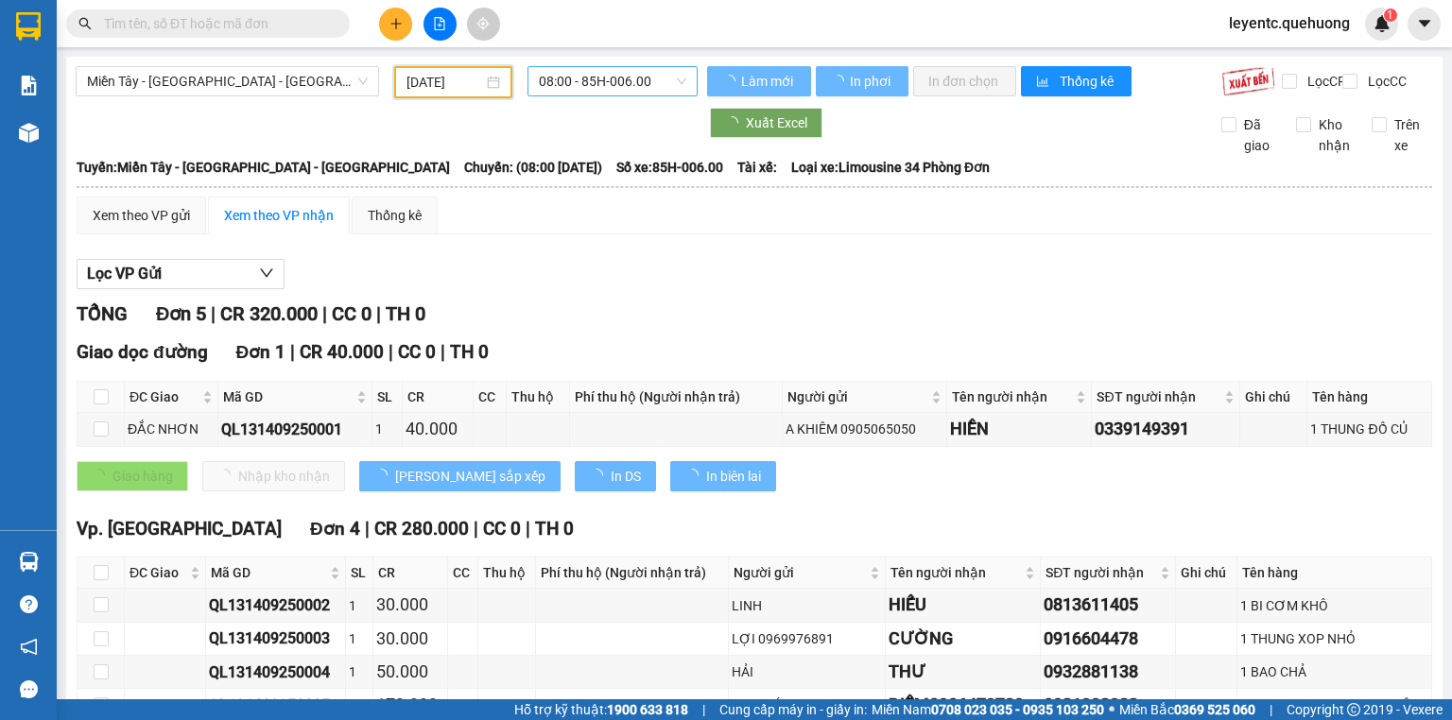
type input "13/09/2025"
click at [598, 84] on span "08:00 - 85H-006.00" at bounding box center [613, 81] width 148 height 28
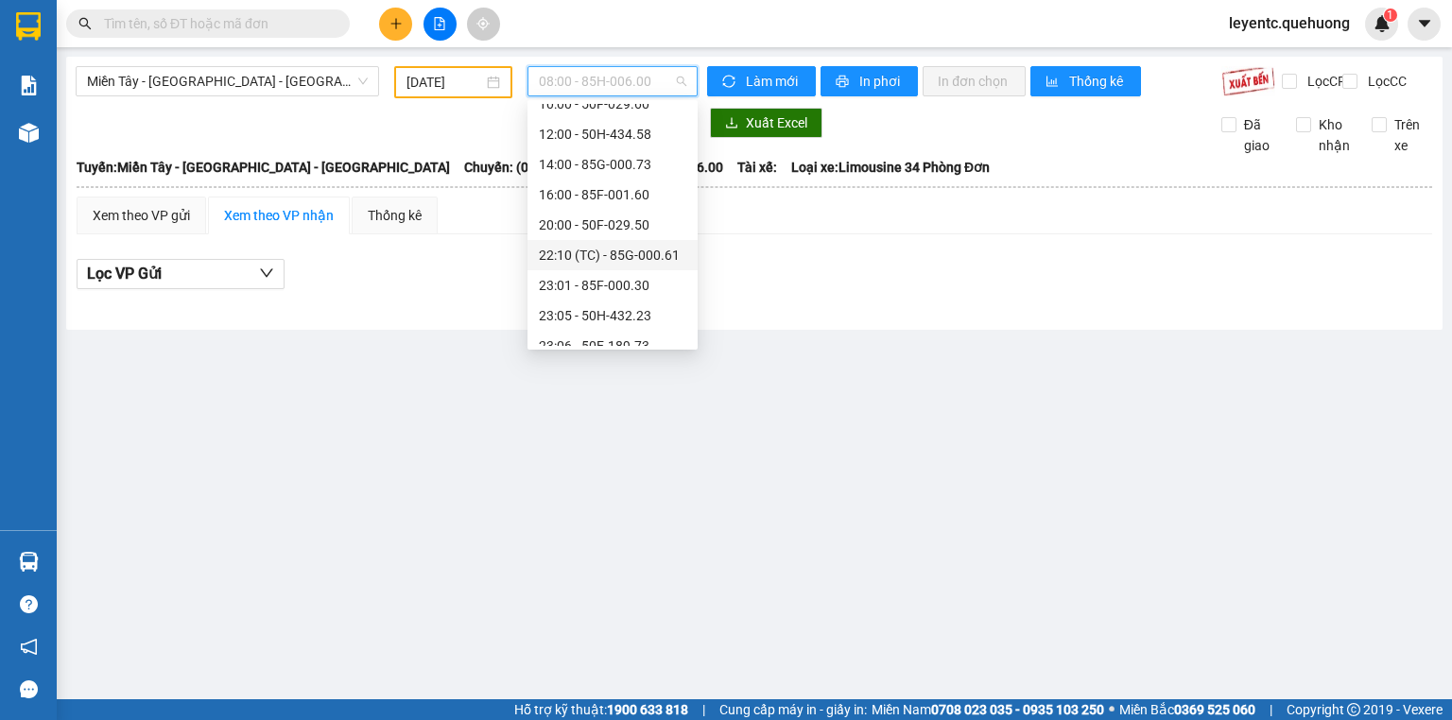
scroll to position [182, 0]
click at [579, 269] on div "23:07 - 50F-021.61" at bounding box center [612, 270] width 147 height 21
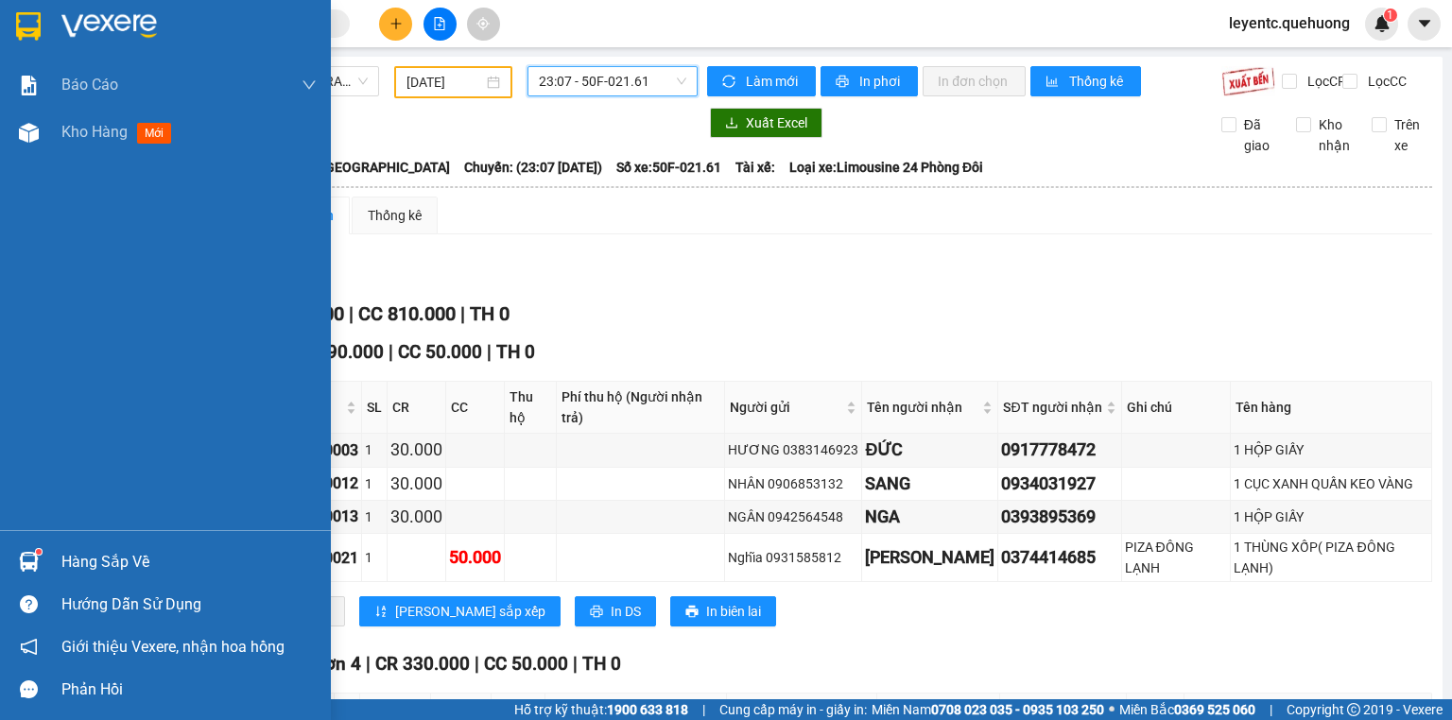
scroll to position [76, 0]
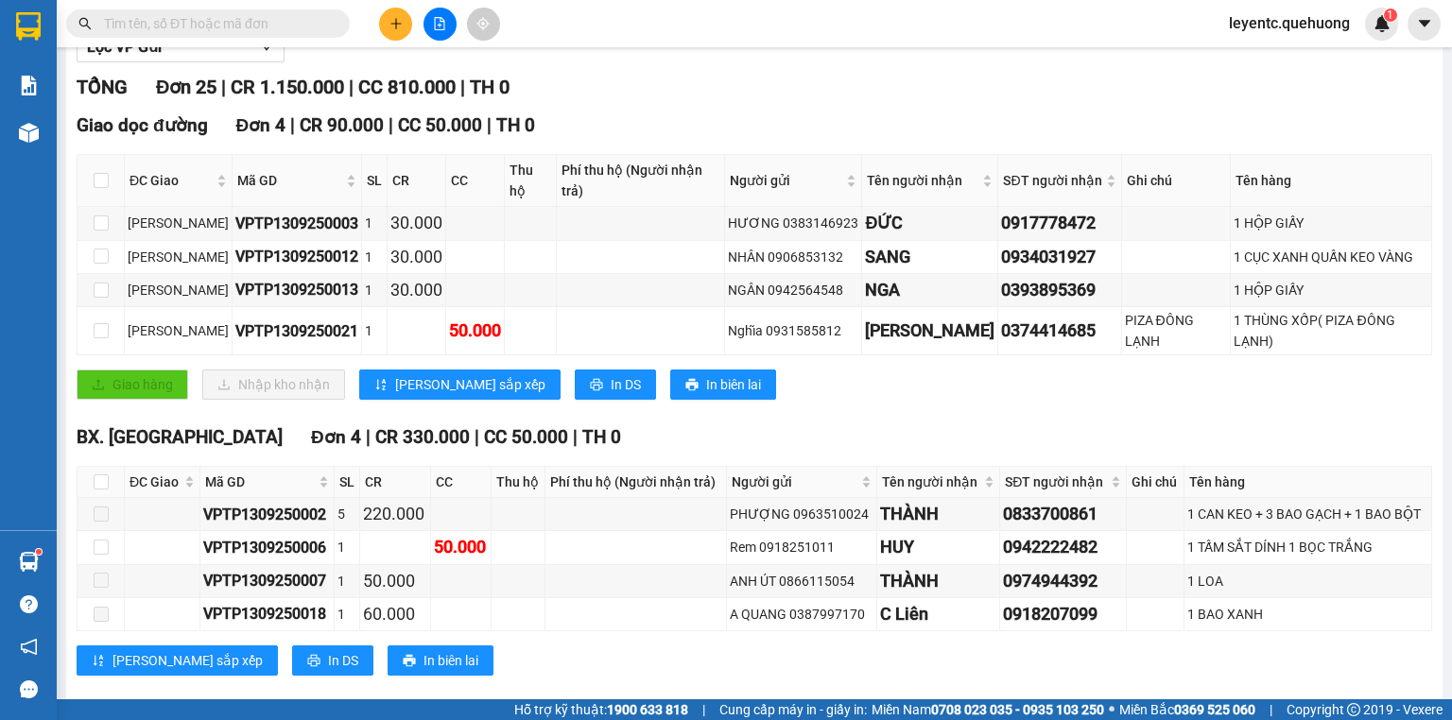
scroll to position [151, 0]
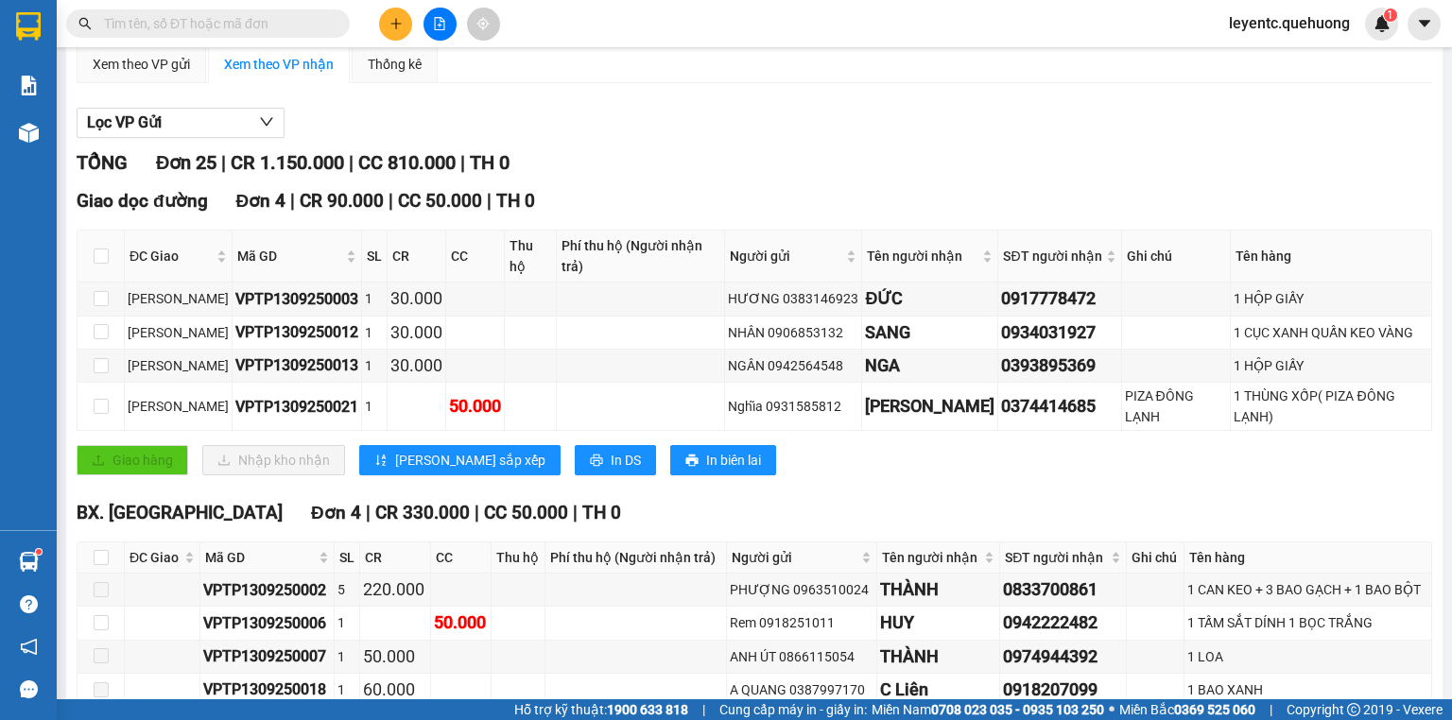
click at [208, 499] on div "BX. Ninh Sơn Đơn 4 | CR 330.000 | CC 50.000 | TH 0" at bounding box center [755, 513] width 1356 height 28
click at [580, 163] on div "TỔNG Đơn 25 | CR 1.150.000 | CC 810.000 | TH 0" at bounding box center [755, 162] width 1356 height 29
click at [632, 127] on div "Lọc VP Gửi" at bounding box center [755, 123] width 1356 height 31
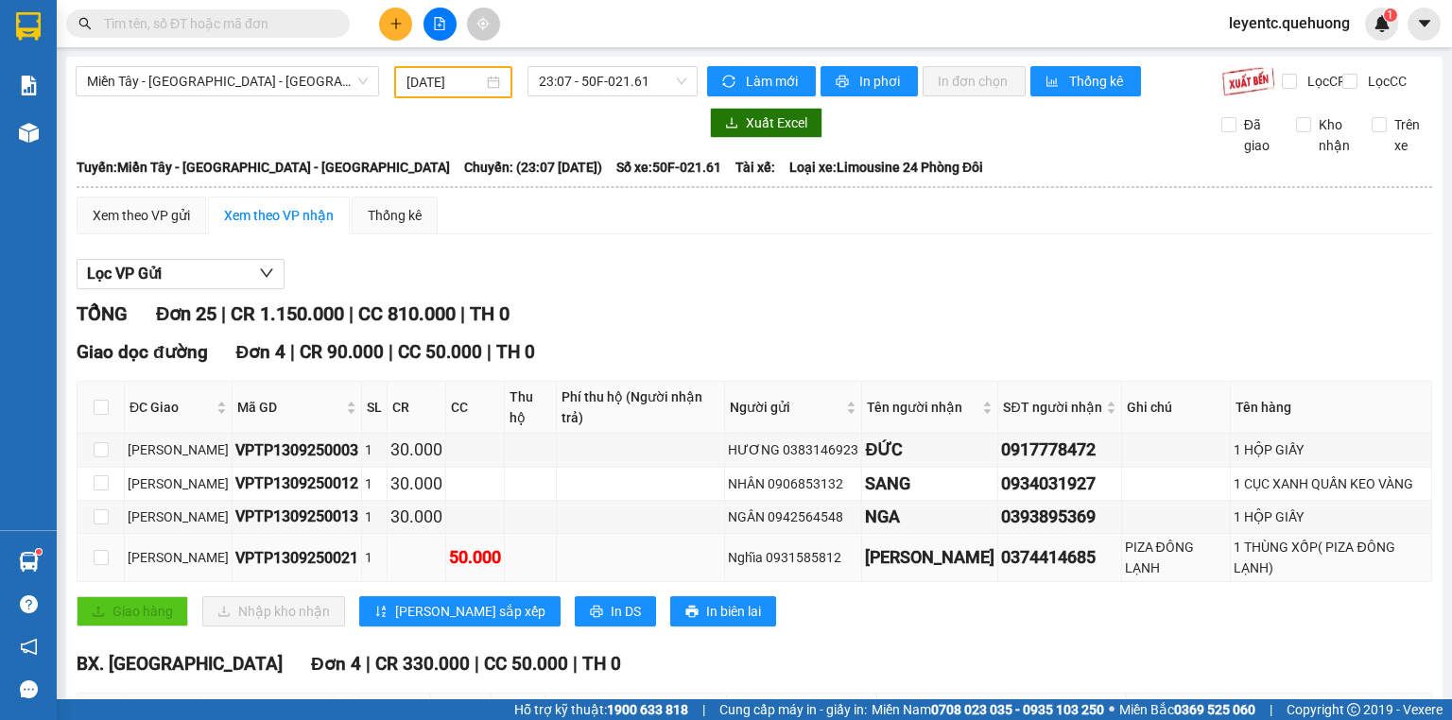
click at [1007, 545] on div "0374414685" at bounding box center [1059, 558] width 116 height 26
copy div "0374414685"
paste input "0374414685"
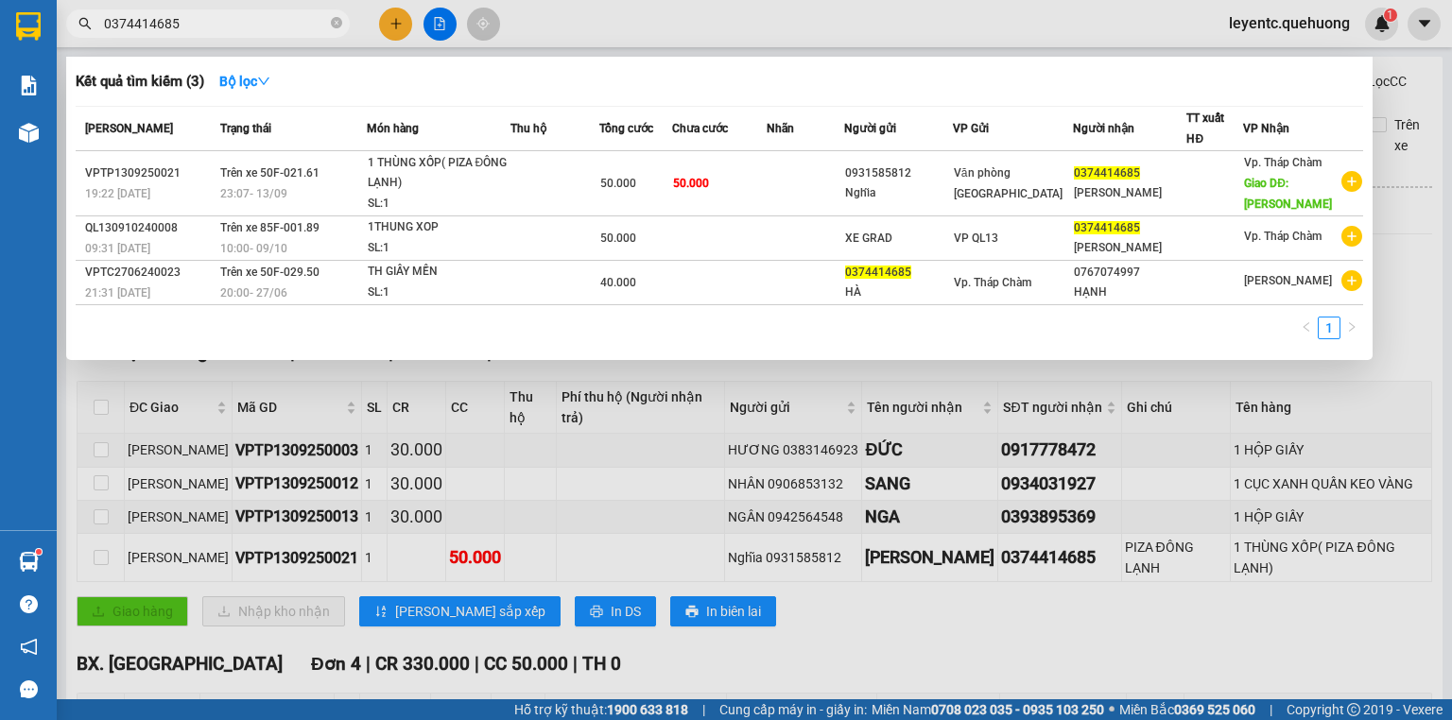
type input "0374414685"
click at [410, 335] on div "1" at bounding box center [720, 334] width 1288 height 34
click at [893, 599] on div at bounding box center [726, 360] width 1452 height 720
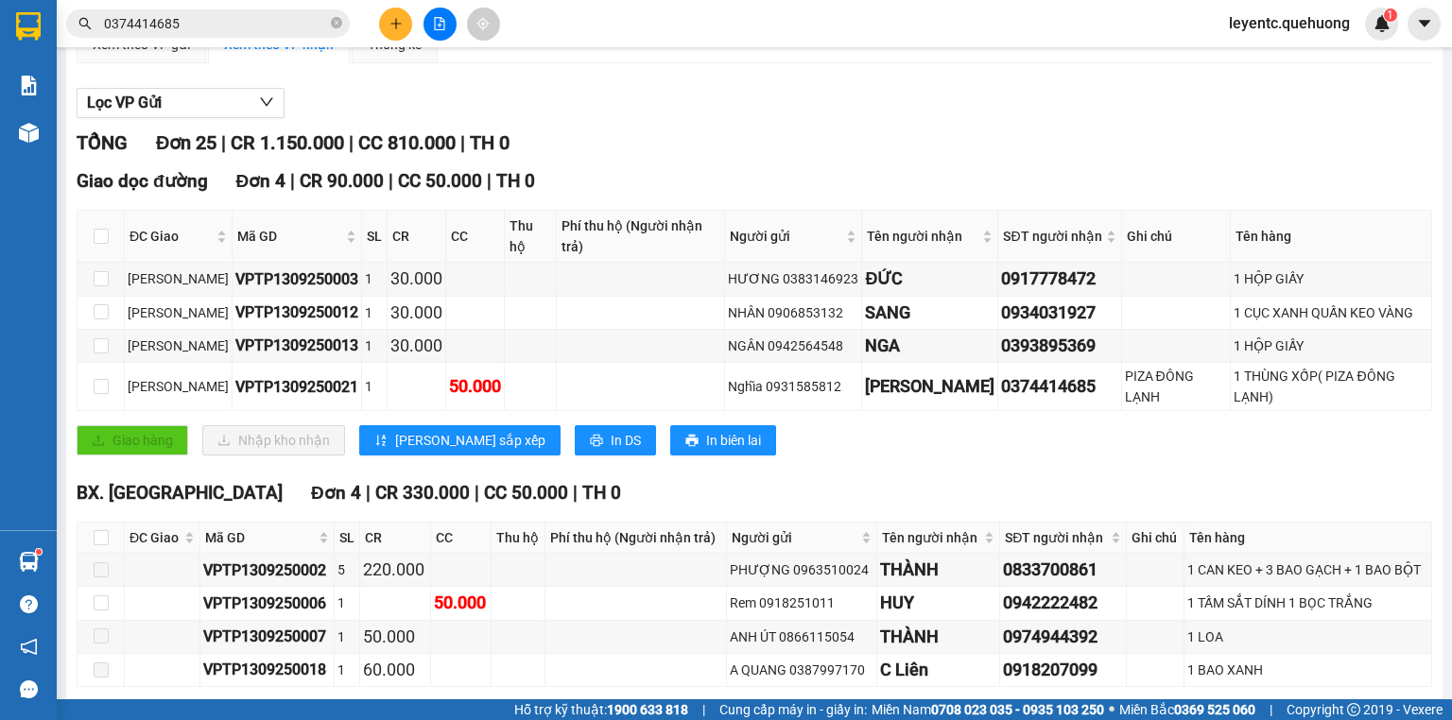
scroll to position [95, 0]
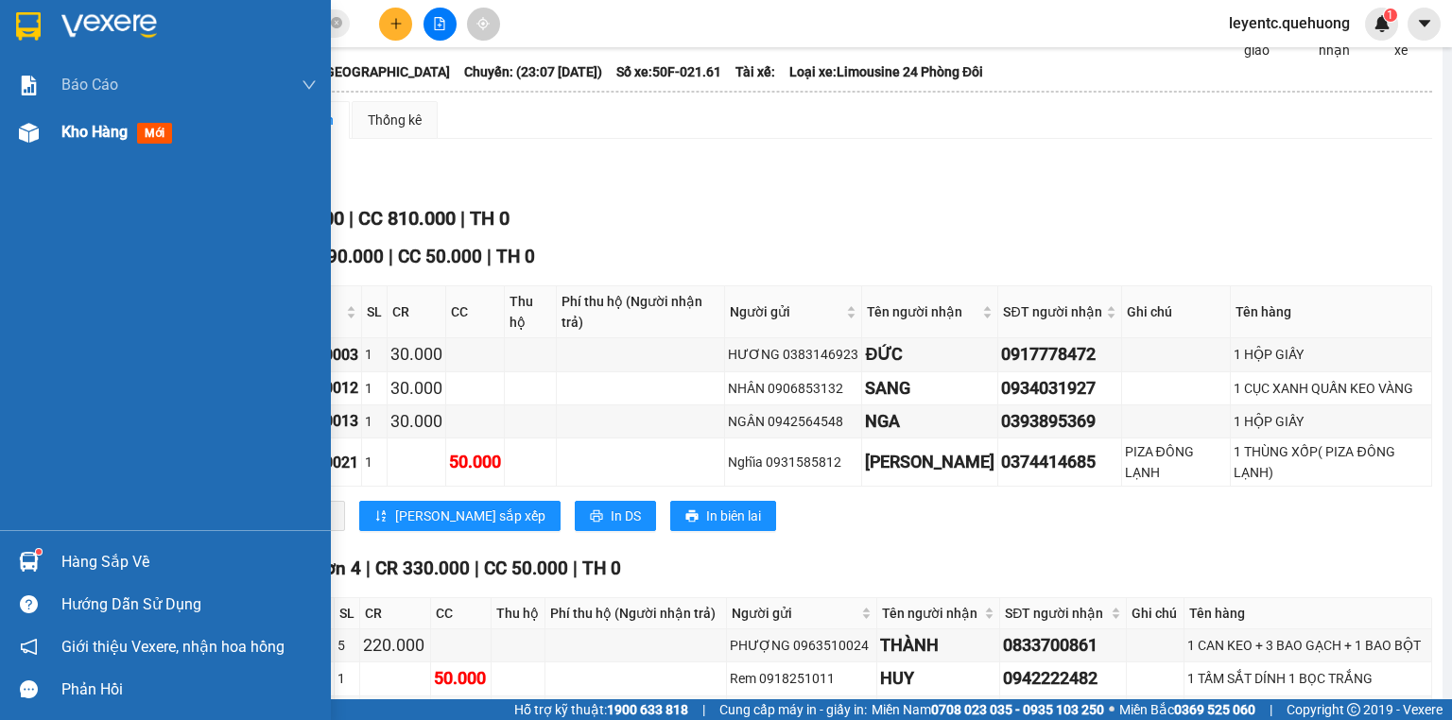
click at [39, 130] on div at bounding box center [28, 132] width 33 height 33
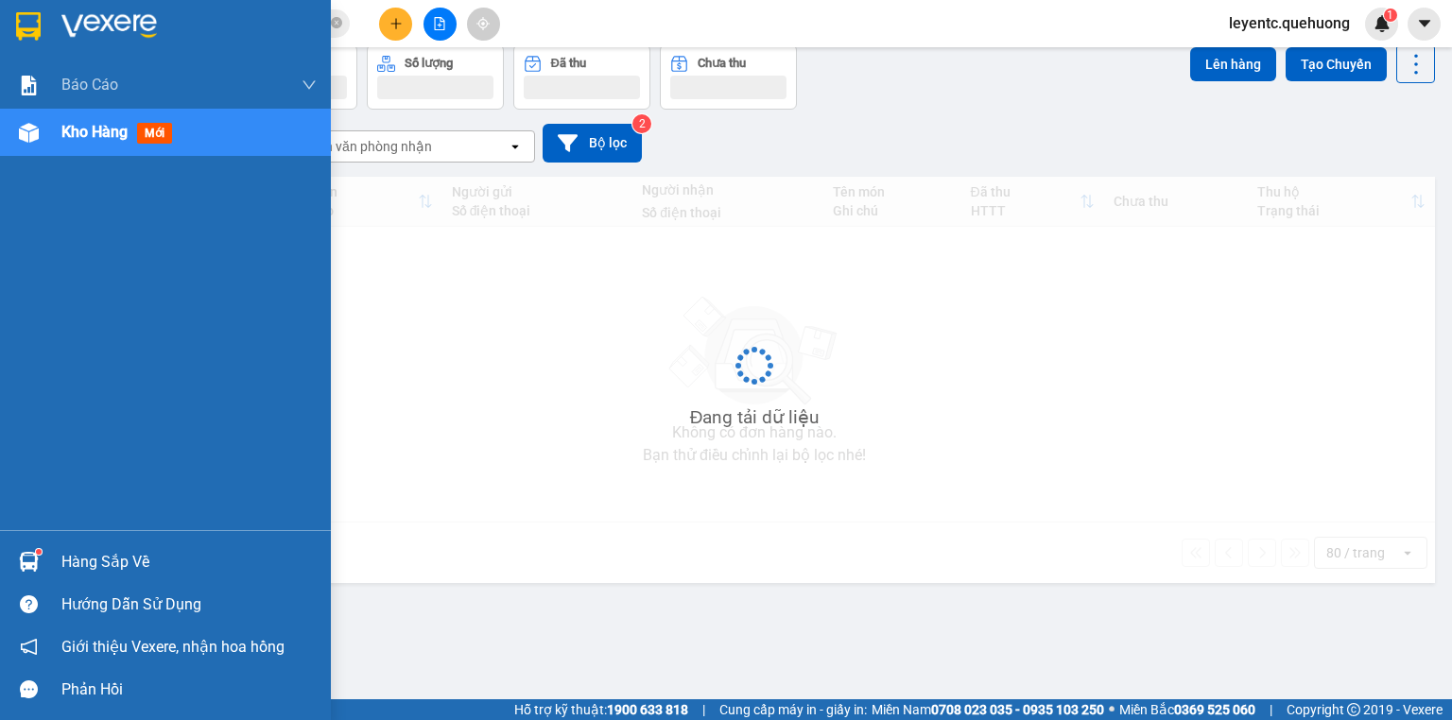
scroll to position [87, 0]
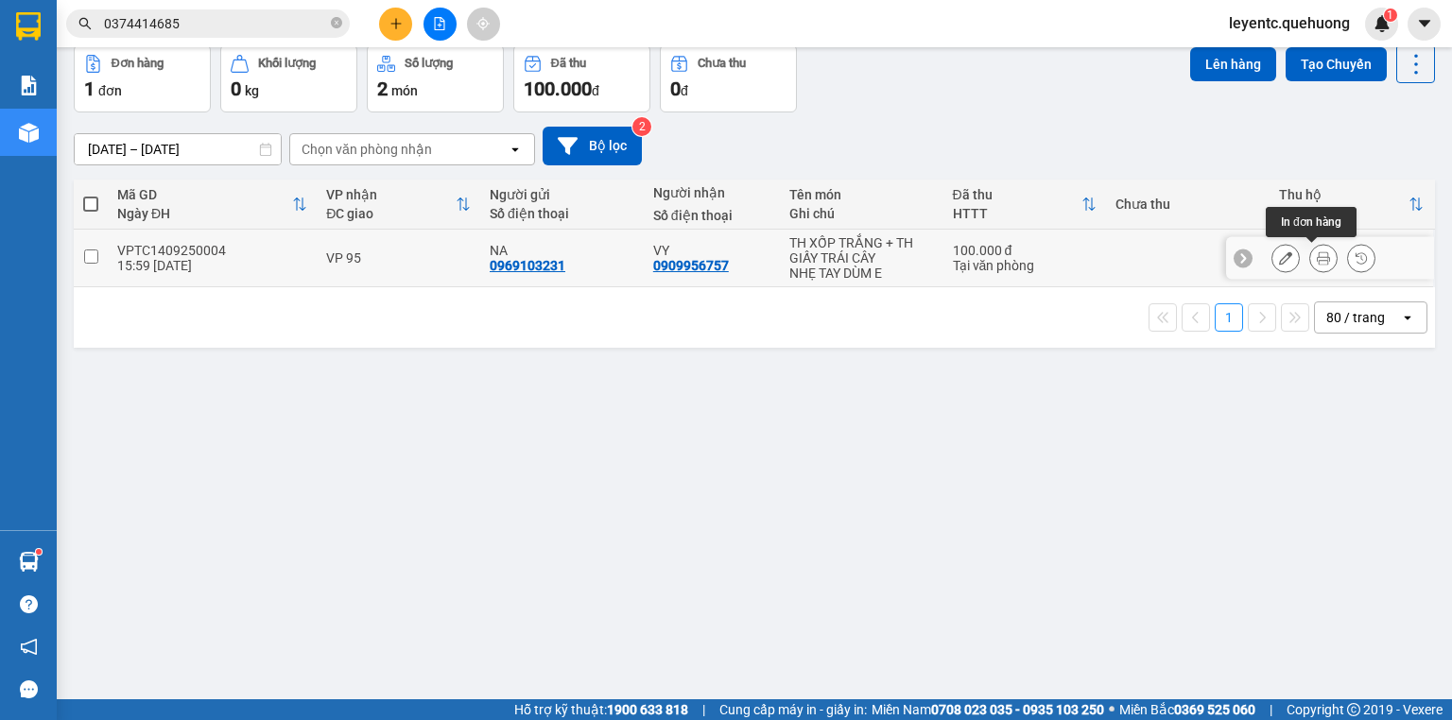
click at [1209, 264] on icon at bounding box center [1323, 258] width 13 height 13
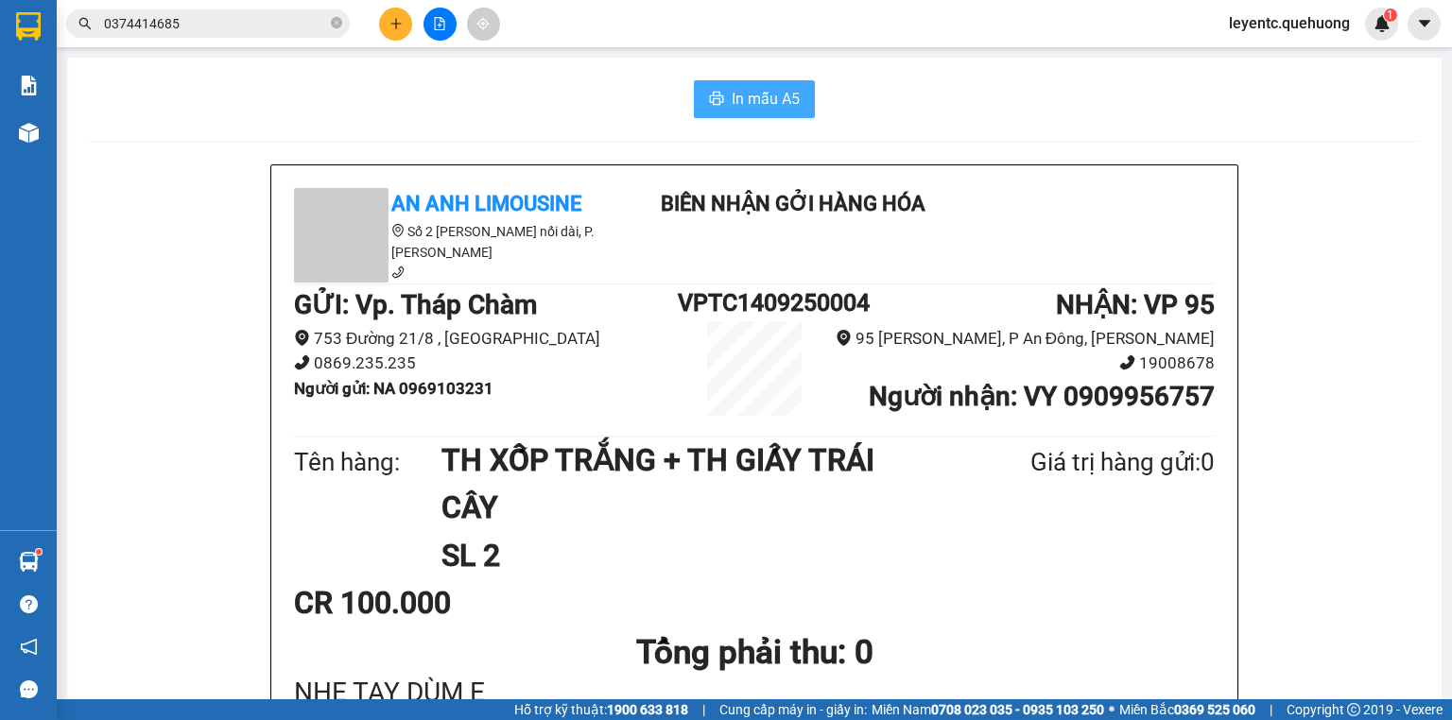
click at [798, 113] on button "In mẫu A5" at bounding box center [754, 99] width 121 height 38
click at [779, 104] on span "In mẫu A5" at bounding box center [766, 99] width 68 height 24
